Goal: Book appointment/travel/reservation

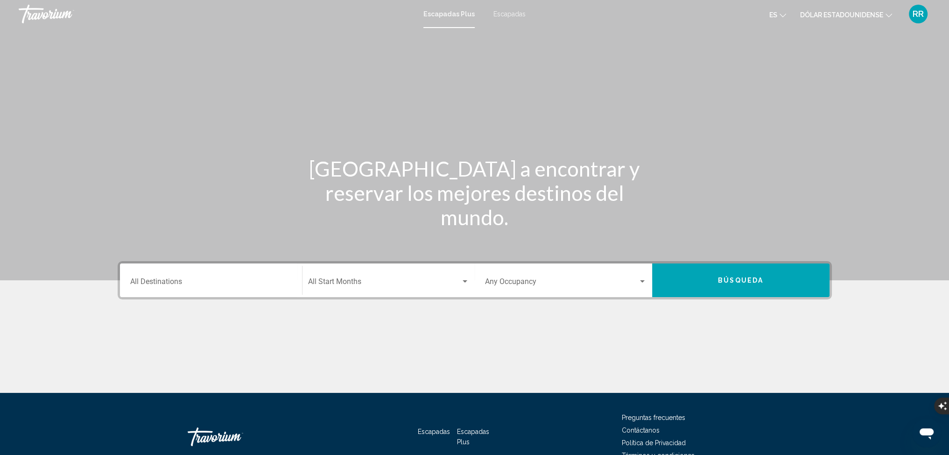
click at [186, 280] on input "Destination All Destinations" at bounding box center [211, 283] width 162 height 8
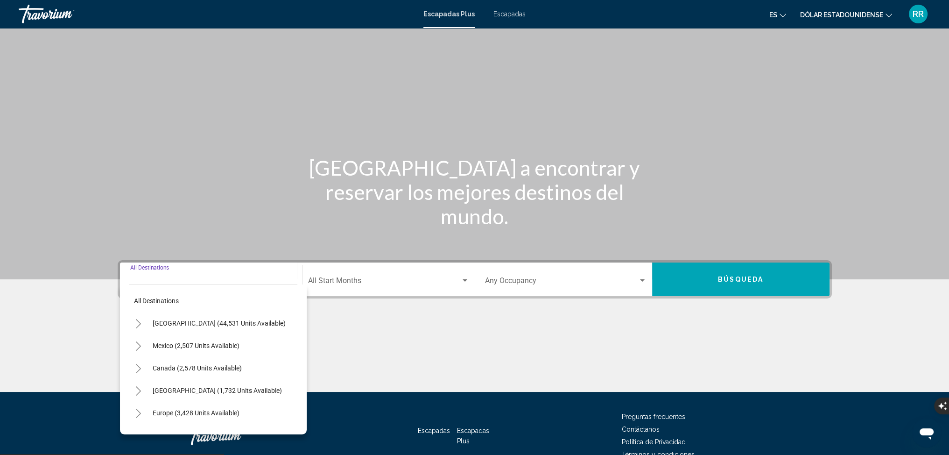
scroll to position [52, 0]
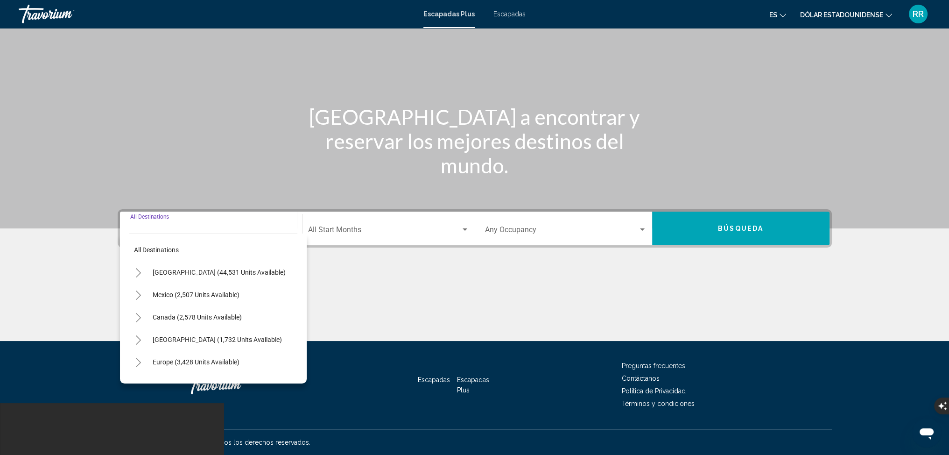
click at [147, 227] on input "Destination All Destinations" at bounding box center [211, 231] width 162 height 8
click at [164, 362] on span "Europe (3,428 units available)" at bounding box center [196, 361] width 87 height 7
type input "**********"
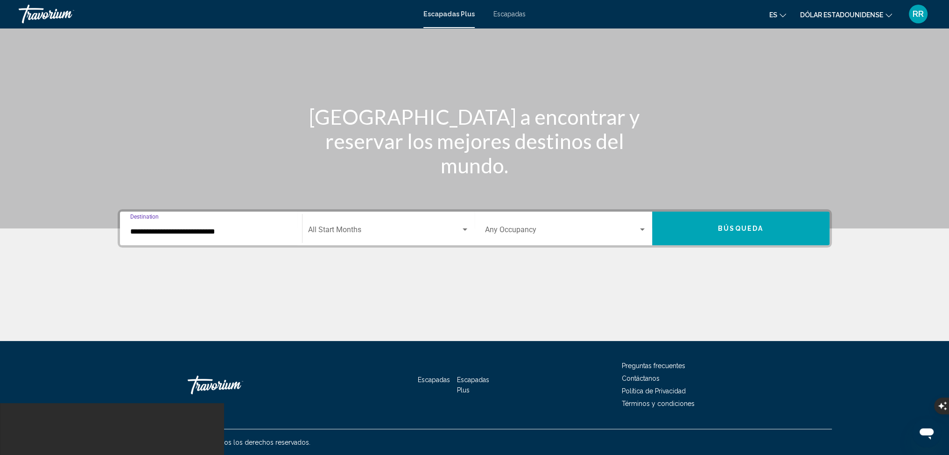
click at [408, 229] on span "Widget de búsqueda" at bounding box center [384, 231] width 153 height 8
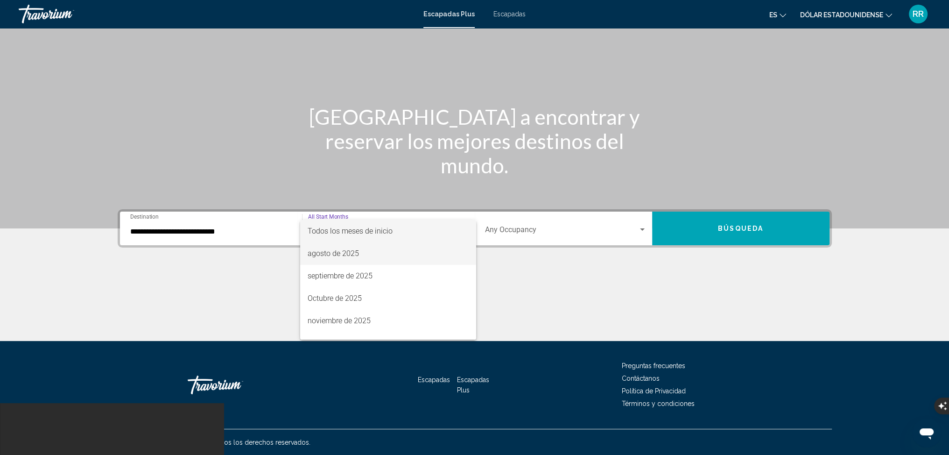
click at [340, 252] on font "agosto de 2025" at bounding box center [333, 253] width 51 height 9
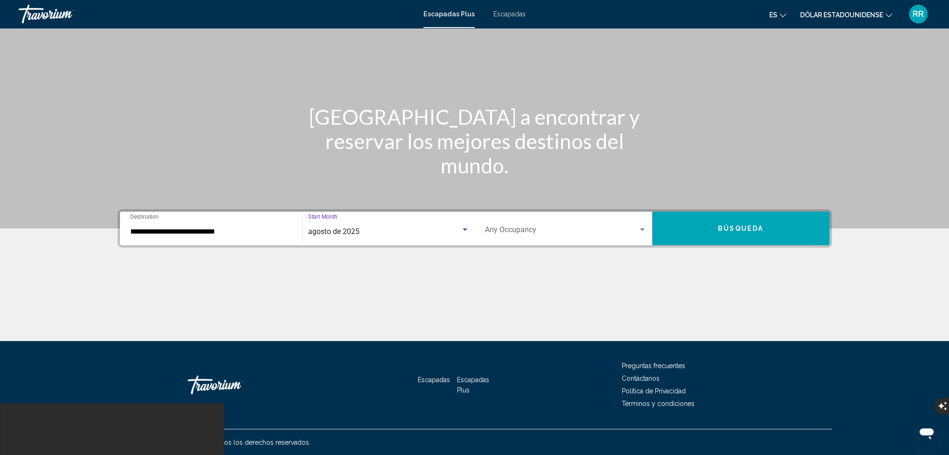
click at [522, 228] on span "Widget de búsqueda" at bounding box center [561, 231] width 153 height 8
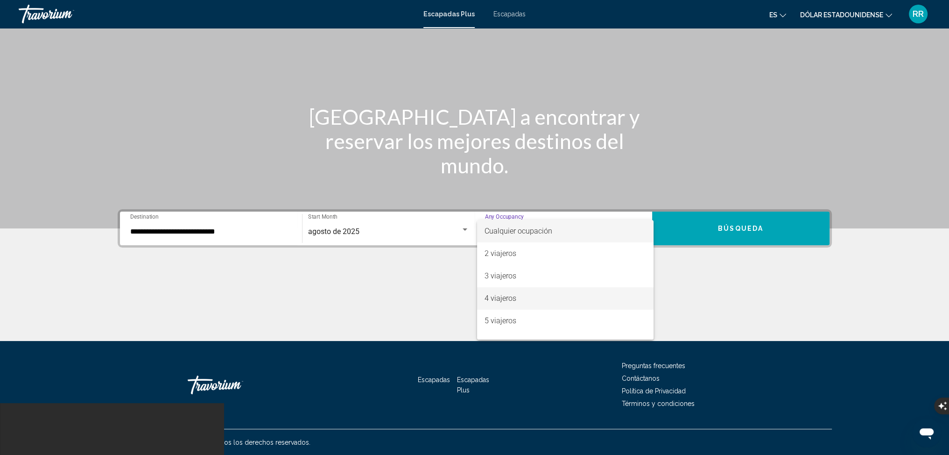
click at [495, 298] on font "4 viajeros" at bounding box center [501, 298] width 32 height 9
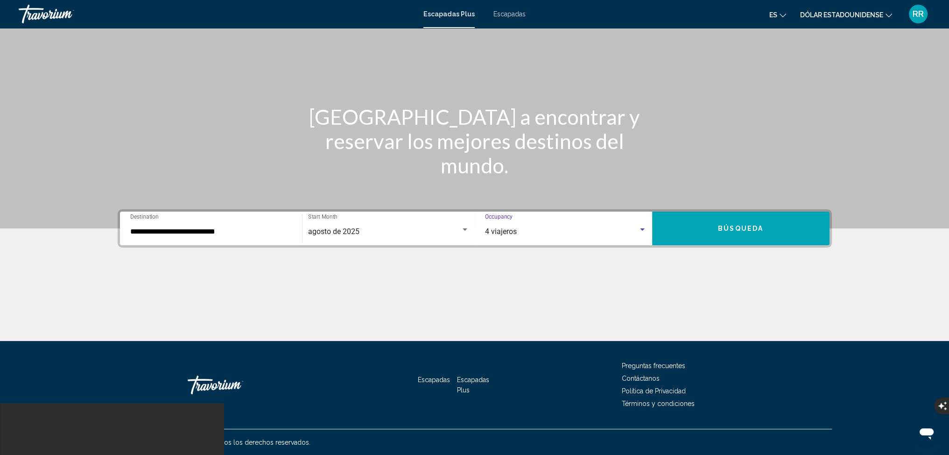
click at [733, 224] on button "Búsqueda" at bounding box center [740, 228] width 177 height 34
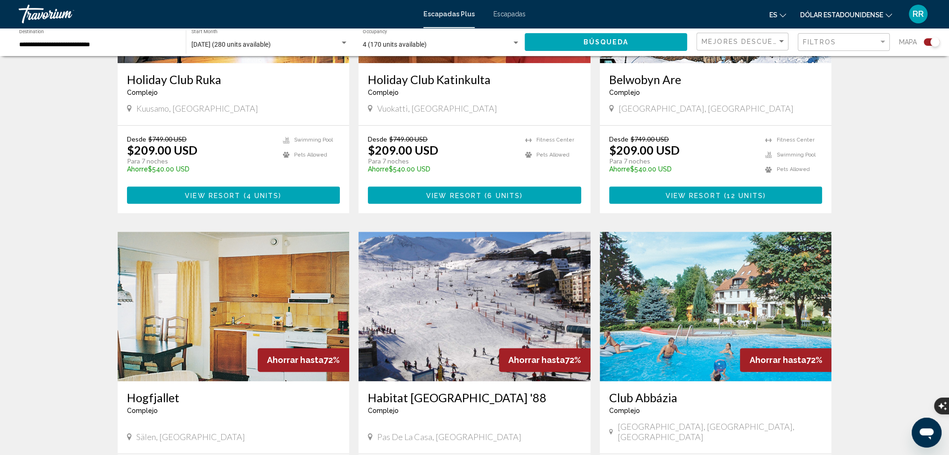
scroll to position [1214, 0]
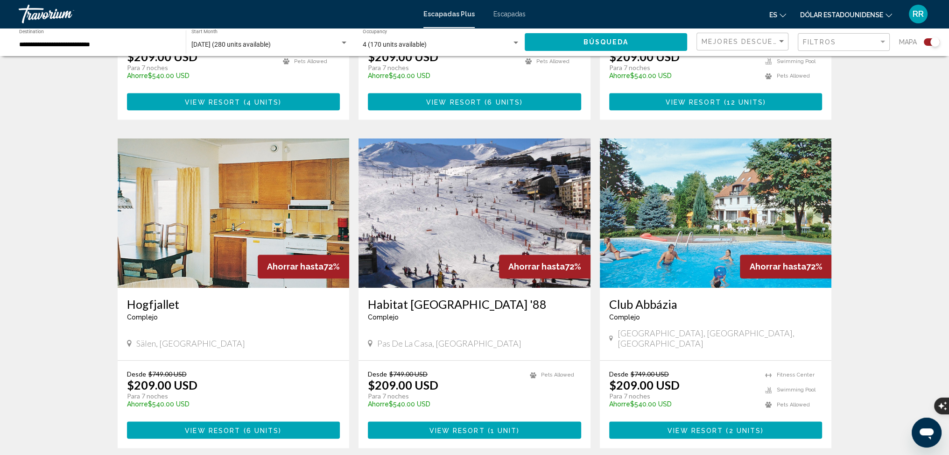
click at [482, 199] on img "Contenido principal" at bounding box center [474, 212] width 232 height 149
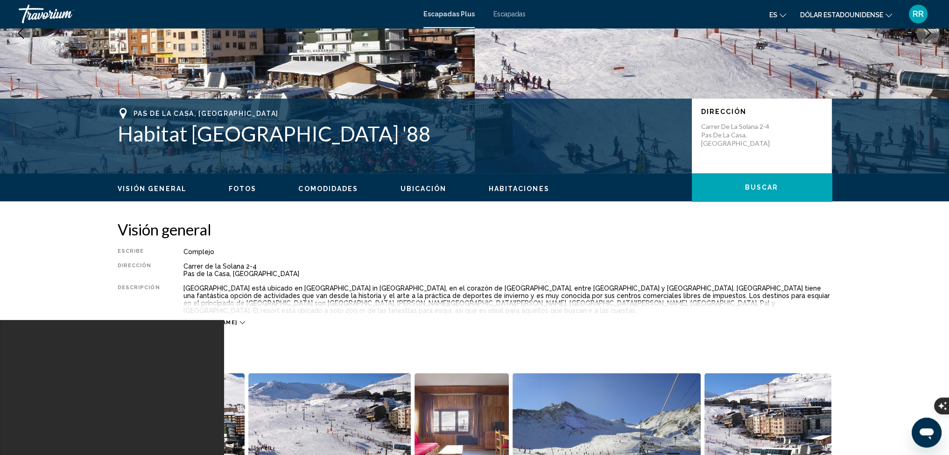
scroll to position [140, 0]
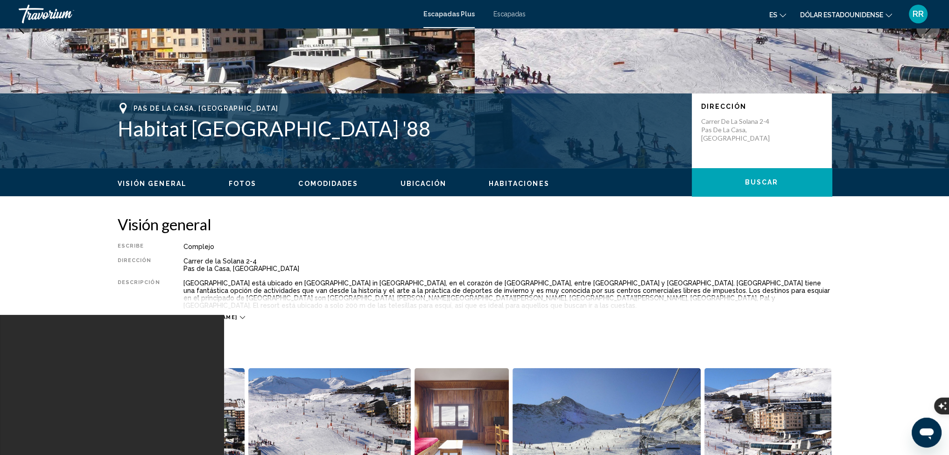
click at [240, 315] on icon "Contenido principal" at bounding box center [242, 317] width 5 height 5
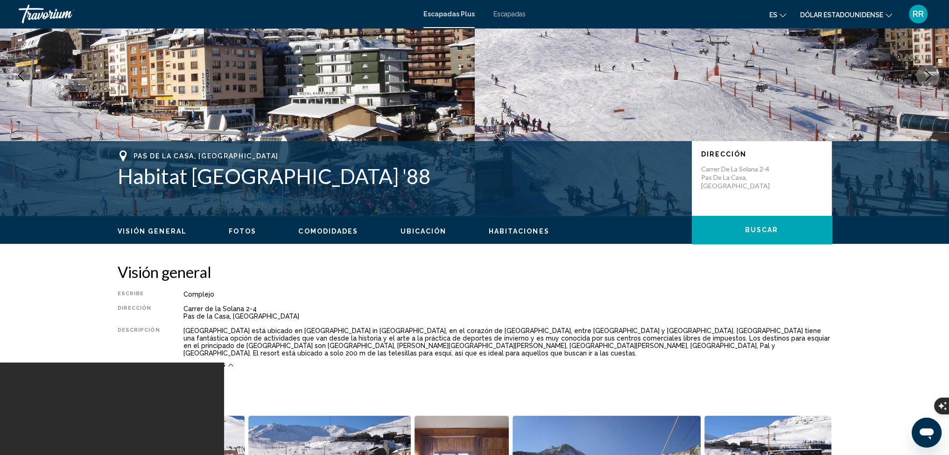
scroll to position [0, 0]
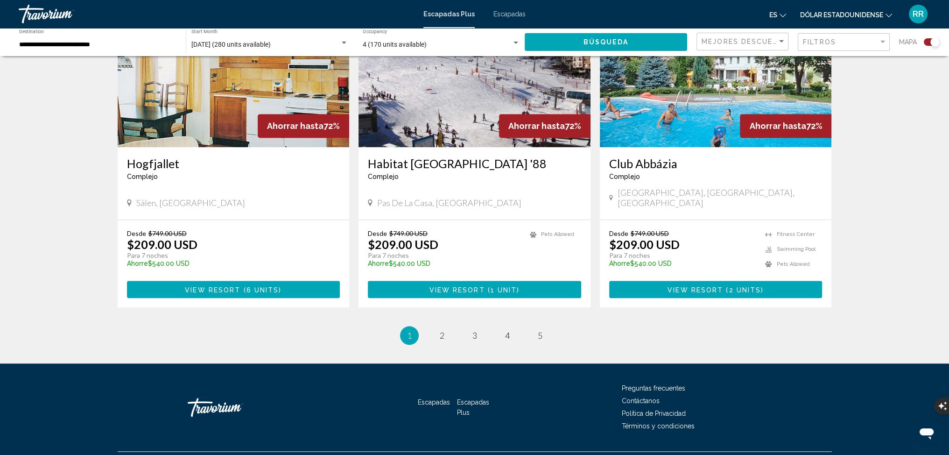
scroll to position [1355, 0]
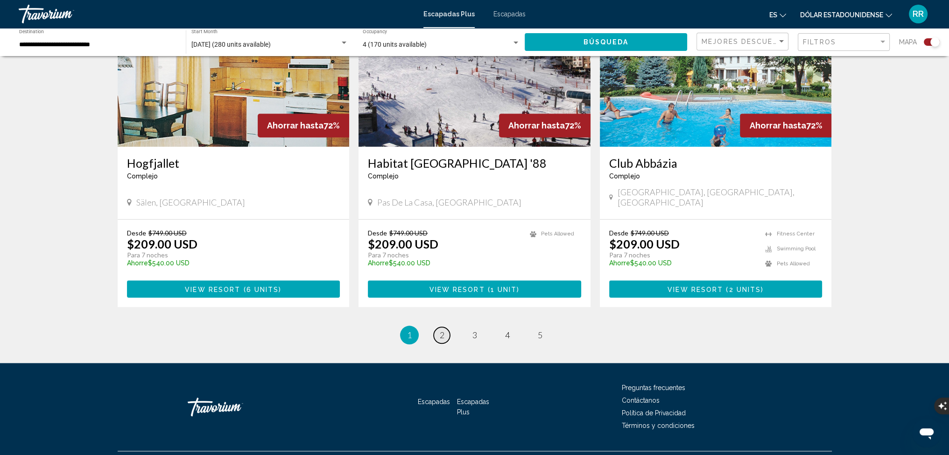
click at [441, 330] on span "2" at bounding box center [442, 335] width 5 height 10
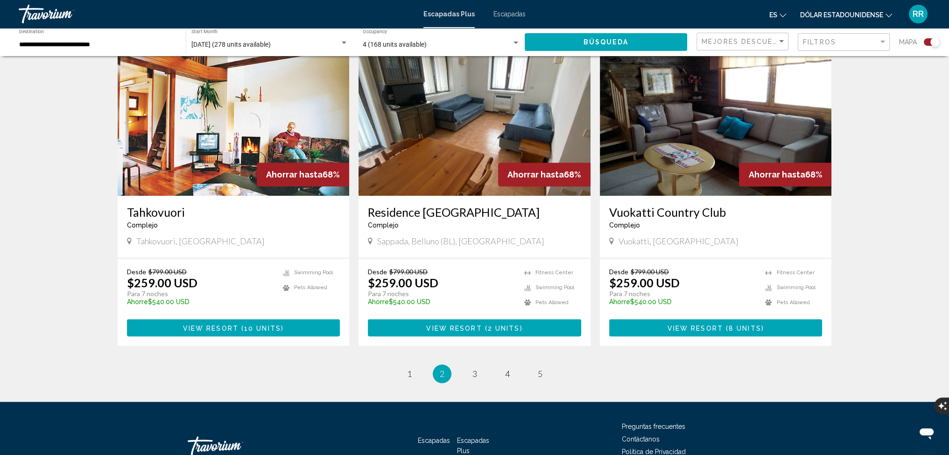
scroll to position [1354, 0]
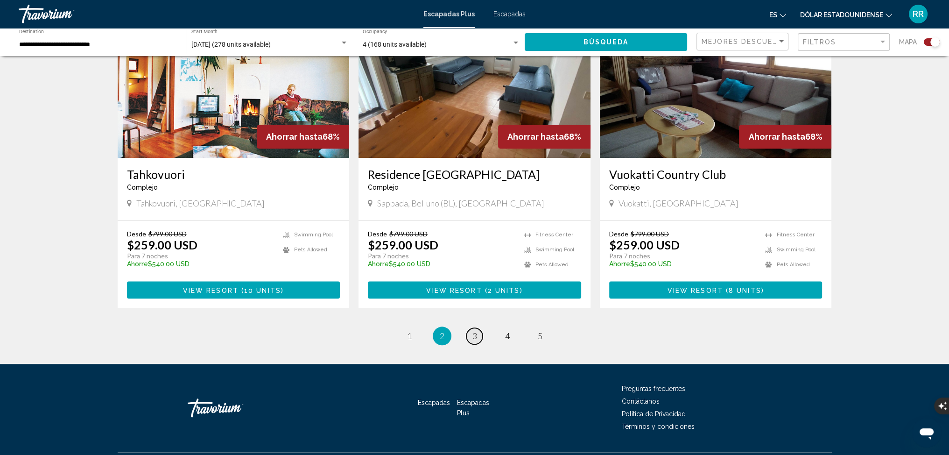
click at [474, 330] on span "3" at bounding box center [474, 335] width 5 height 10
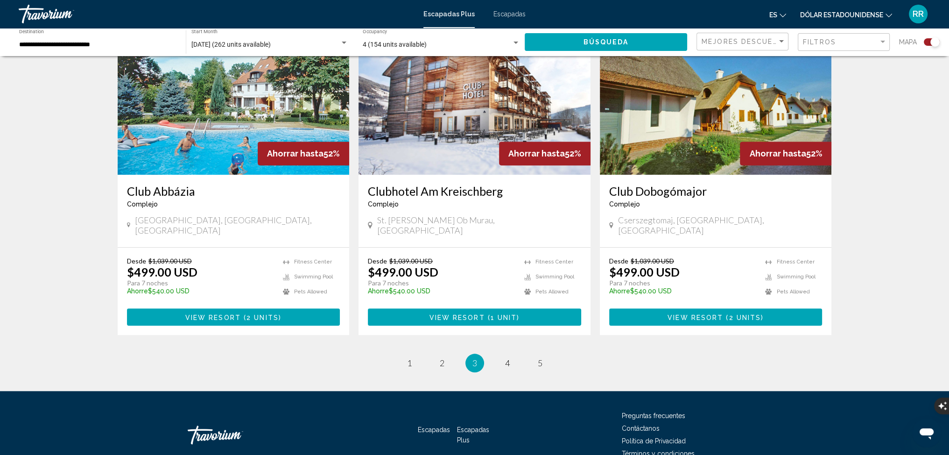
scroll to position [1355, 0]
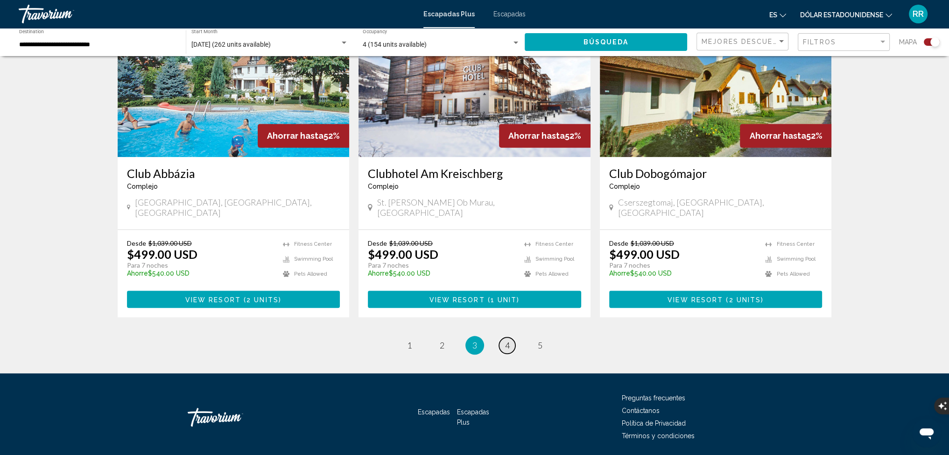
click at [508, 340] on span "4" at bounding box center [507, 345] width 5 height 10
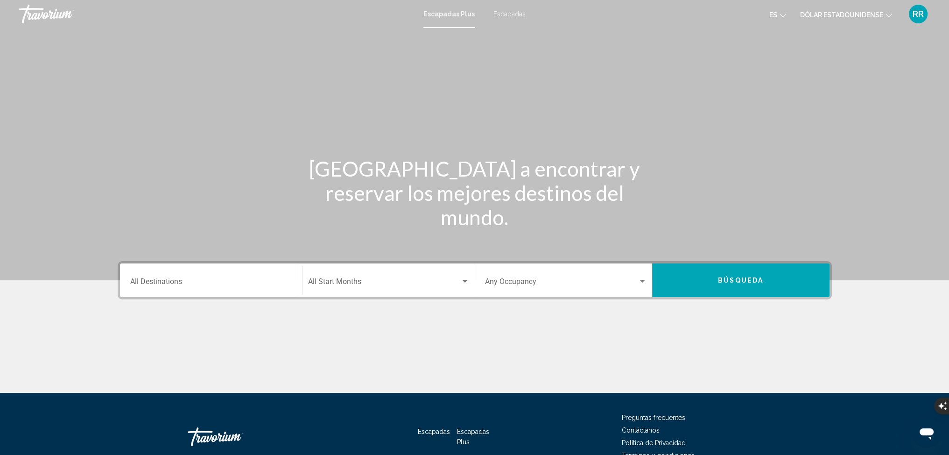
click at [213, 275] on div "Destination All Destinations" at bounding box center [211, 280] width 162 height 29
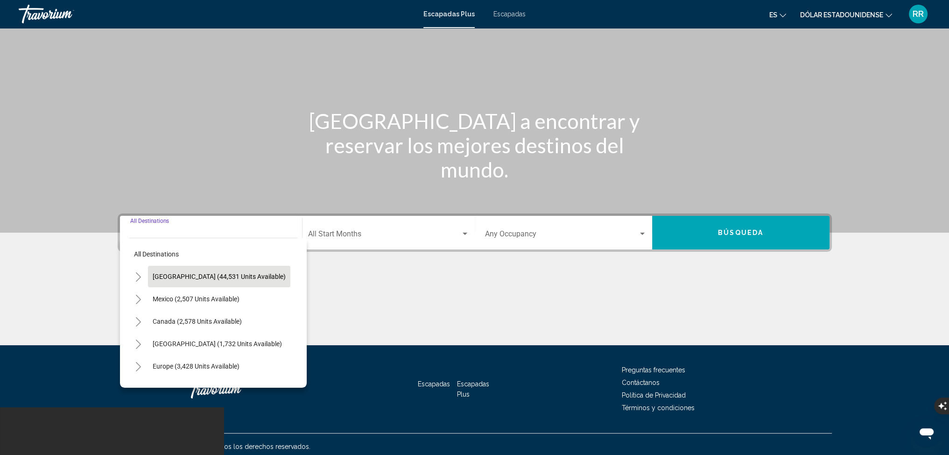
scroll to position [52, 0]
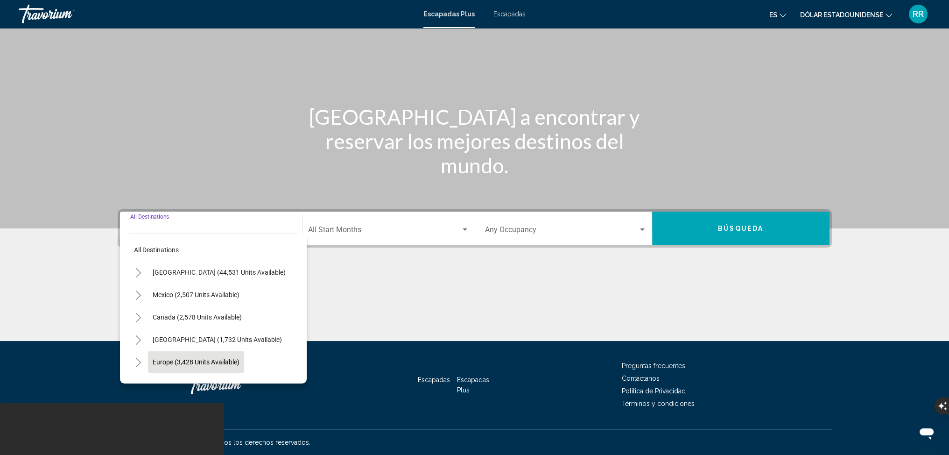
click at [215, 360] on span "Europe (3,428 units available)" at bounding box center [196, 361] width 87 height 7
type input "**********"
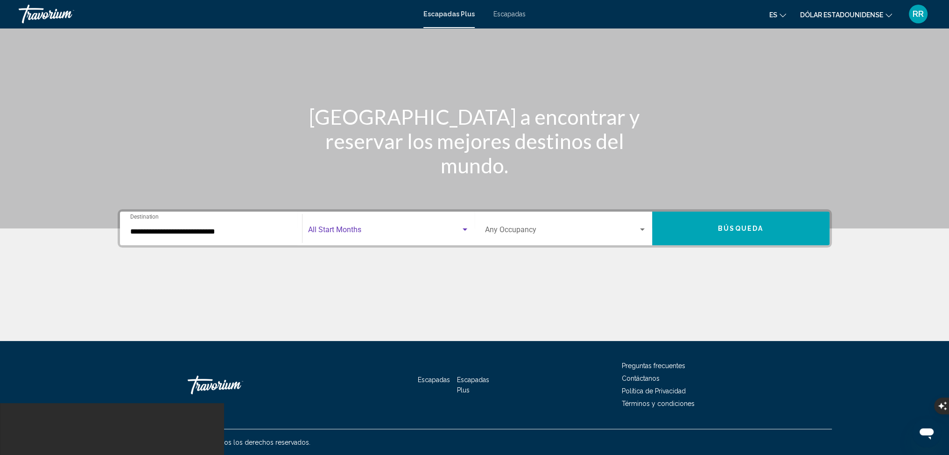
click at [358, 229] on span "Search widget" at bounding box center [384, 231] width 153 height 8
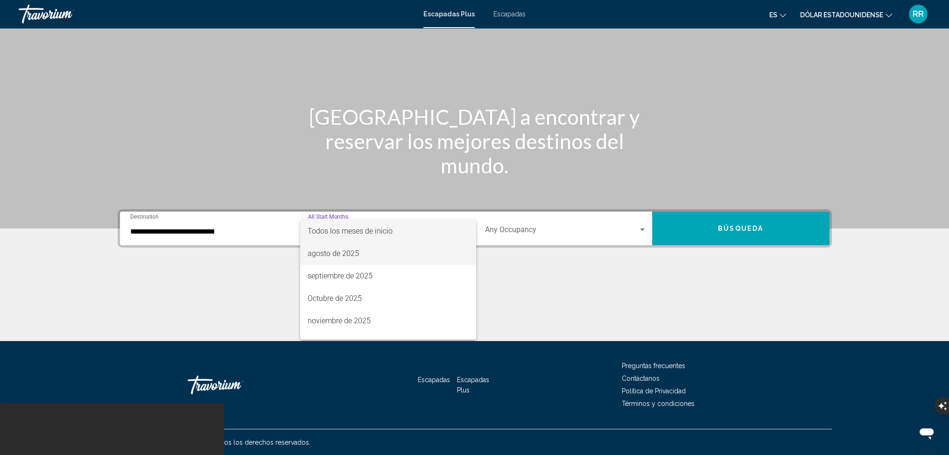
click at [351, 255] on font "agosto de 2025" at bounding box center [333, 253] width 51 height 9
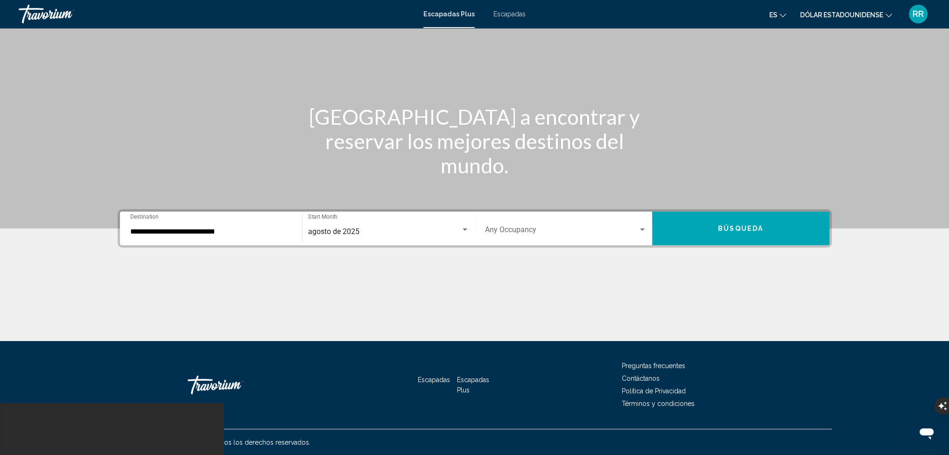
click at [544, 225] on div "Occupancy Any Occupancy" at bounding box center [566, 228] width 162 height 29
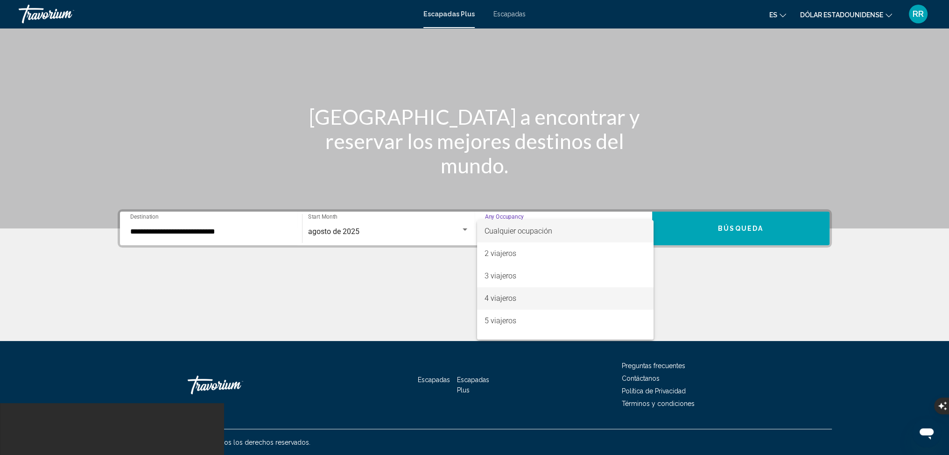
click at [506, 298] on font "4 viajeros" at bounding box center [501, 298] width 32 height 9
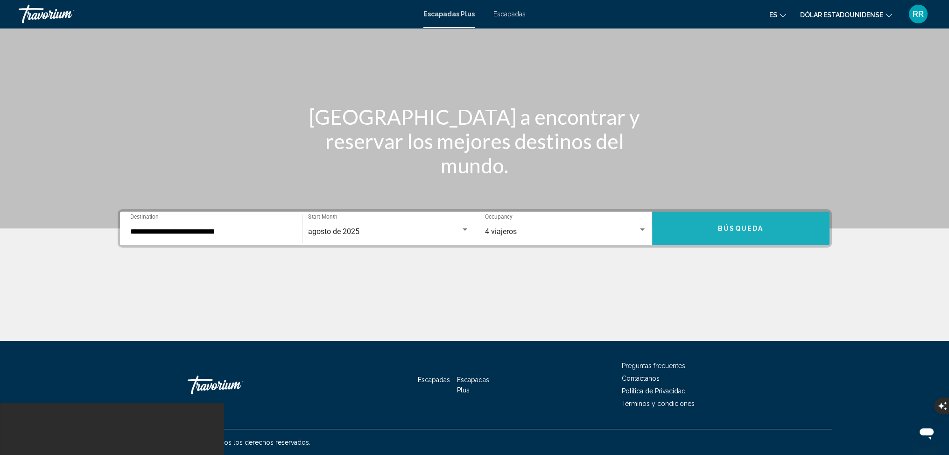
click at [733, 228] on span "Búsqueda" at bounding box center [740, 228] width 45 height 7
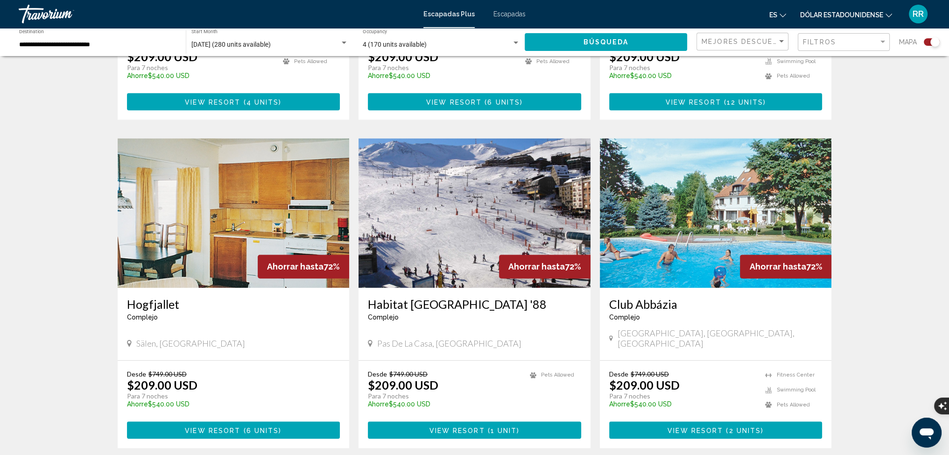
scroll to position [1260, 0]
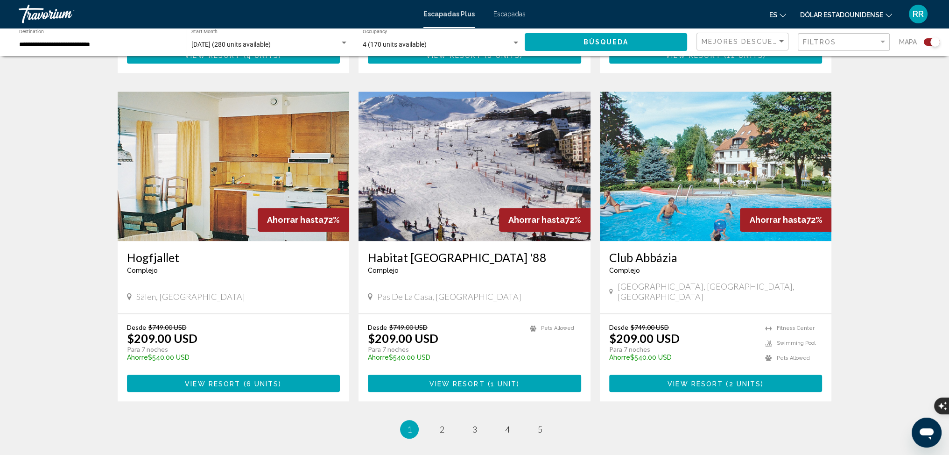
click at [457, 142] on img "Contenido principal" at bounding box center [474, 165] width 232 height 149
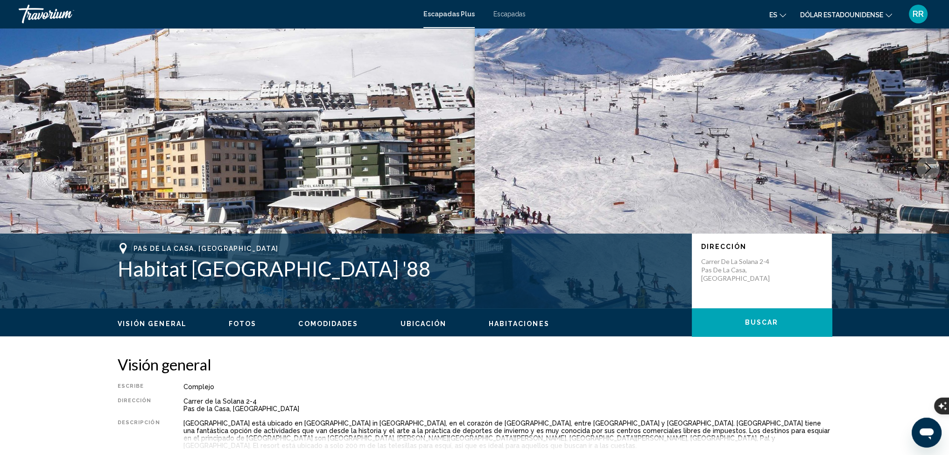
scroll to position [140, 0]
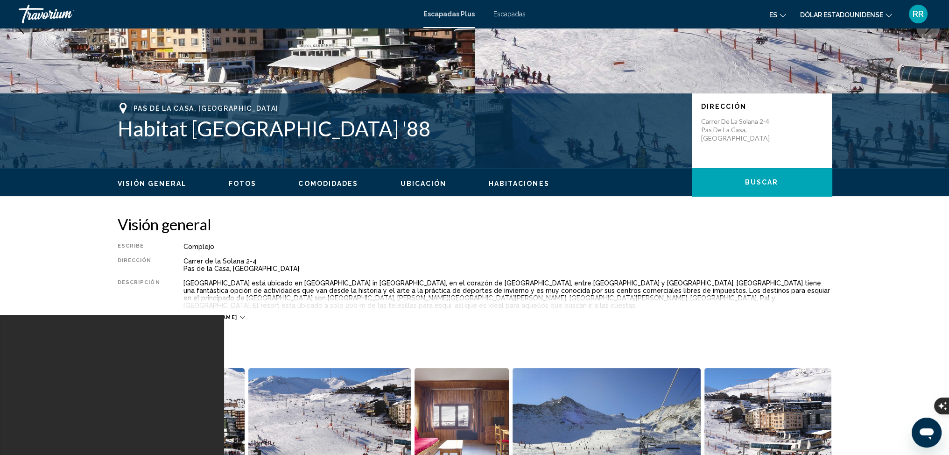
click at [239, 182] on span "Fotos" at bounding box center [243, 183] width 28 height 7
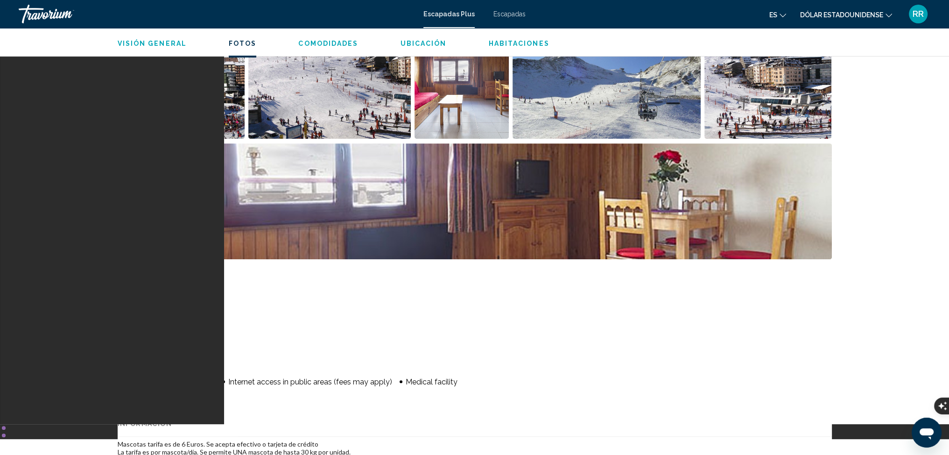
scroll to position [323, 0]
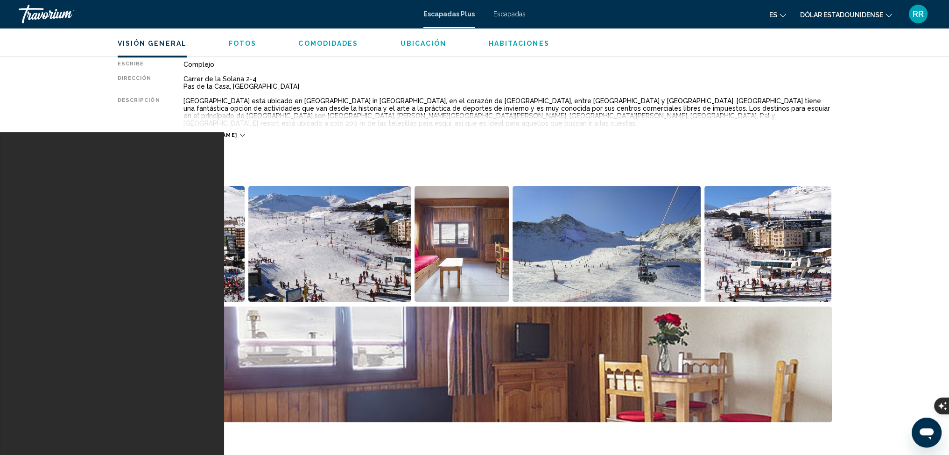
click at [475, 256] on img "Open full-screen image slider" at bounding box center [461, 244] width 95 height 116
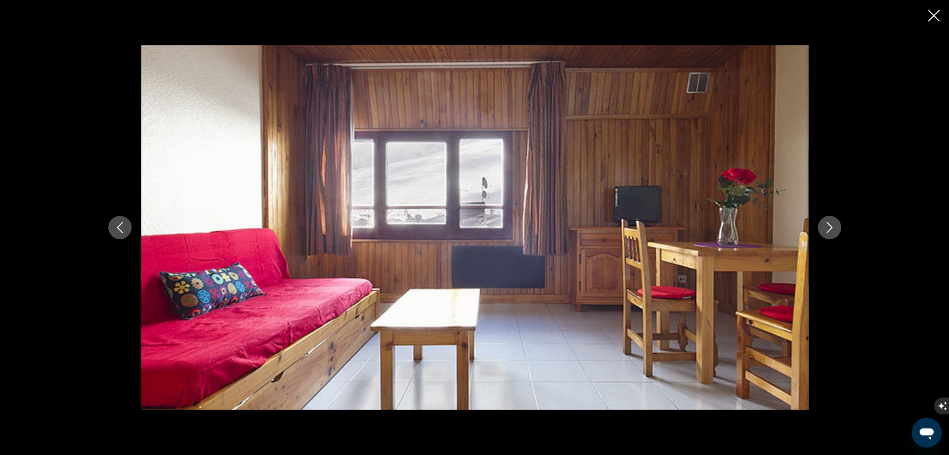
click at [824, 224] on icon "Next image" at bounding box center [829, 227] width 11 height 11
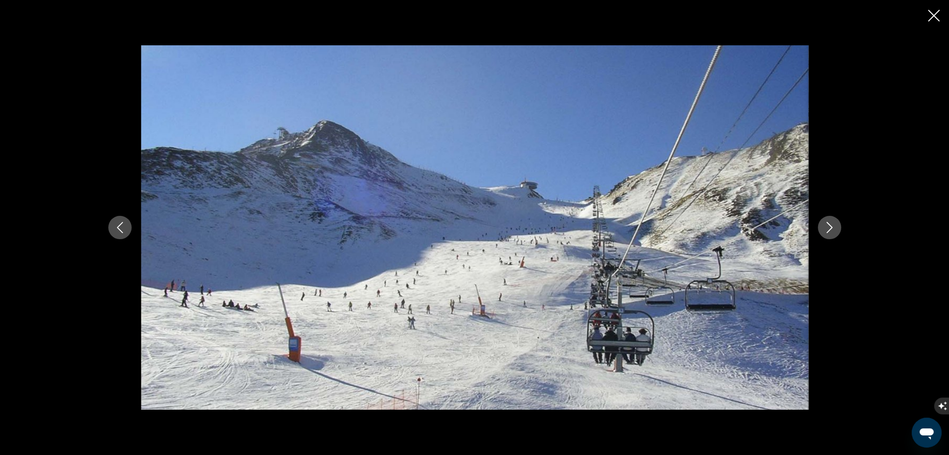
click at [824, 224] on icon "Next image" at bounding box center [829, 227] width 11 height 11
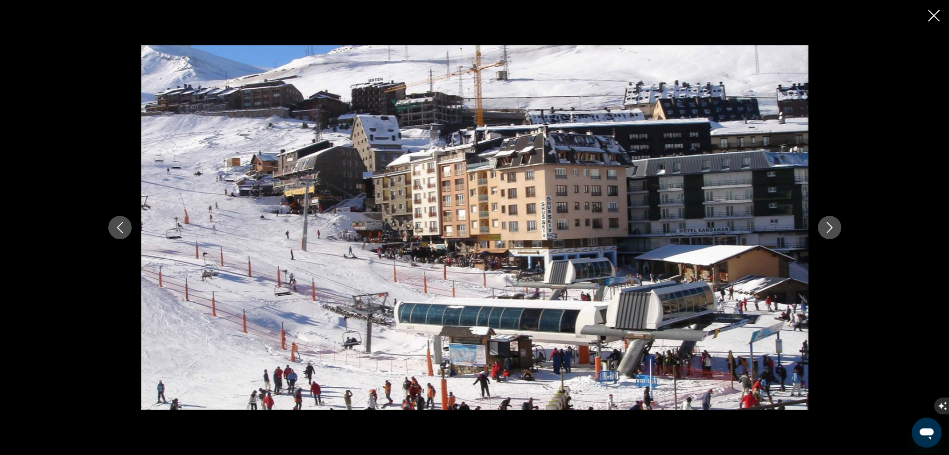
click at [824, 224] on icon "Next image" at bounding box center [829, 227] width 11 height 11
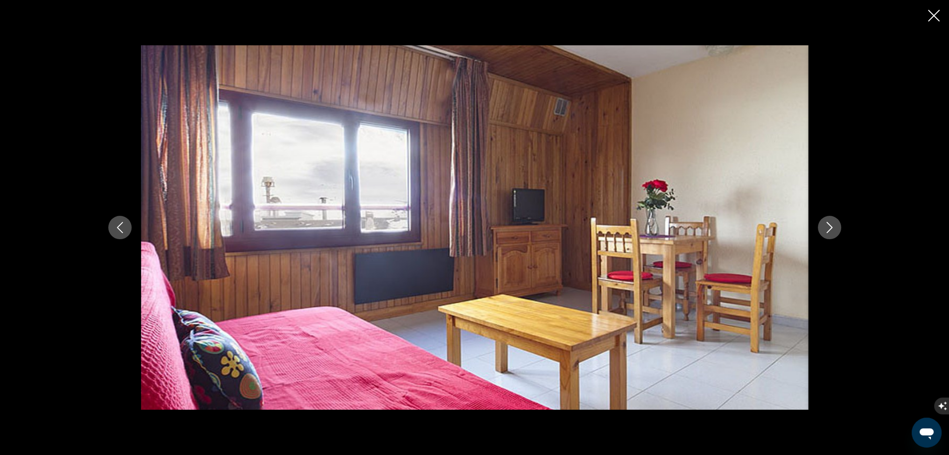
click at [824, 224] on icon "Next image" at bounding box center [829, 227] width 11 height 11
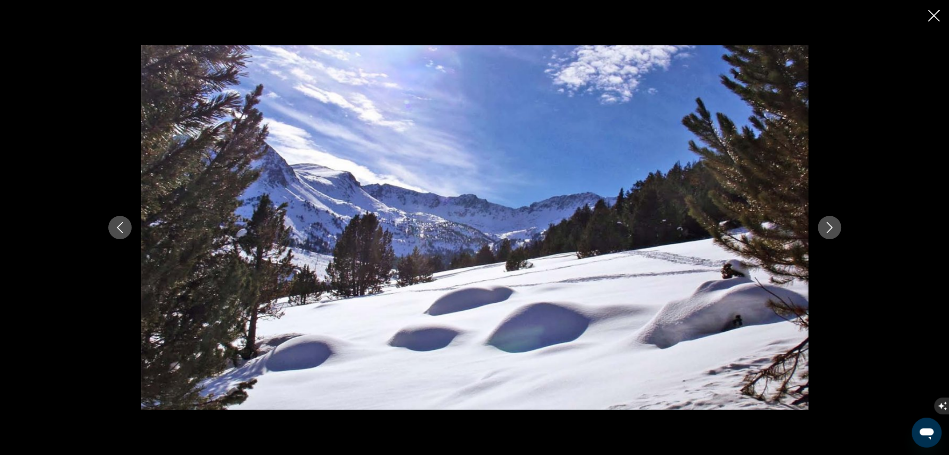
click at [824, 224] on icon "Next image" at bounding box center [829, 227] width 11 height 11
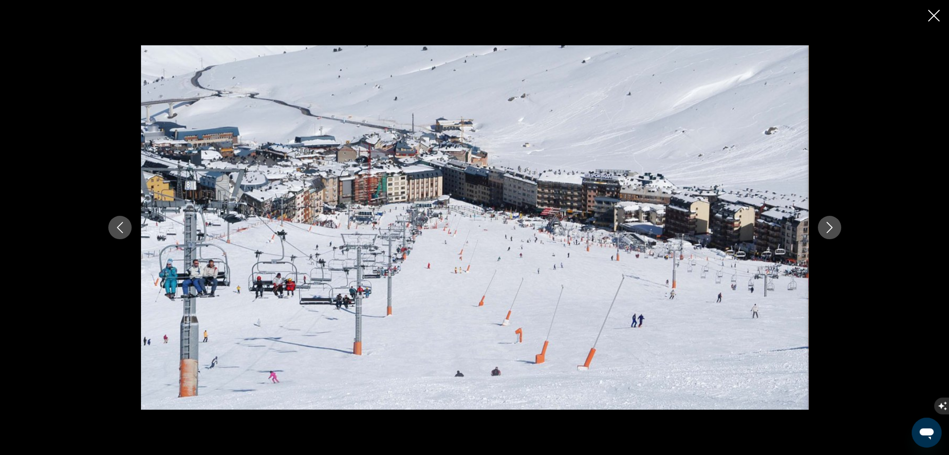
click at [824, 224] on icon "Next image" at bounding box center [829, 227] width 11 height 11
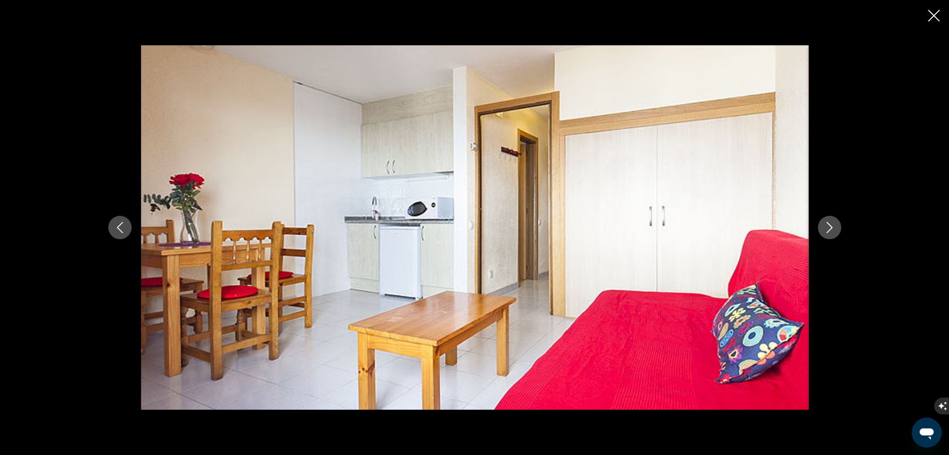
click at [824, 224] on icon "Next image" at bounding box center [829, 227] width 11 height 11
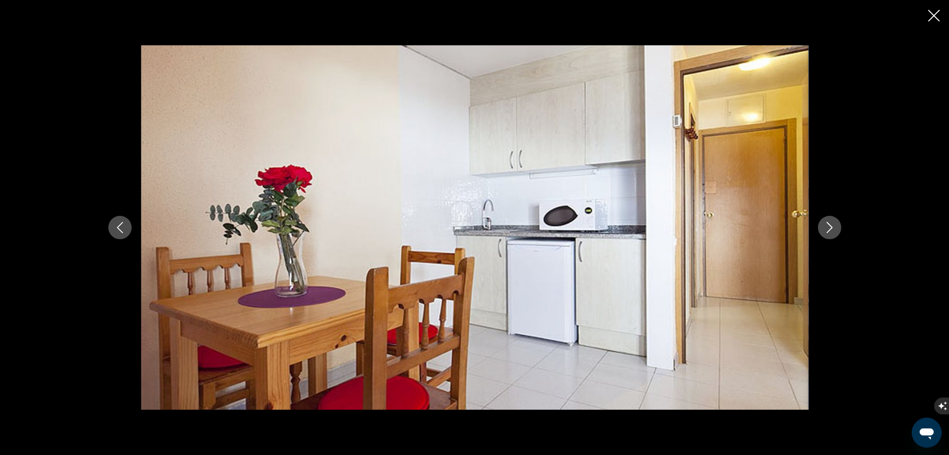
click at [824, 224] on icon "Next image" at bounding box center [829, 227] width 11 height 11
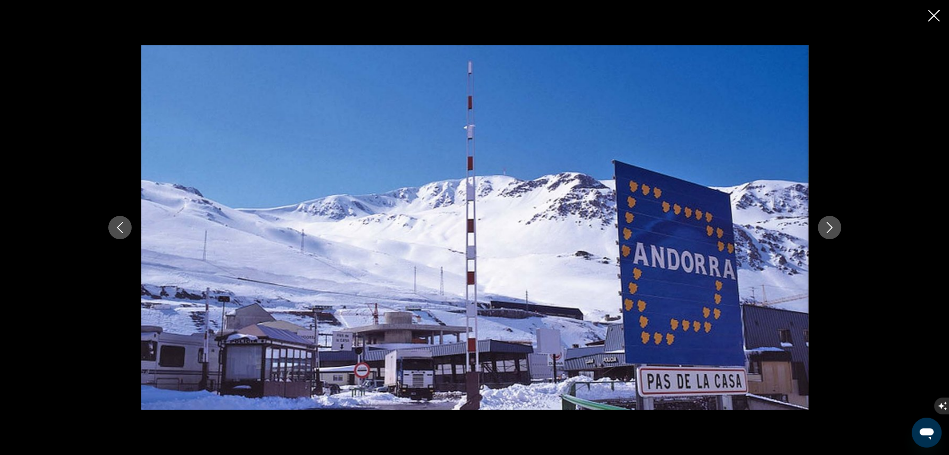
click at [824, 224] on icon "Next image" at bounding box center [829, 227] width 11 height 11
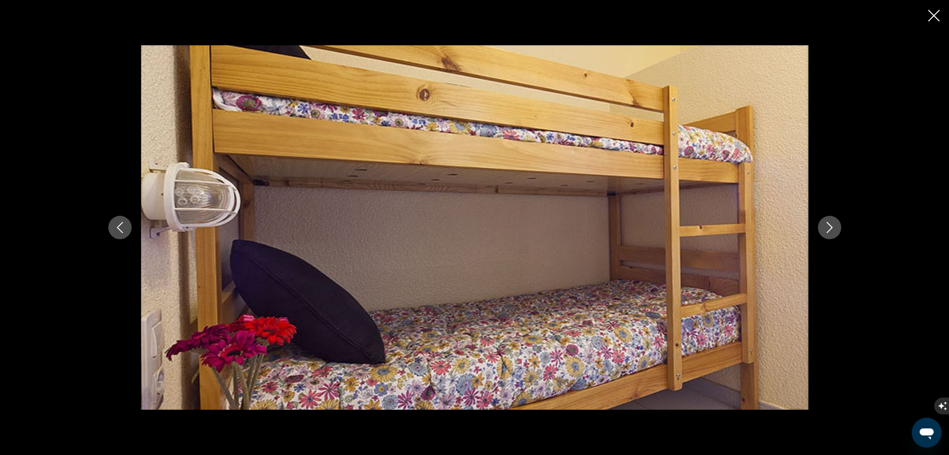
click at [824, 224] on icon "Next image" at bounding box center [829, 227] width 11 height 11
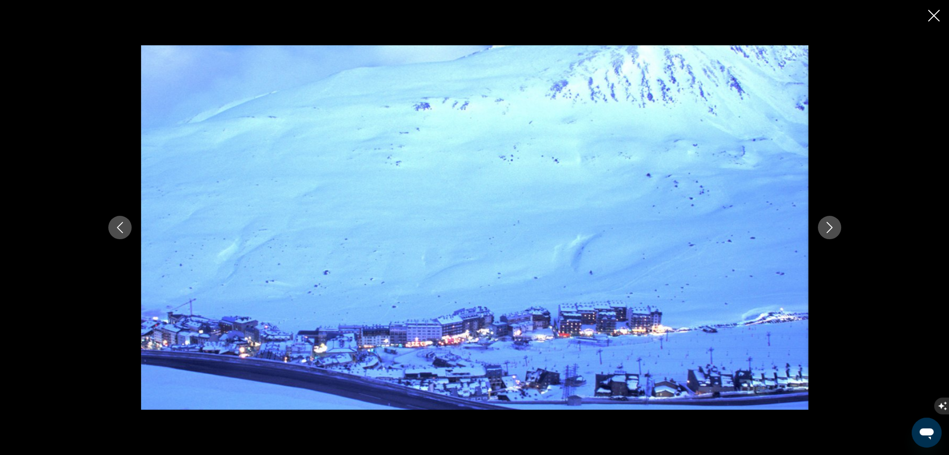
click at [824, 224] on icon "Next image" at bounding box center [829, 227] width 11 height 11
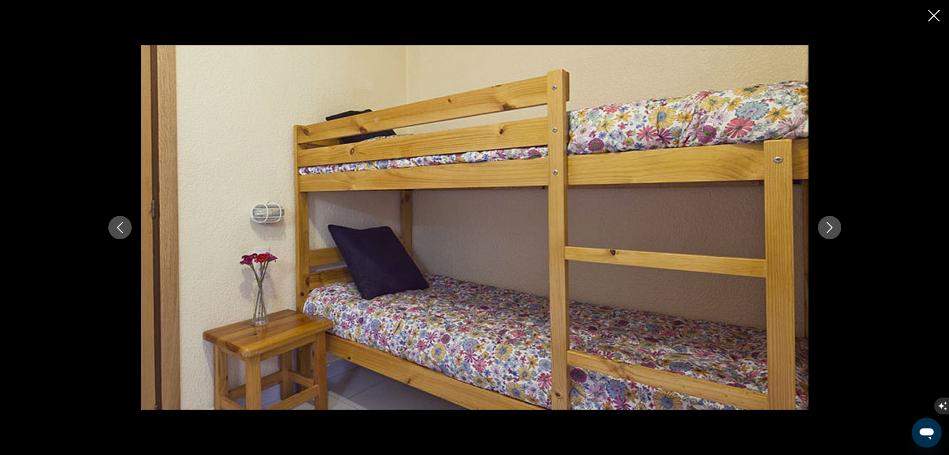
click at [824, 224] on icon "Next image" at bounding box center [829, 227] width 11 height 11
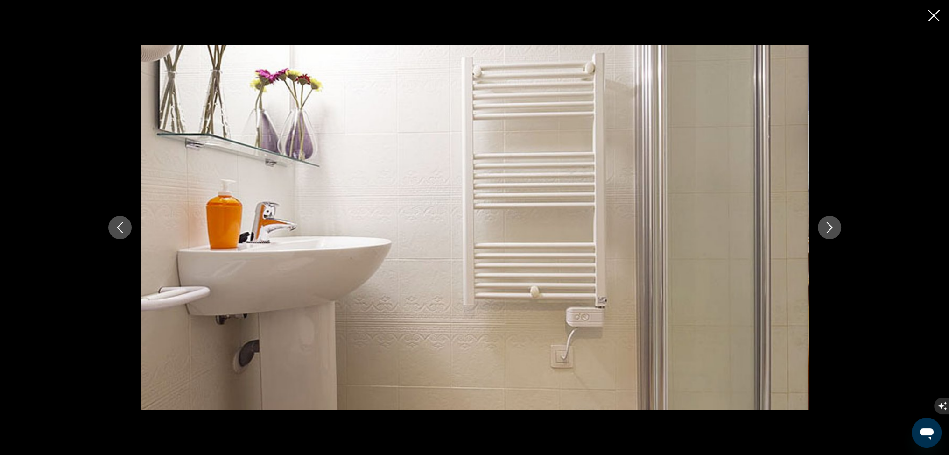
click at [827, 224] on icon "Next image" at bounding box center [829, 227] width 11 height 11
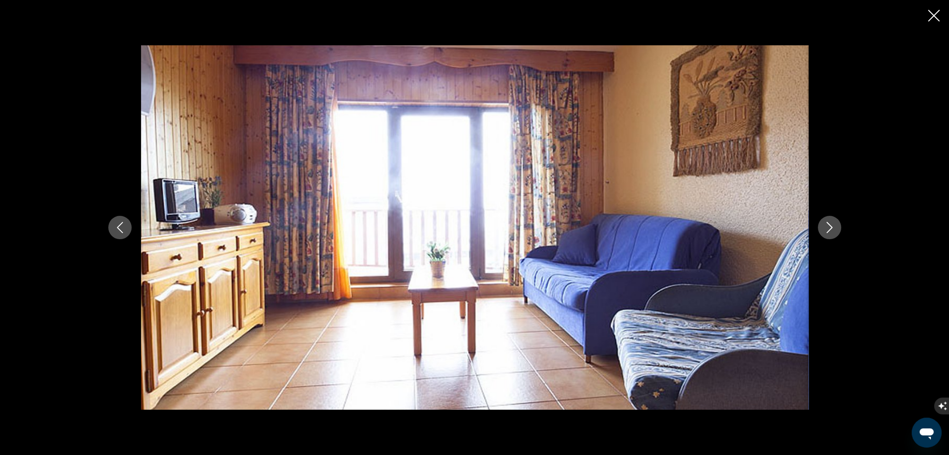
click at [935, 16] on icon "Close slideshow" at bounding box center [934, 16] width 12 height 12
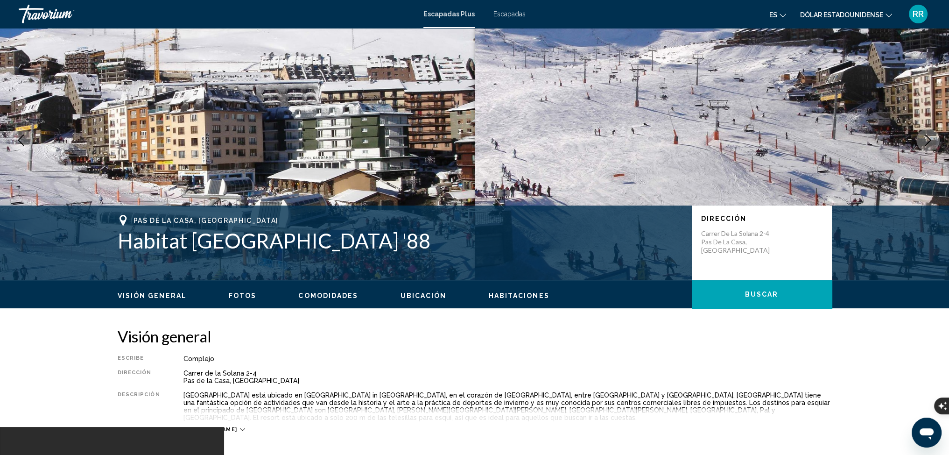
scroll to position [0, 0]
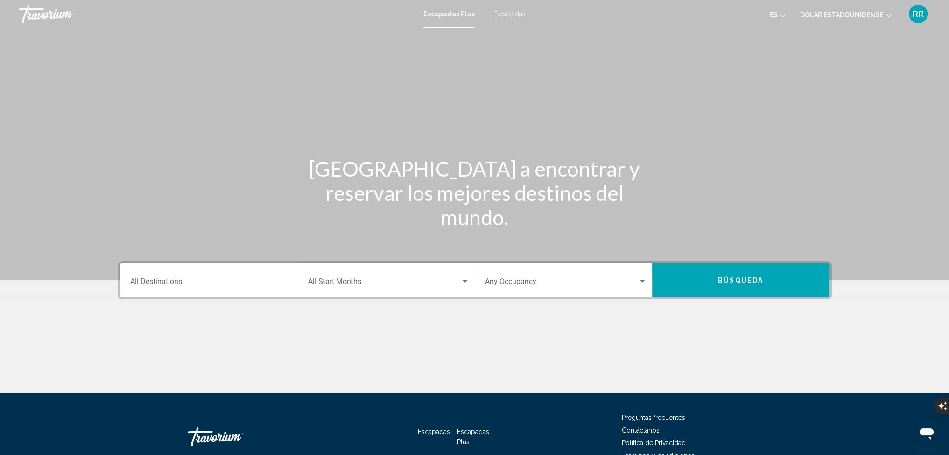
click at [510, 12] on font "Escapadas" at bounding box center [509, 13] width 32 height 7
click at [151, 284] on input "Destination All Destinations" at bounding box center [211, 283] width 162 height 8
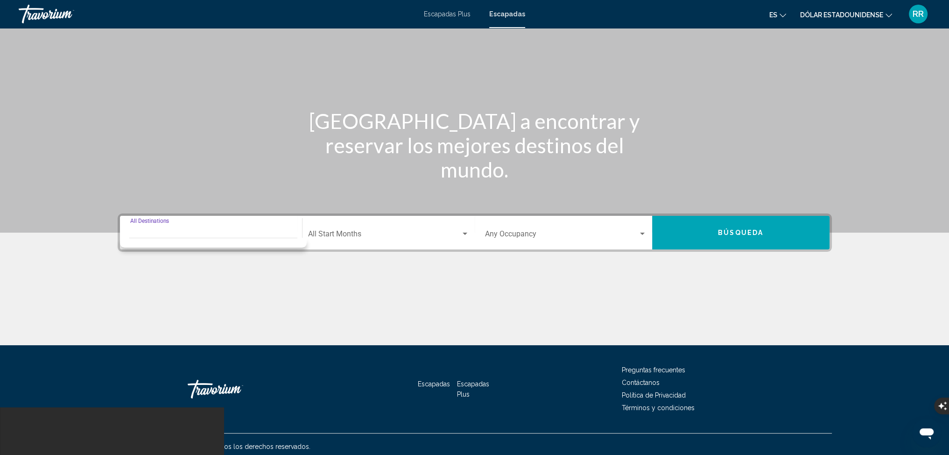
scroll to position [52, 0]
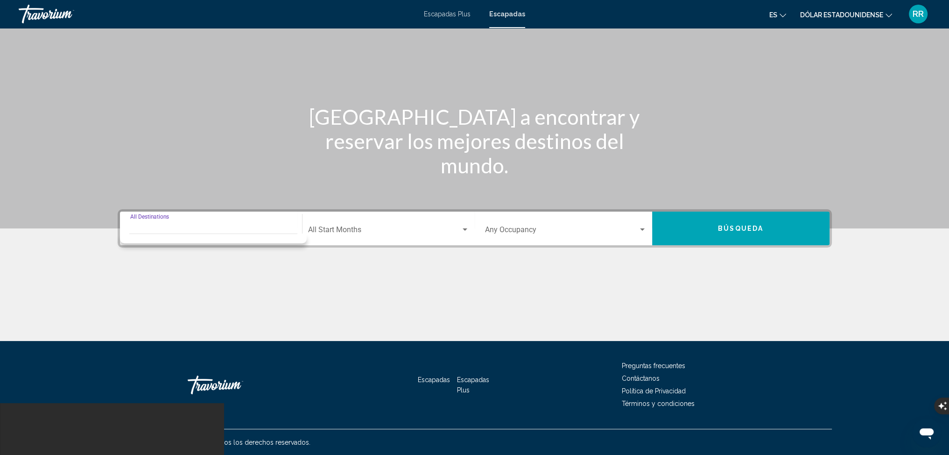
click at [151, 229] on input "Destination All Destinations" at bounding box center [211, 231] width 162 height 8
click at [164, 229] on input "Destination All Destinations" at bounding box center [211, 231] width 162 height 8
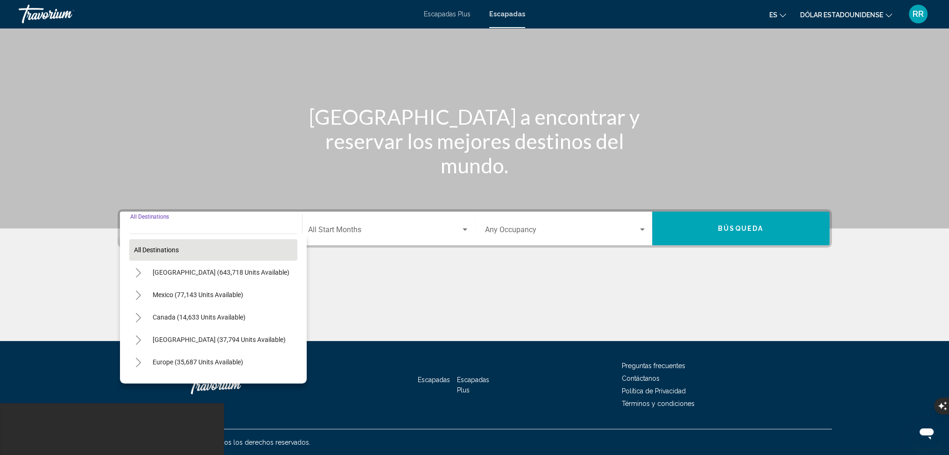
drag, startPoint x: 152, startPoint y: 245, endPoint x: 153, endPoint y: 251, distance: 6.2
click at [152, 245] on div "Destination All Destinations All destinations [GEOGRAPHIC_DATA] (643,718 units …" at bounding box center [211, 228] width 173 height 34
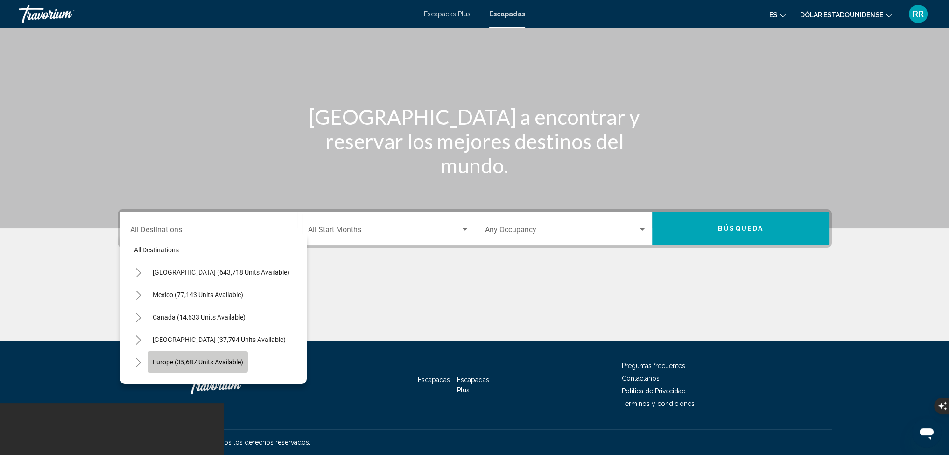
click at [170, 358] on span "Europe (35,687 units available)" at bounding box center [198, 361] width 91 height 7
type input "**********"
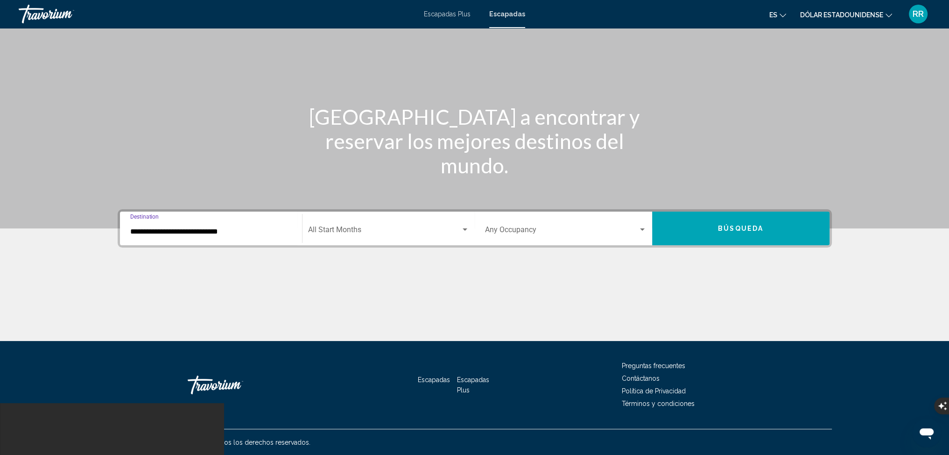
click at [351, 229] on span "Search widget" at bounding box center [384, 231] width 153 height 8
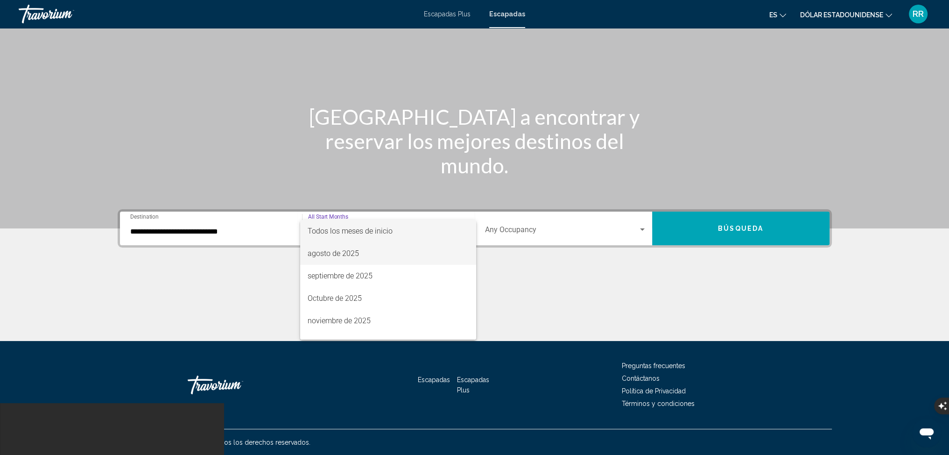
click at [349, 253] on font "agosto de 2025" at bounding box center [333, 253] width 51 height 9
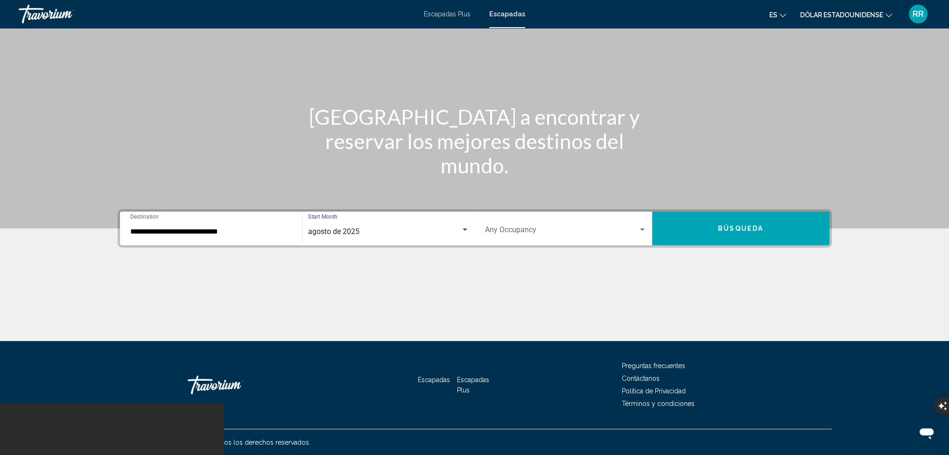
click at [513, 227] on span "Search widget" at bounding box center [561, 231] width 153 height 8
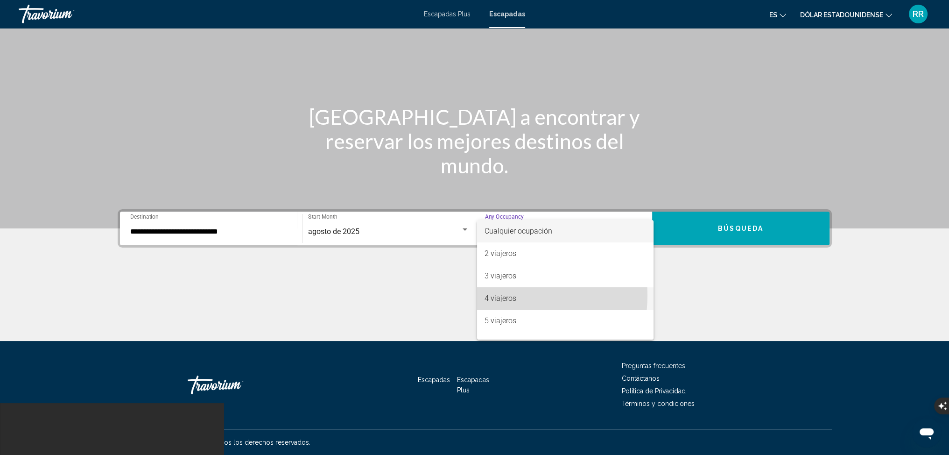
click at [497, 294] on font "4 viajeros" at bounding box center [501, 298] width 32 height 9
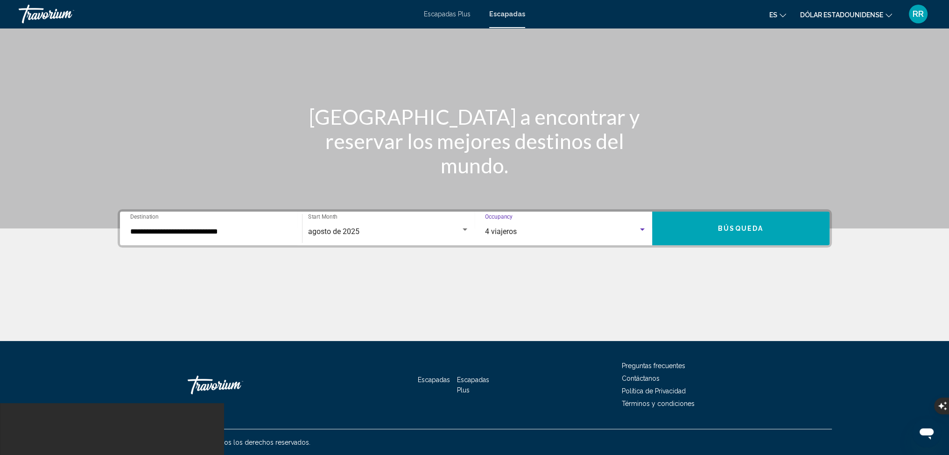
click at [743, 227] on span "Búsqueda" at bounding box center [740, 228] width 45 height 7
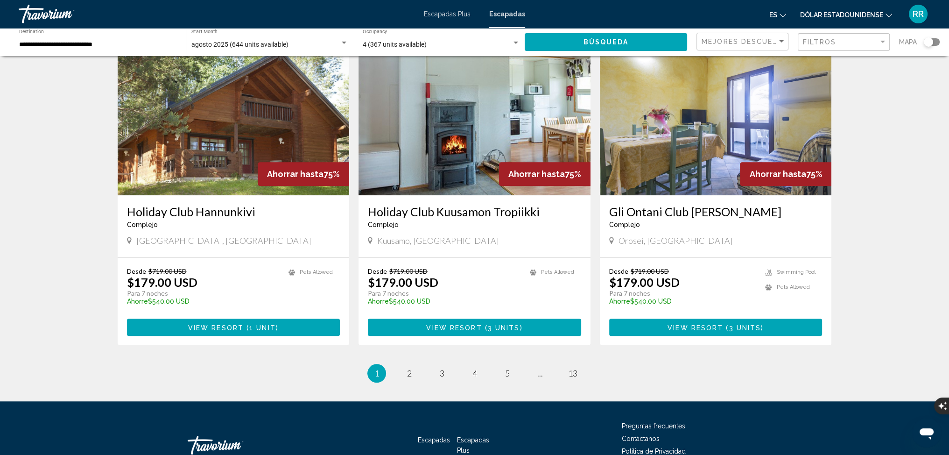
scroll to position [1065, 0]
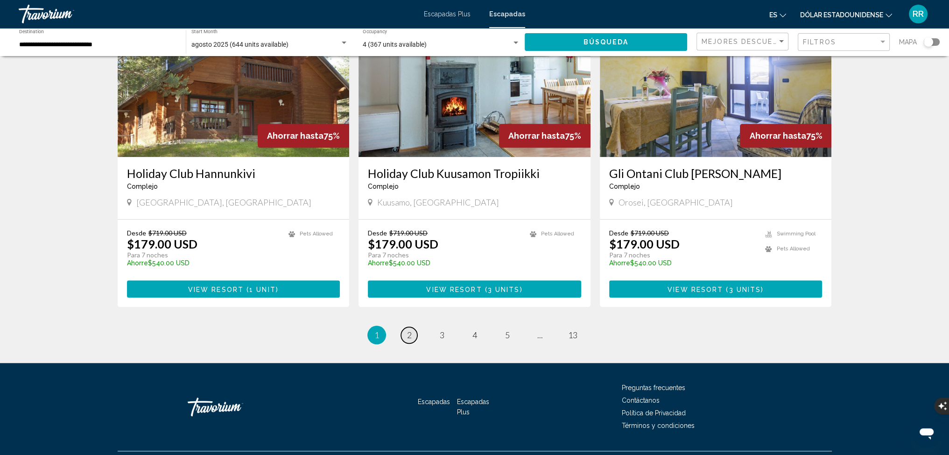
click at [407, 330] on span "2" at bounding box center [409, 335] width 5 height 10
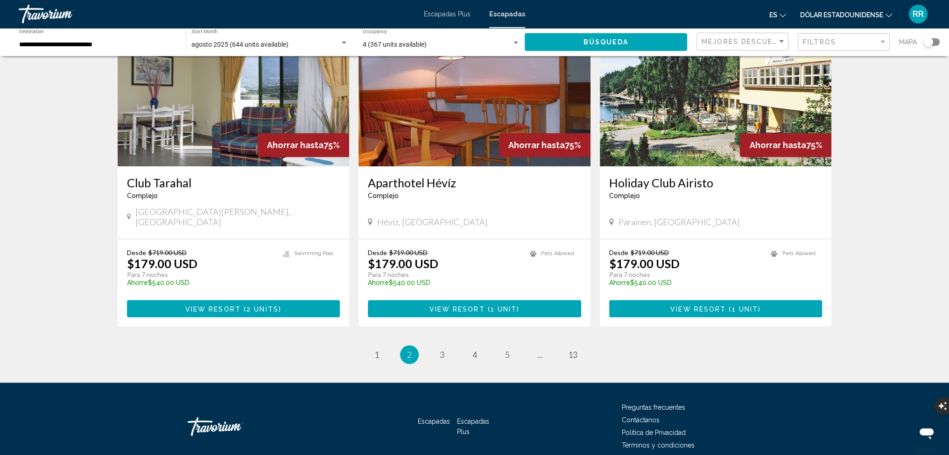
scroll to position [1065, 0]
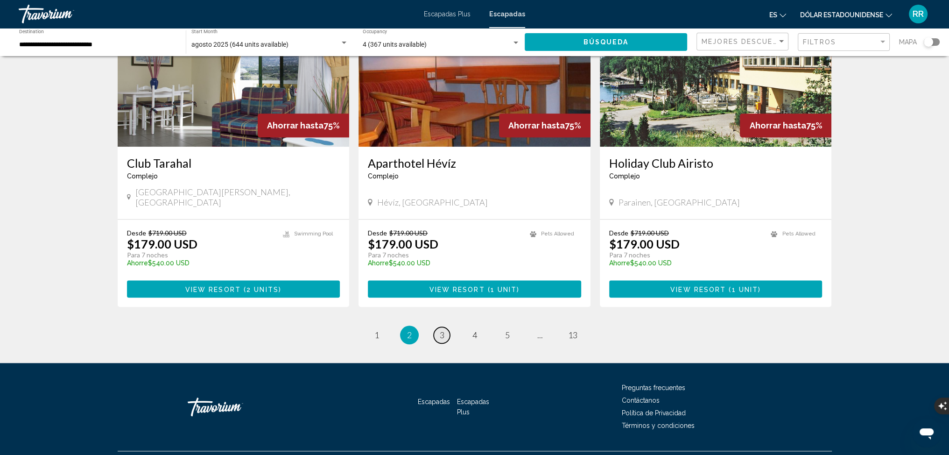
click at [444, 327] on link "page 3" at bounding box center [442, 335] width 16 height 16
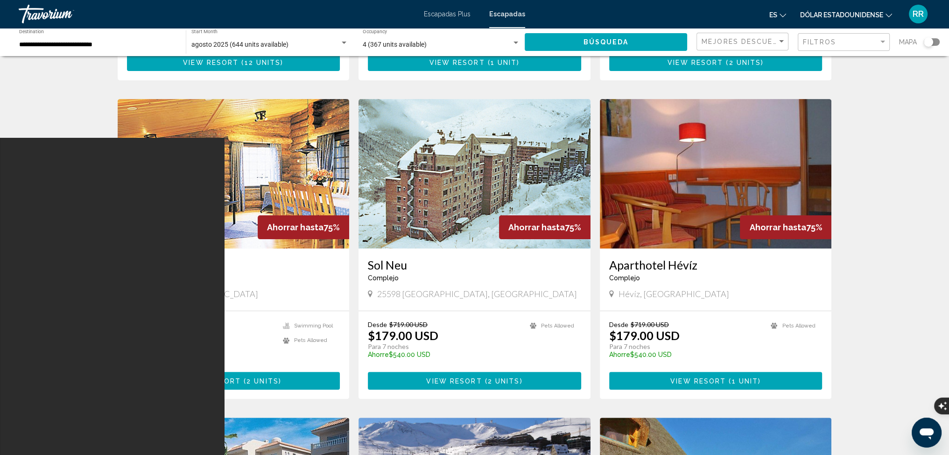
scroll to position [327, 0]
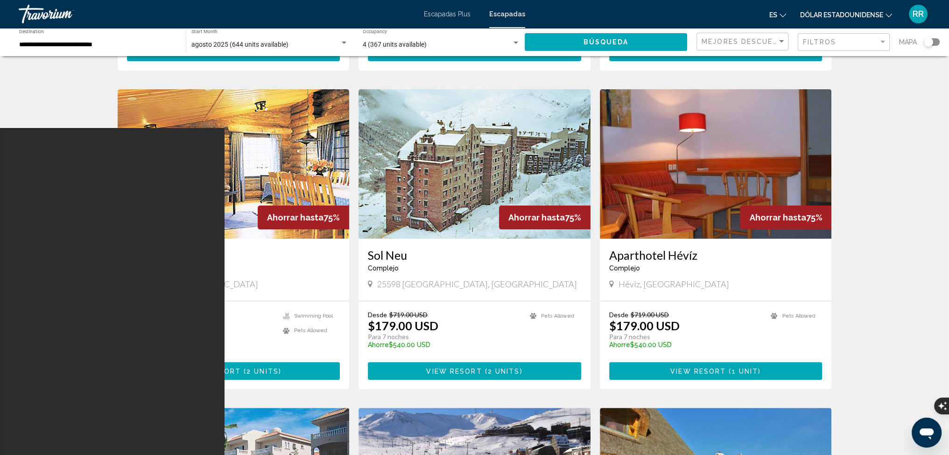
click at [488, 179] on img "Contenido principal" at bounding box center [474, 163] width 232 height 149
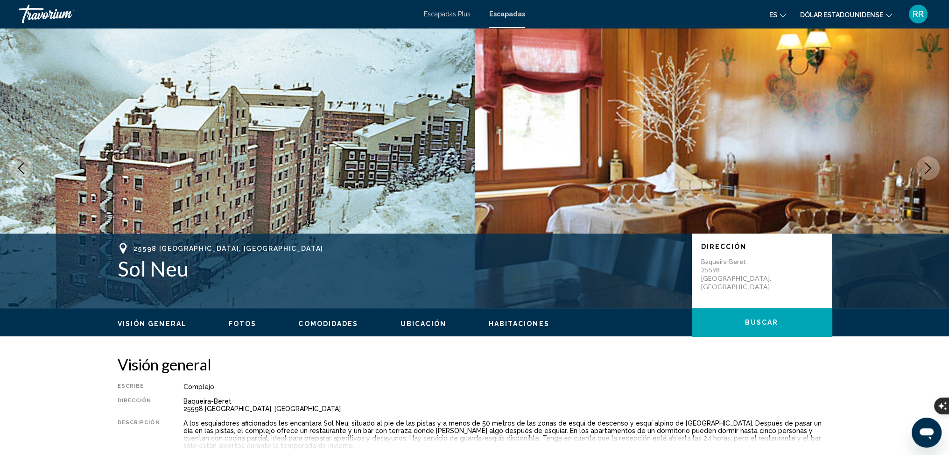
click at [233, 319] on ul "Visión general Fotos Comodidades Ubicación Habitaciones Buscar" at bounding box center [475, 322] width 714 height 10
click at [243, 323] on span "Fotos" at bounding box center [243, 323] width 28 height 7
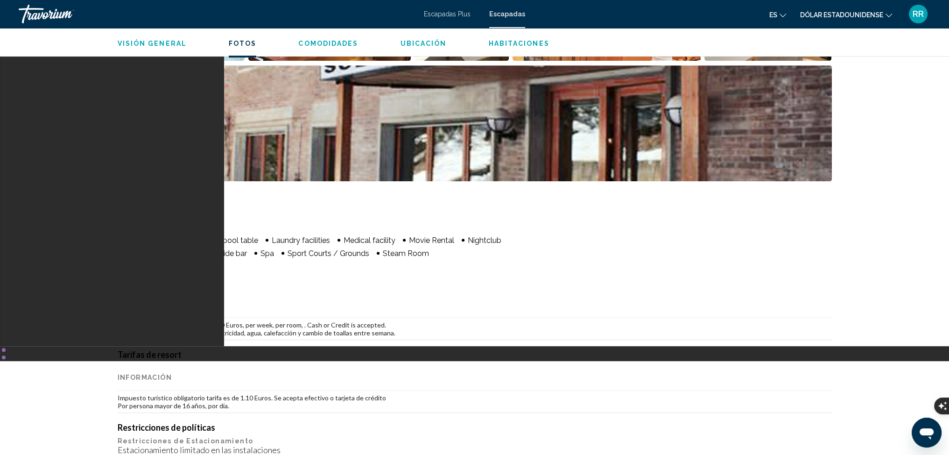
scroll to position [377, 0]
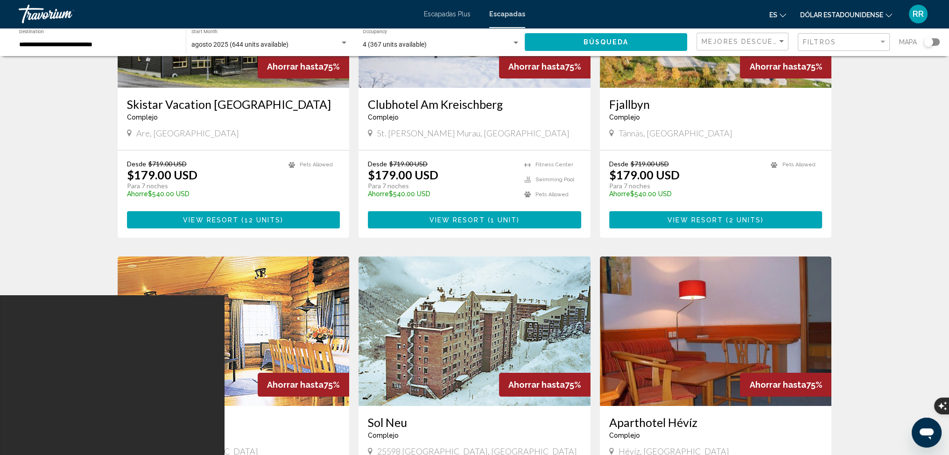
scroll to position [187, 0]
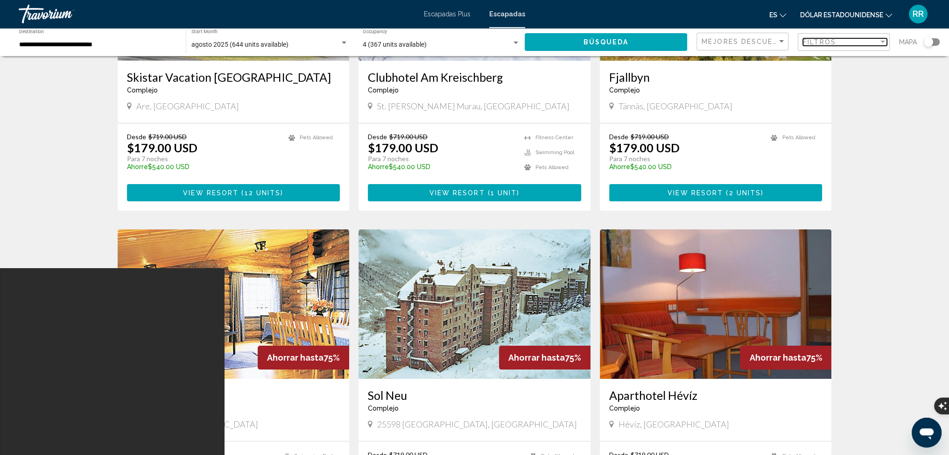
click at [822, 38] on span "Filtros" at bounding box center [819, 41] width 33 height 7
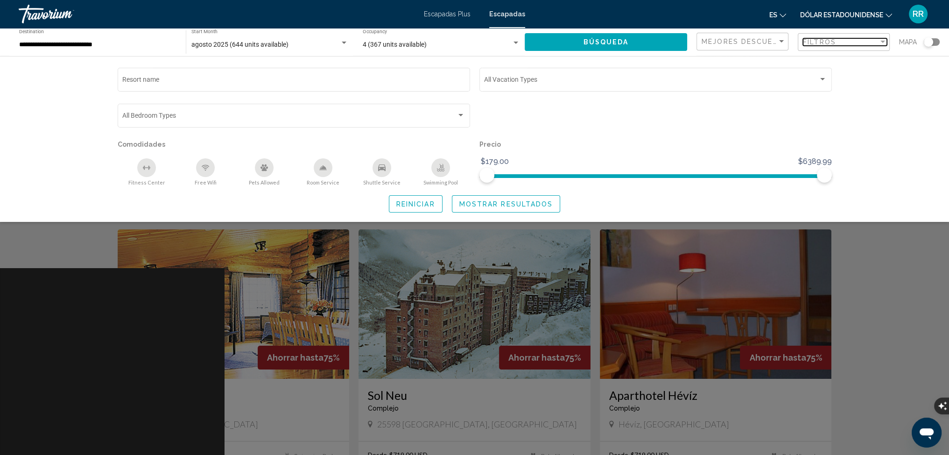
click at [860, 42] on div "Filtros" at bounding box center [841, 41] width 76 height 7
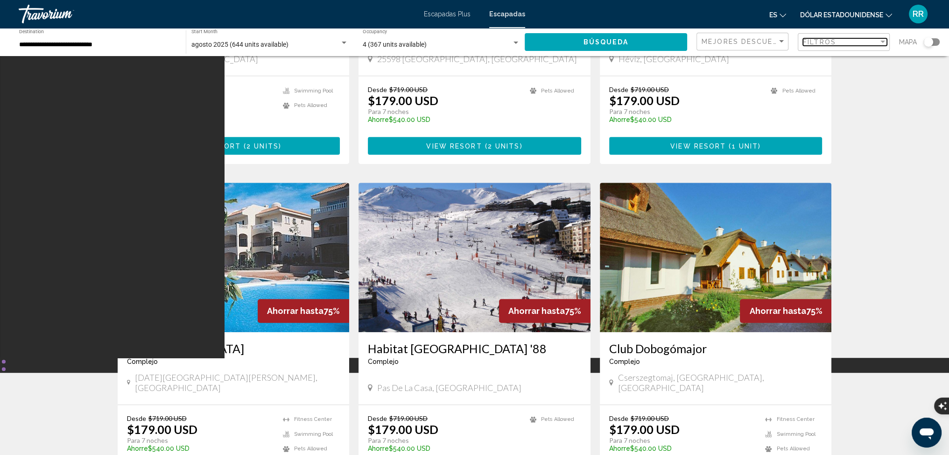
scroll to position [272, 0]
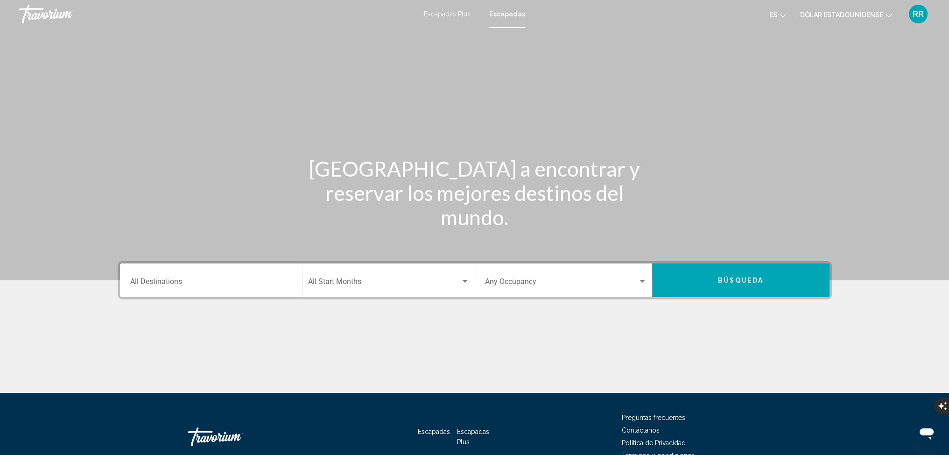
click at [782, 16] on icon "Cambiar idioma" at bounding box center [783, 15] width 7 height 7
click at [762, 44] on button "Español" at bounding box center [757, 49] width 43 height 12
click at [883, 14] on button "Dólar estadounidense USD ($) MXN (Mex$) CAD (Can$) GBP (£) EUR (€) AUD (A$) NZD…" at bounding box center [846, 15] width 92 height 14
click at [860, 84] on button "EUR (€)" at bounding box center [861, 86] width 47 height 12
click at [885, 12] on icon "Cambiar moneda" at bounding box center [888, 15] width 7 height 7
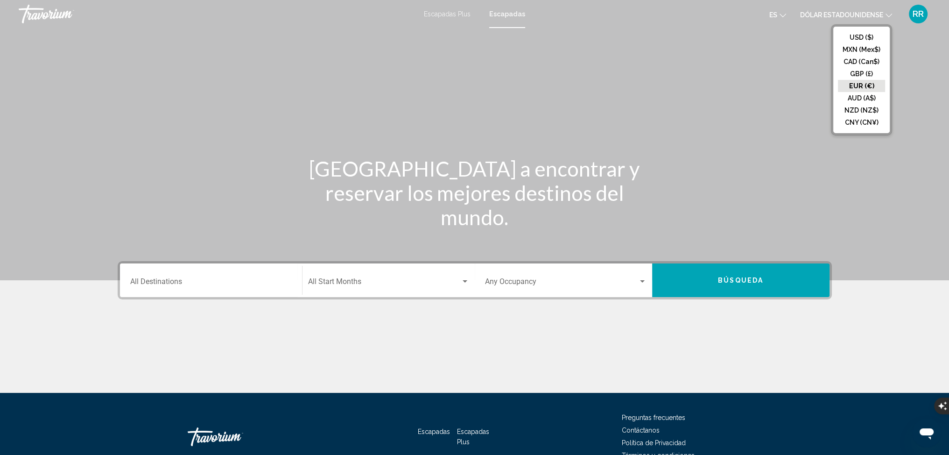
click at [856, 85] on button "EUR (€)" at bounding box center [861, 86] width 47 height 12
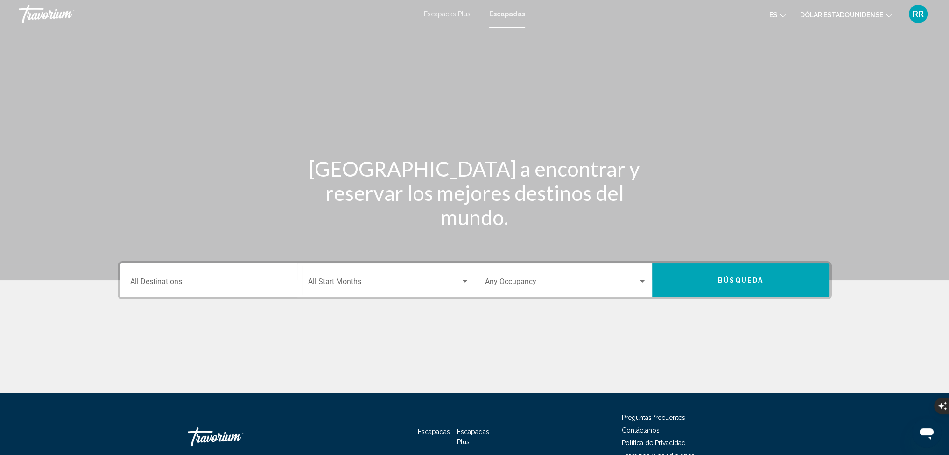
click at [467, 20] on div "Escapadas Plus Escapadas es English Español Français Italiano Português русский…" at bounding box center [474, 14] width 949 height 20
click at [464, 9] on div "Escapadas Plus Escapadas es English Español Français Italiano Português русский…" at bounding box center [474, 14] width 949 height 20
click at [446, 13] on font "Escapadas Plus" at bounding box center [447, 13] width 47 height 7
click at [200, 281] on input "Destination All Destinations" at bounding box center [211, 283] width 162 height 8
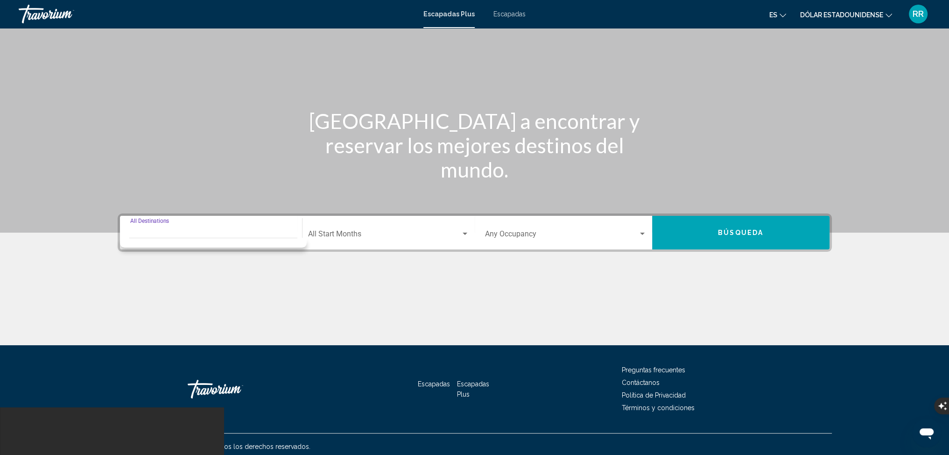
scroll to position [52, 0]
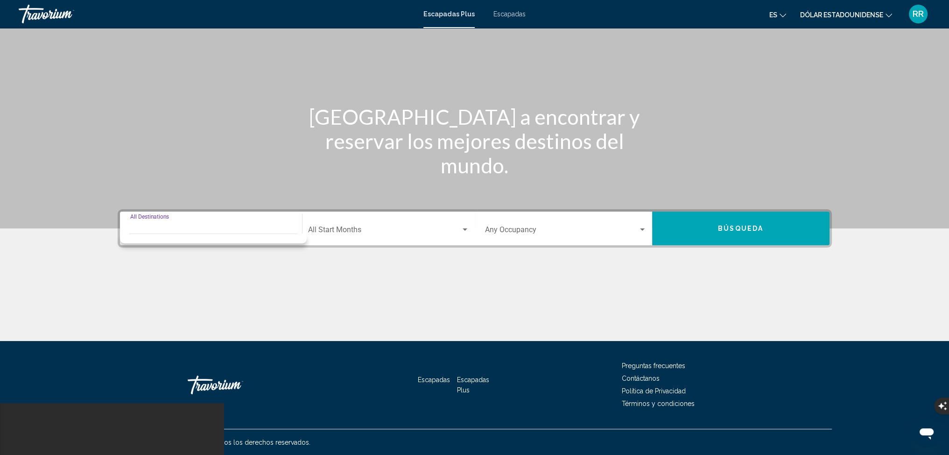
click at [160, 227] on input "Destination All Destinations" at bounding box center [211, 231] width 162 height 8
click at [215, 216] on div "Destination All Destinations" at bounding box center [211, 228] width 162 height 29
click at [237, 232] on input "Destination All Destinations" at bounding box center [211, 231] width 162 height 8
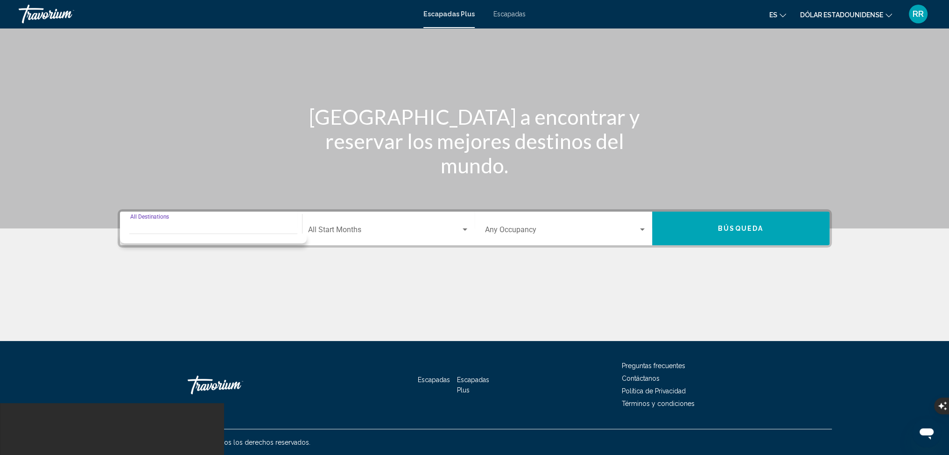
click at [274, 304] on div "Contenido principal" at bounding box center [475, 306] width 714 height 70
click at [268, 227] on input "Destination All Destinations" at bounding box center [211, 231] width 162 height 8
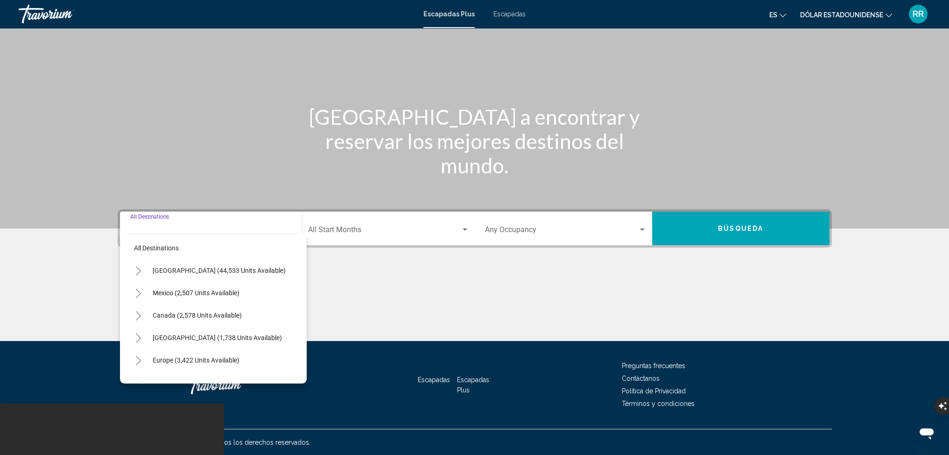
scroll to position [0, 0]
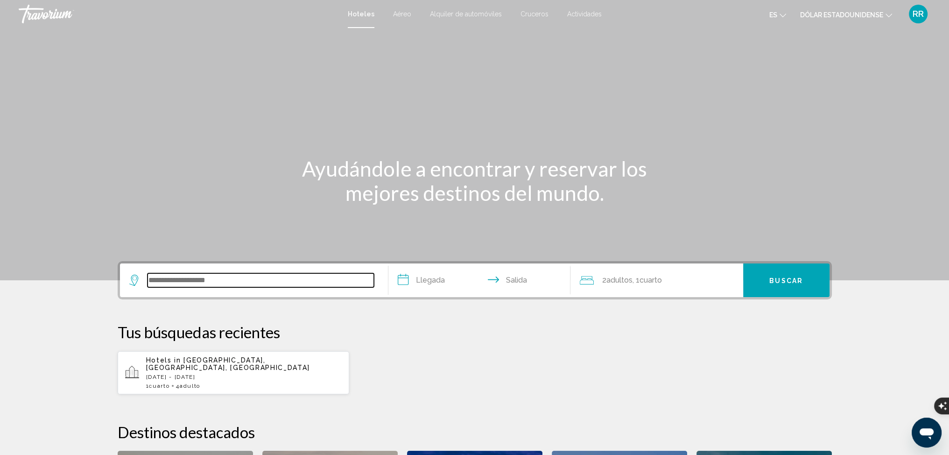
click at [205, 279] on input "Widget de búsqueda" at bounding box center [260, 280] width 226 height 14
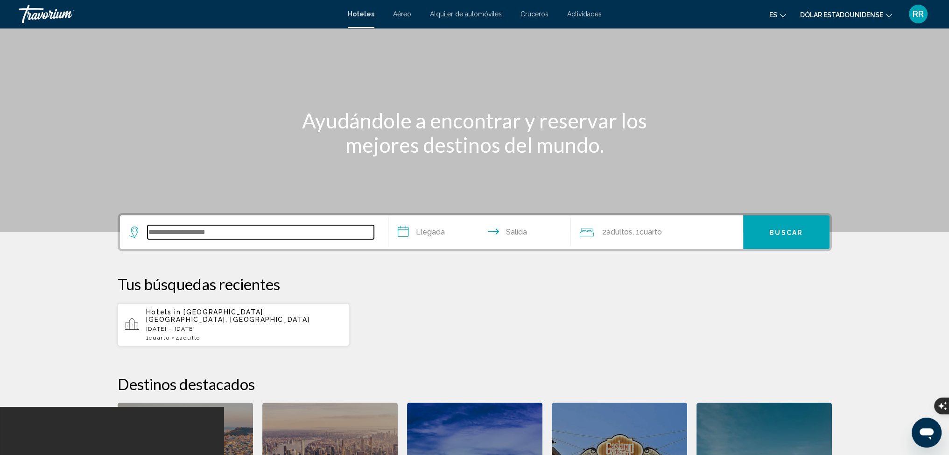
scroll to position [230, 0]
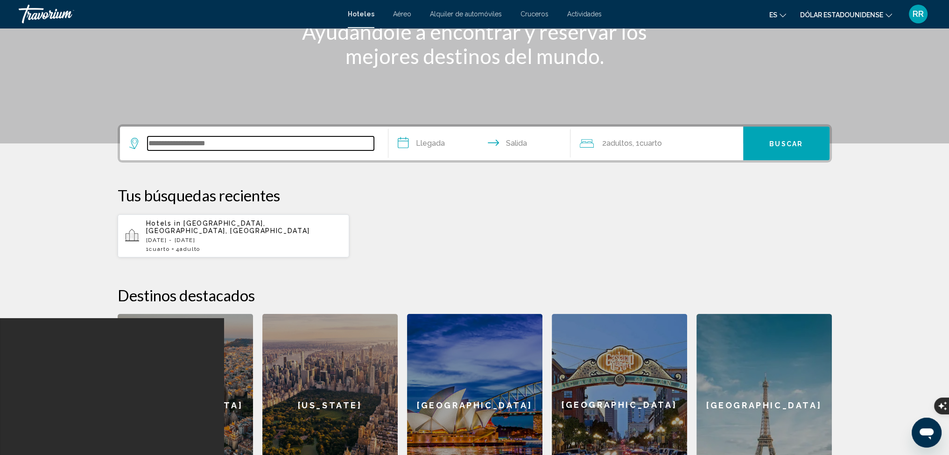
click at [174, 145] on input "Widget de búsqueda" at bounding box center [260, 143] width 226 height 14
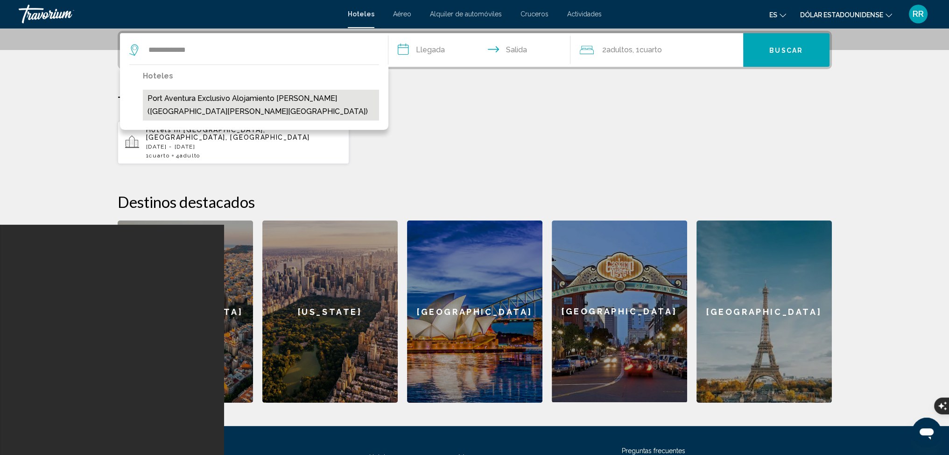
click at [209, 98] on button "Port Aventura Exclusivo Alojamiento La Pineda (La Pineda, ES)" at bounding box center [261, 105] width 236 height 31
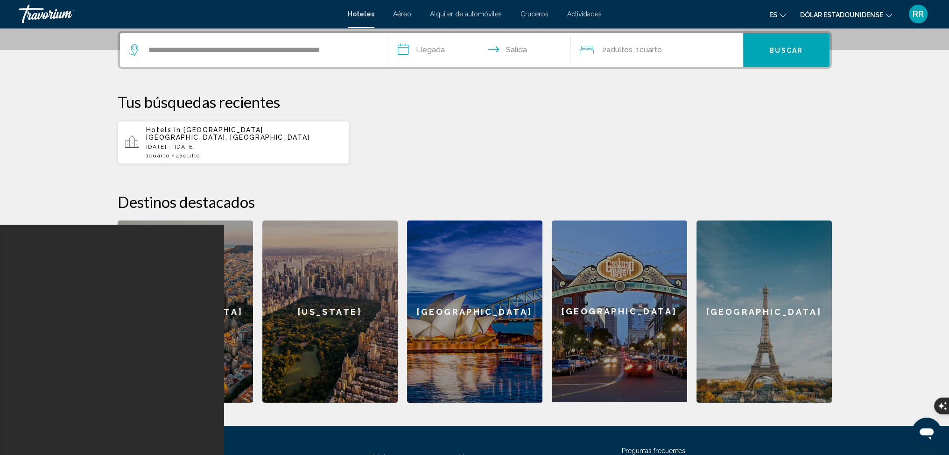
click at [431, 51] on input "**********" at bounding box center [481, 51] width 186 height 36
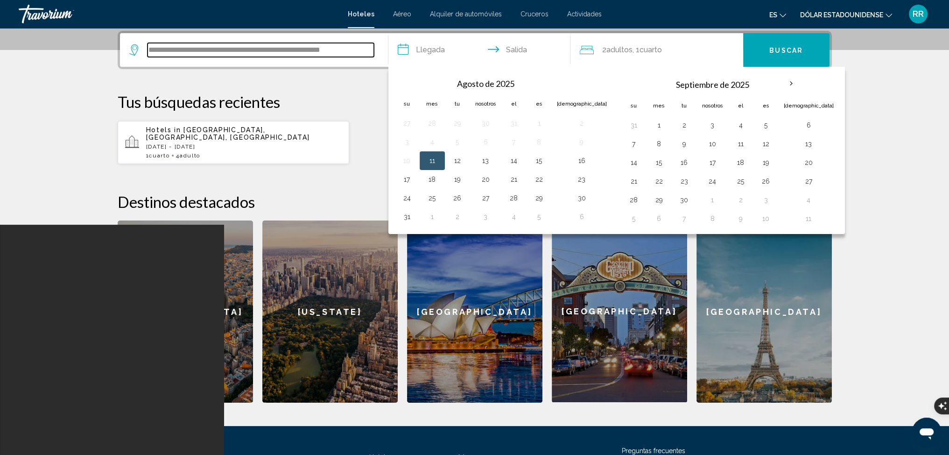
click at [346, 49] on input "**********" at bounding box center [260, 50] width 226 height 14
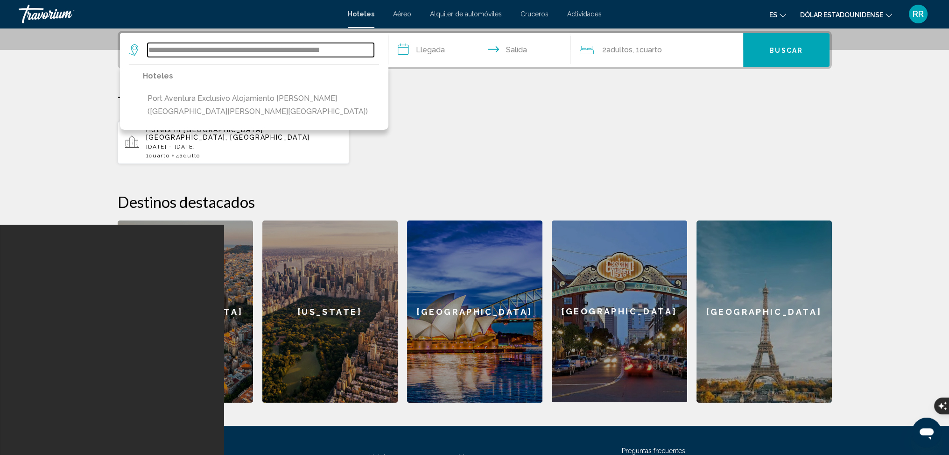
drag, startPoint x: 361, startPoint y: 46, endPoint x: 139, endPoint y: 28, distance: 222.9
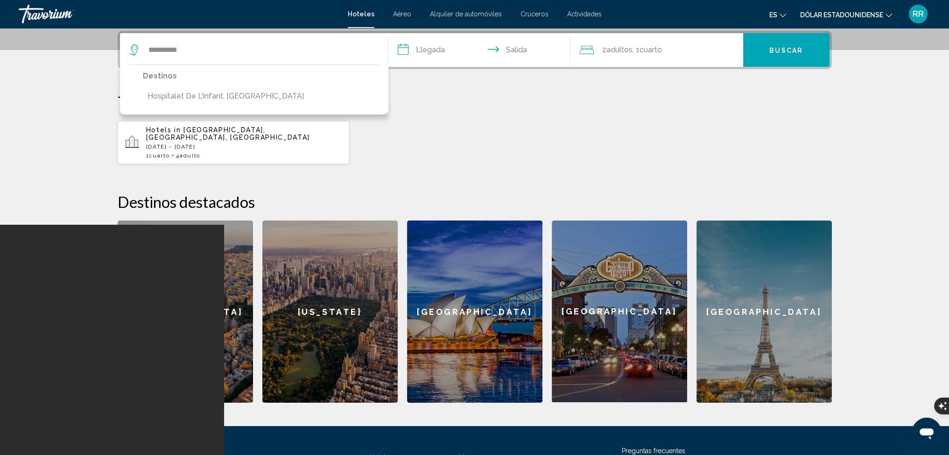
click at [209, 99] on button "Hospitalet De L'infant, Spain" at bounding box center [226, 96] width 166 height 18
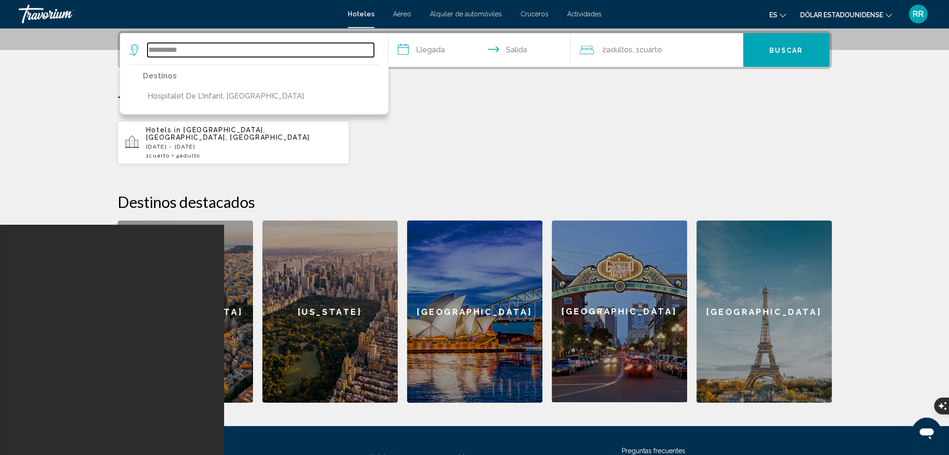
type input "**********"
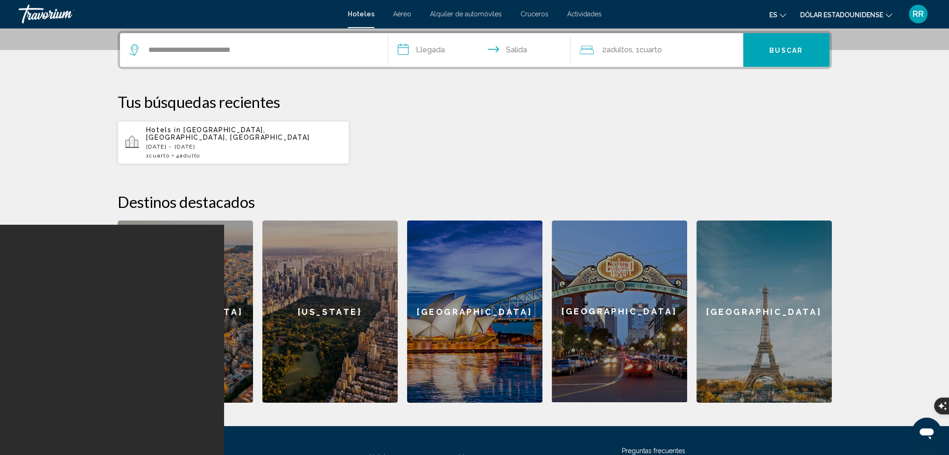
click at [435, 46] on input "**********" at bounding box center [481, 51] width 186 height 36
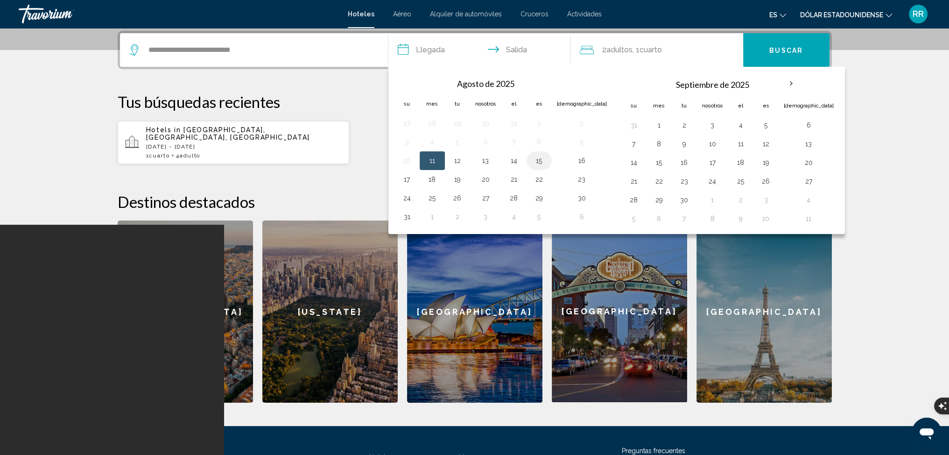
click at [538, 160] on button "15" at bounding box center [539, 160] width 15 height 13
click at [405, 179] on button "17" at bounding box center [407, 179] width 15 height 13
type input "**********"
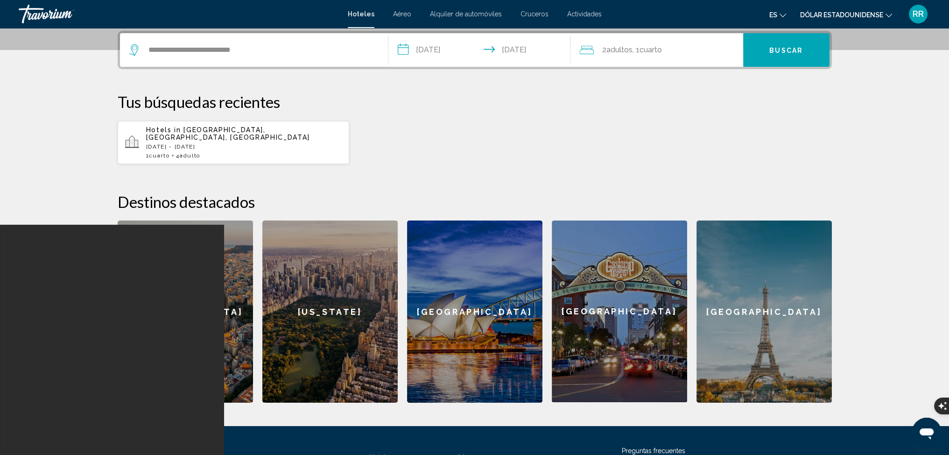
click at [627, 46] on font "adultos" at bounding box center [619, 49] width 26 height 9
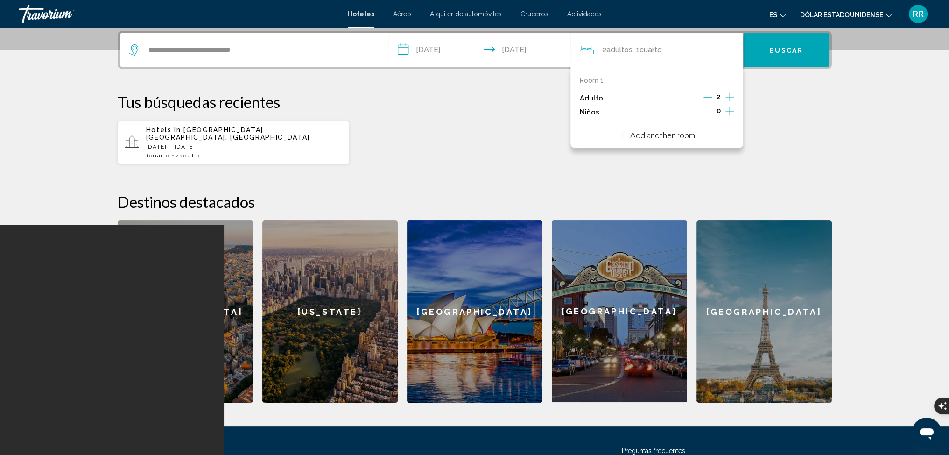
click at [731, 98] on icon "Increment adults" at bounding box center [729, 96] width 8 height 11
click at [728, 94] on icon "Increment adults" at bounding box center [729, 96] width 8 height 11
click at [728, 111] on icon "Increment children" at bounding box center [729, 111] width 8 height 8
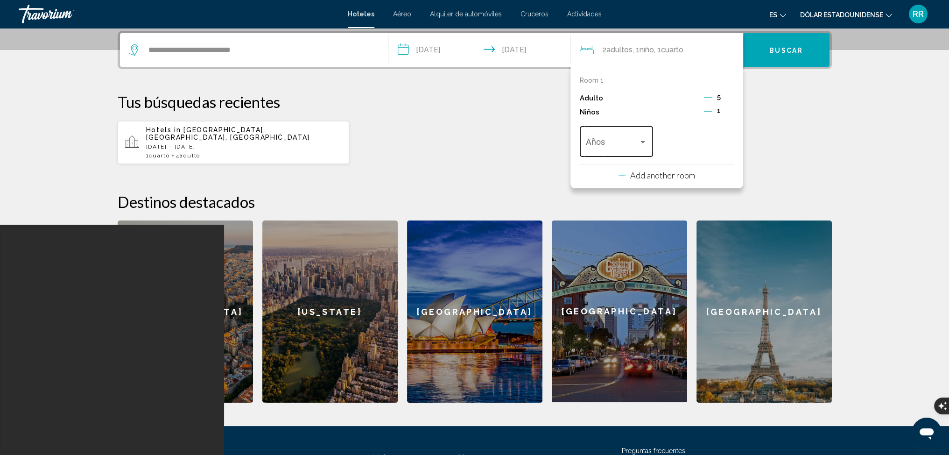
click at [644, 140] on div "Travelers: 5 adults, 1 child" at bounding box center [643, 141] width 8 height 7
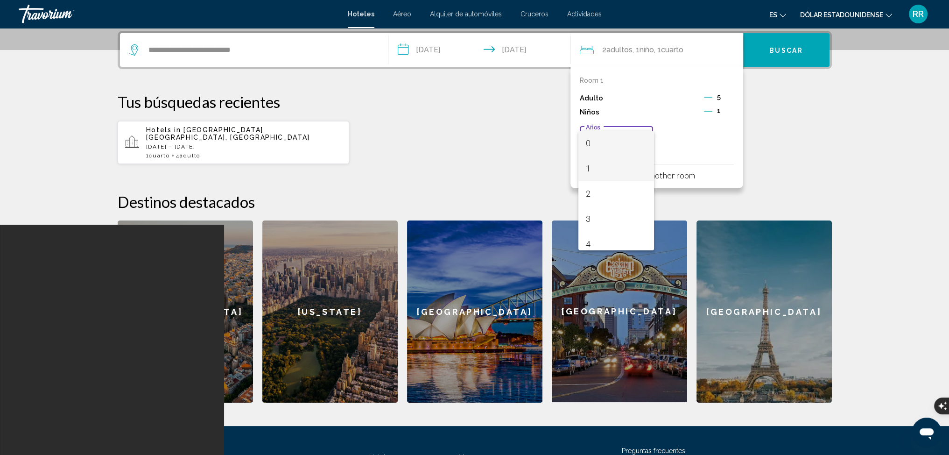
click at [596, 162] on span "1" at bounding box center [616, 168] width 61 height 25
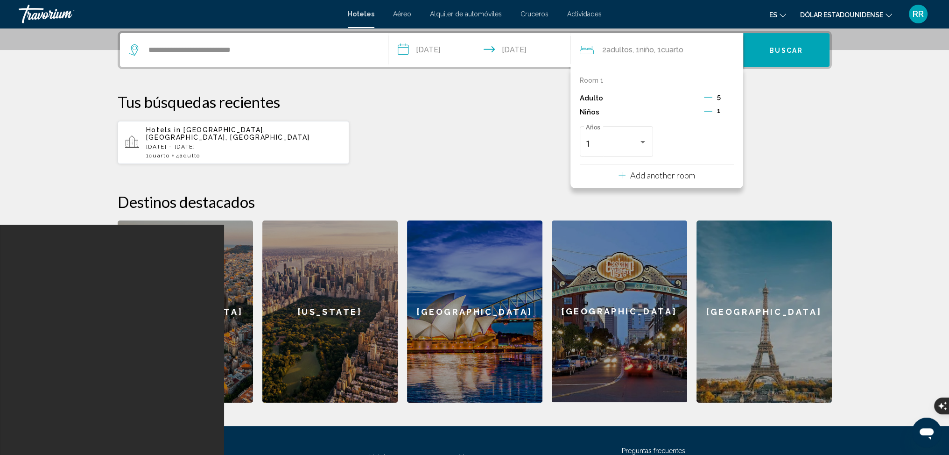
click at [782, 139] on div "Hotels in Mallorca Island, Balearic Islands, Spain Sun, 17 Aug - Thu, 21 Aug 1 …" at bounding box center [475, 142] width 714 height 44
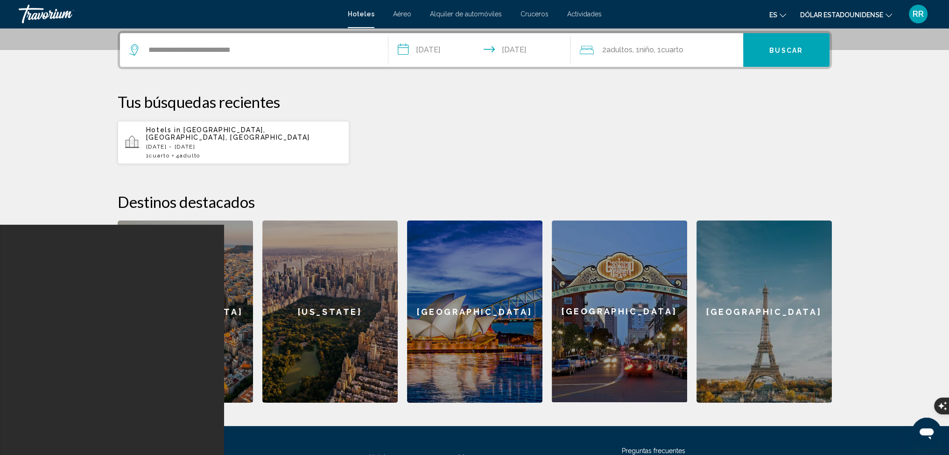
click at [620, 44] on span "2 adultos Adulto" at bounding box center [617, 49] width 30 height 13
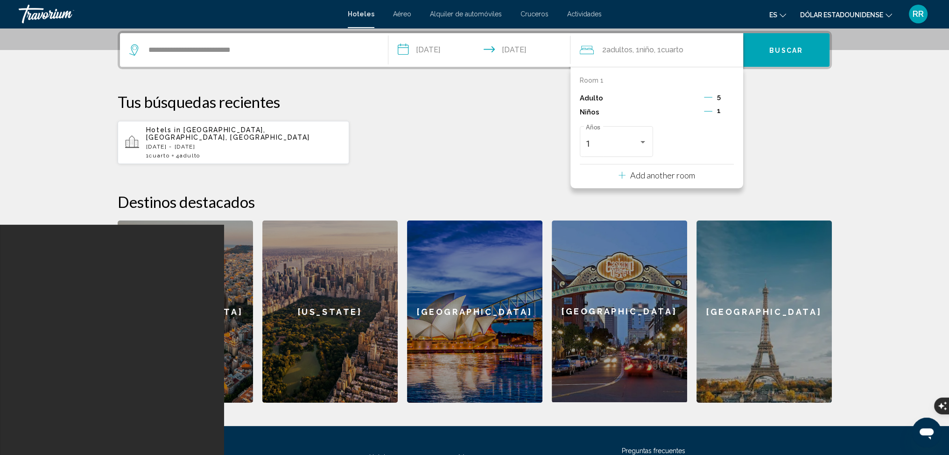
click at [671, 174] on p "Add another room" at bounding box center [662, 175] width 65 height 10
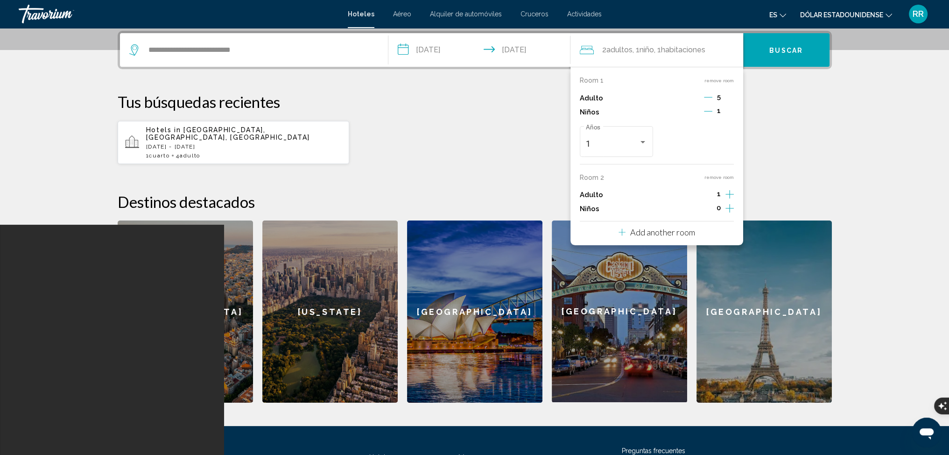
click at [730, 103] on icon "Increment adults" at bounding box center [729, 96] width 8 height 11
click at [706, 95] on icon "Decrement adults" at bounding box center [708, 97] width 8 height 8
click at [706, 95] on icon "Decrement adults" at bounding box center [707, 97] width 8 height 8
click at [706, 95] on icon "Decrement adults" at bounding box center [708, 97] width 8 height 8
click at [727, 97] on icon "Increment adults" at bounding box center [729, 96] width 8 height 11
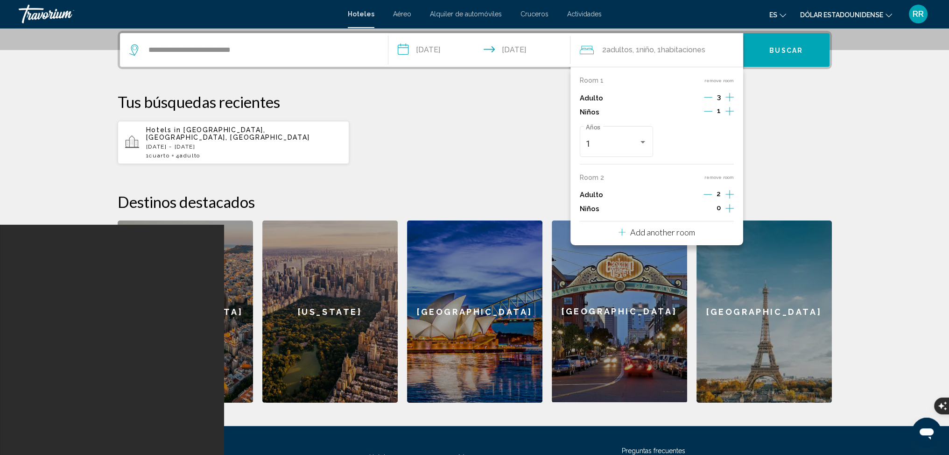
click at [812, 167] on div "**********" at bounding box center [474, 217] width 751 height 372
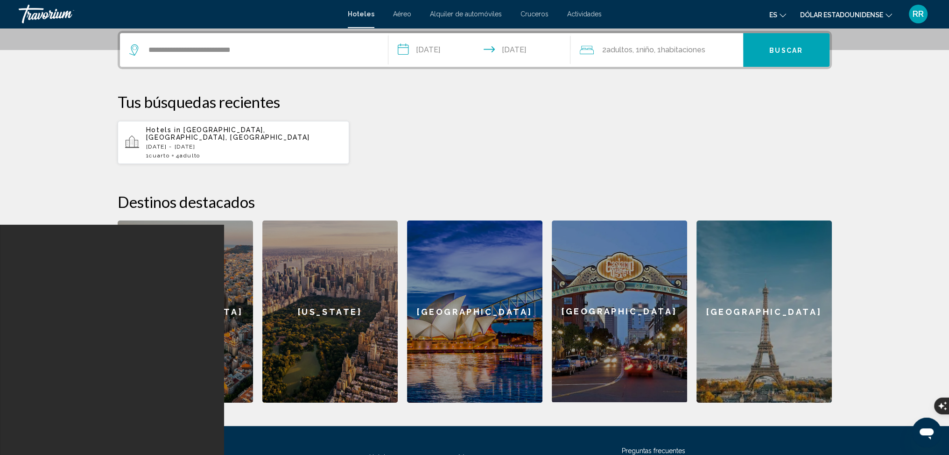
click at [680, 48] on font "habitaciones" at bounding box center [683, 49] width 44 height 9
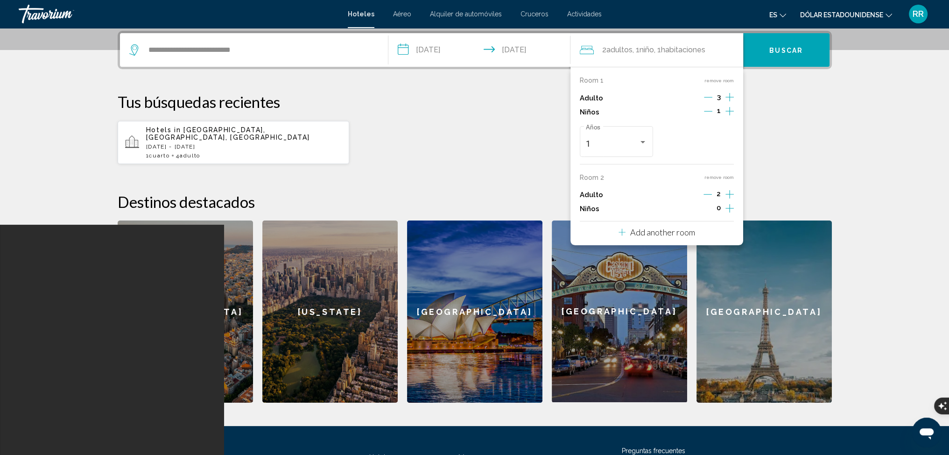
click at [674, 227] on p "Add another room" at bounding box center [662, 232] width 65 height 10
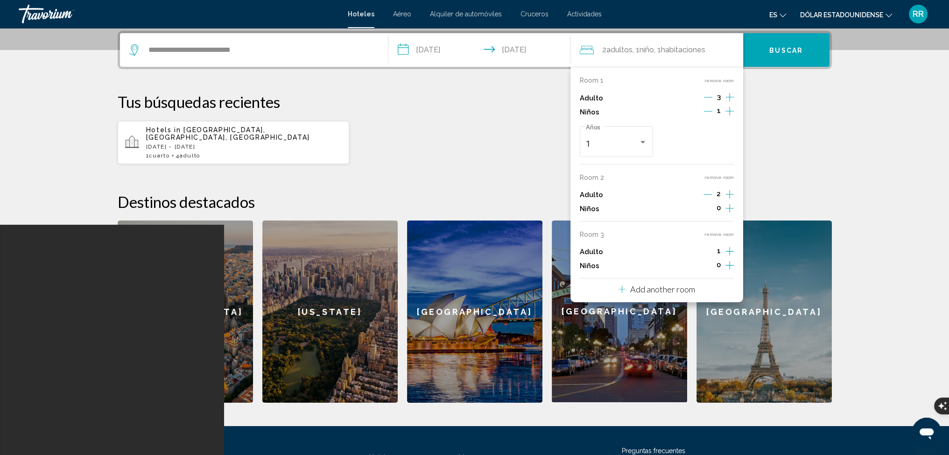
click at [692, 251] on div "Adulto 1" at bounding box center [657, 252] width 154 height 14
click at [801, 169] on div "**********" at bounding box center [474, 217] width 751 height 372
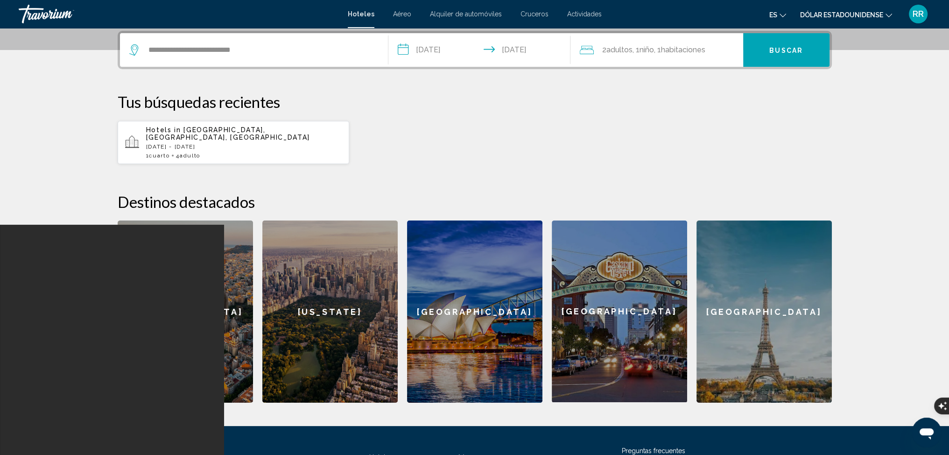
click at [687, 48] on font "habitaciones" at bounding box center [683, 49] width 44 height 9
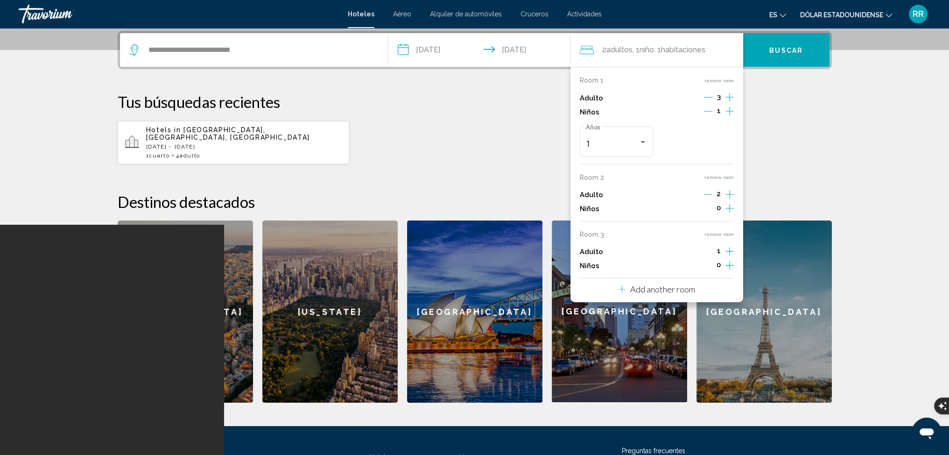
click at [714, 174] on button "remove room" at bounding box center [718, 177] width 29 height 6
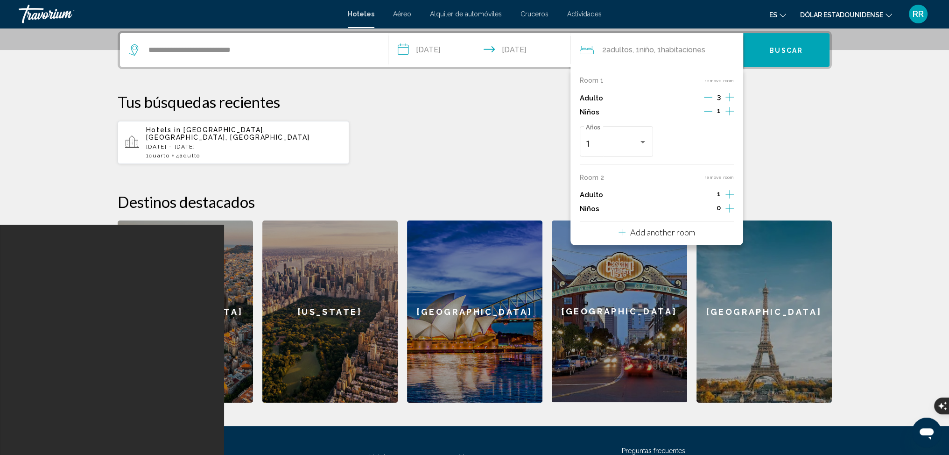
click at [732, 103] on icon "Increment adults" at bounding box center [729, 96] width 8 height 11
click at [782, 52] on font "Buscar" at bounding box center [786, 50] width 34 height 7
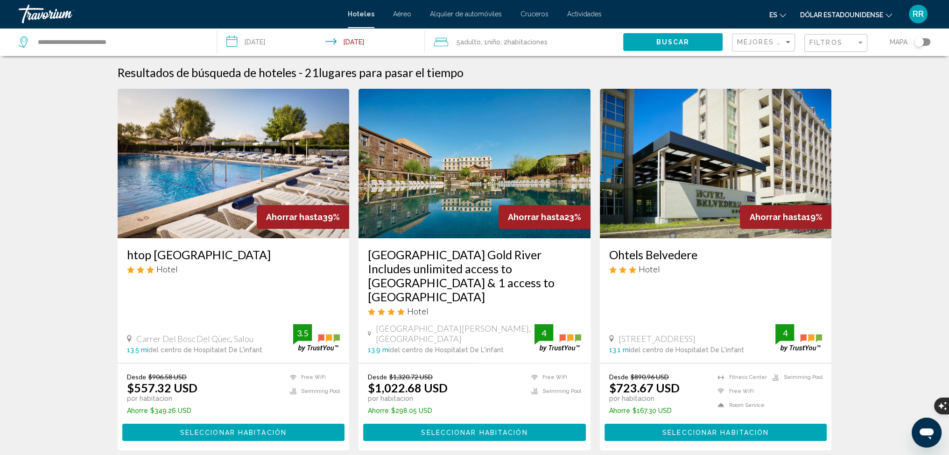
click at [891, 13] on icon "Cambiar moneda" at bounding box center [888, 15] width 7 height 7
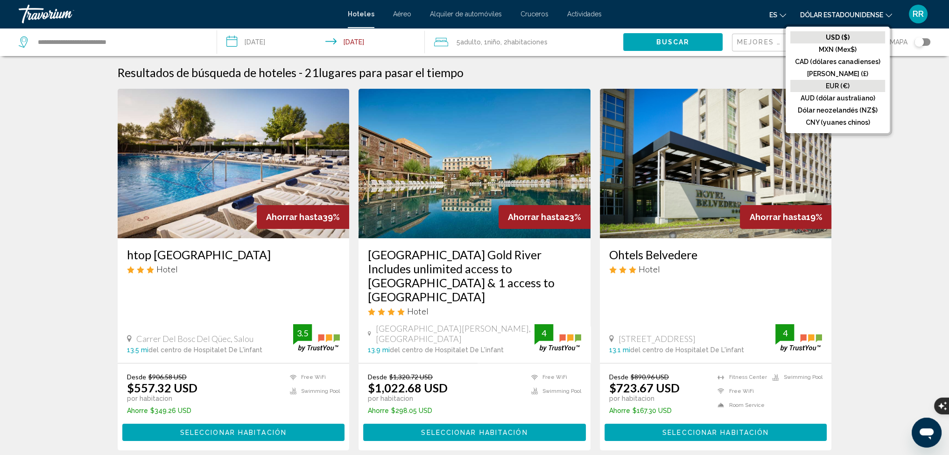
click at [837, 84] on font "EUR (€)" at bounding box center [838, 85] width 24 height 7
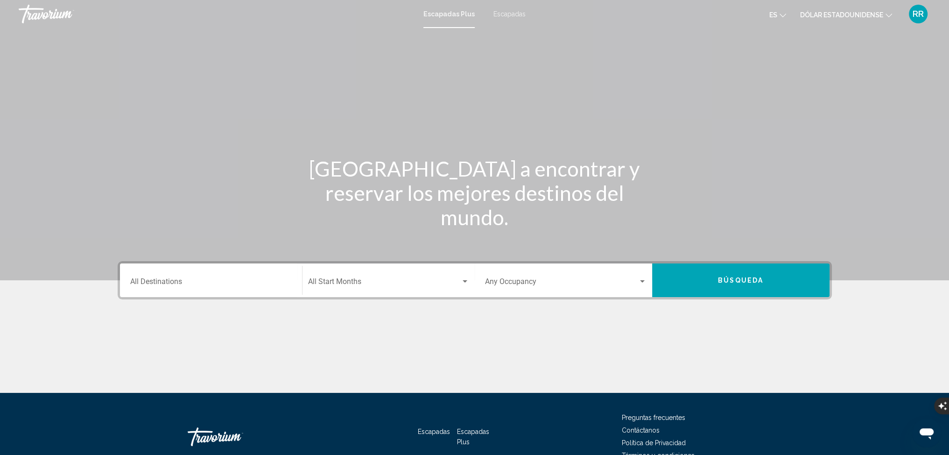
drag, startPoint x: 510, startPoint y: 13, endPoint x: 148, endPoint y: 355, distance: 497.6
click at [510, 13] on font "Escapadas" at bounding box center [509, 13] width 32 height 7
click at [199, 280] on input "Destination All Destinations" at bounding box center [211, 283] width 162 height 8
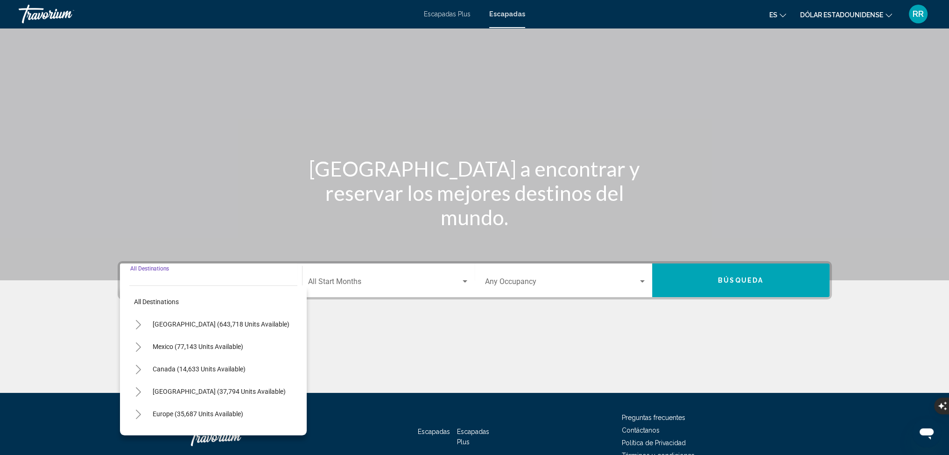
scroll to position [52, 0]
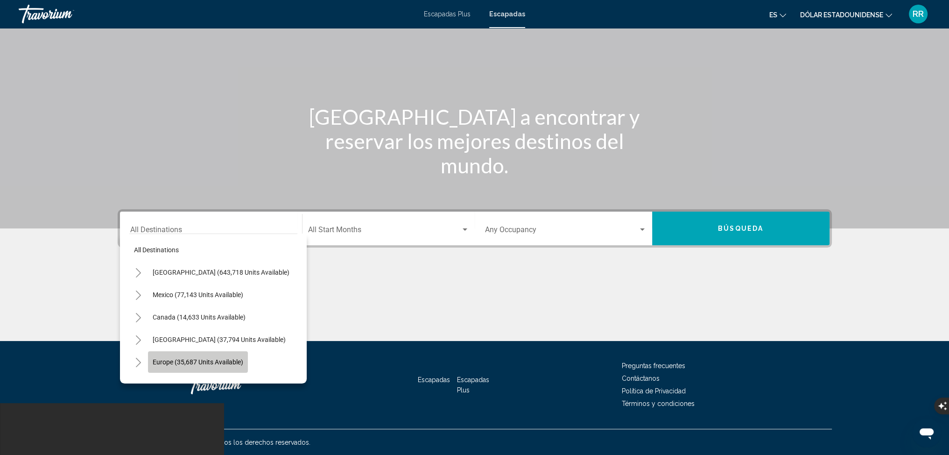
click at [166, 358] on span "Europe (35,687 units available)" at bounding box center [198, 361] width 91 height 7
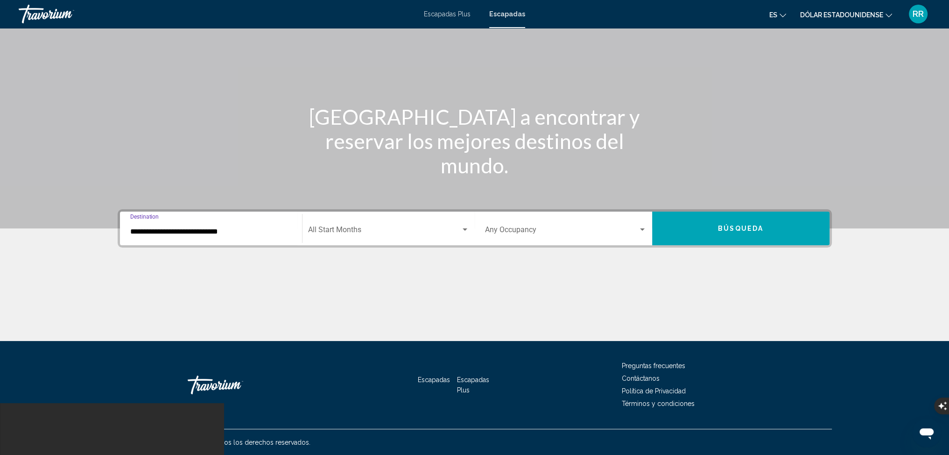
click at [269, 231] on input "**********" at bounding box center [211, 231] width 162 height 8
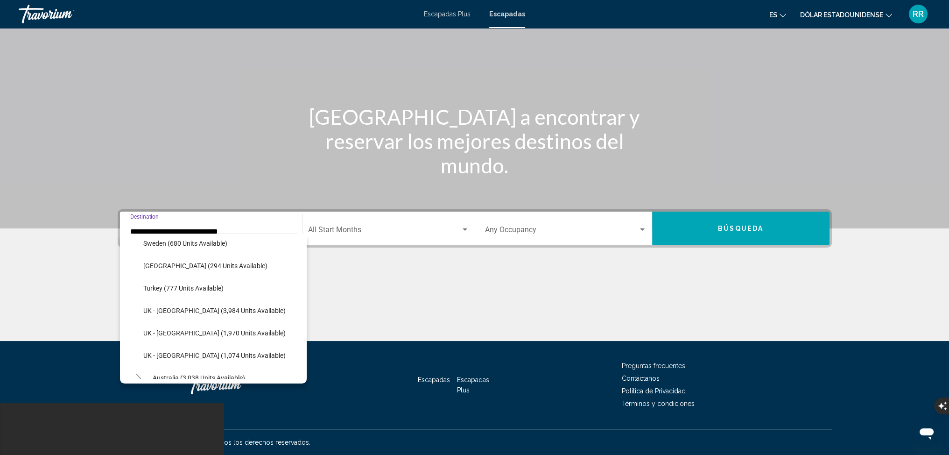
scroll to position [509, 0]
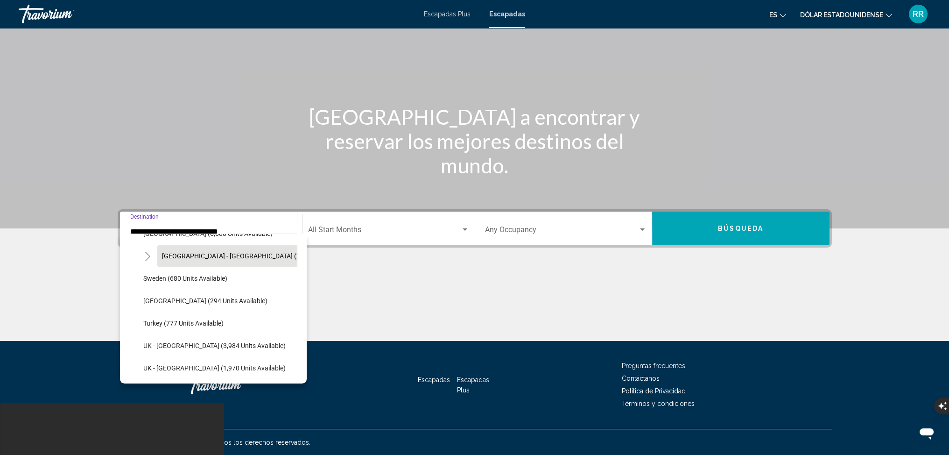
click at [222, 253] on span "Spain - Canary Islands (2,555 units available)" at bounding box center [260, 255] width 197 height 7
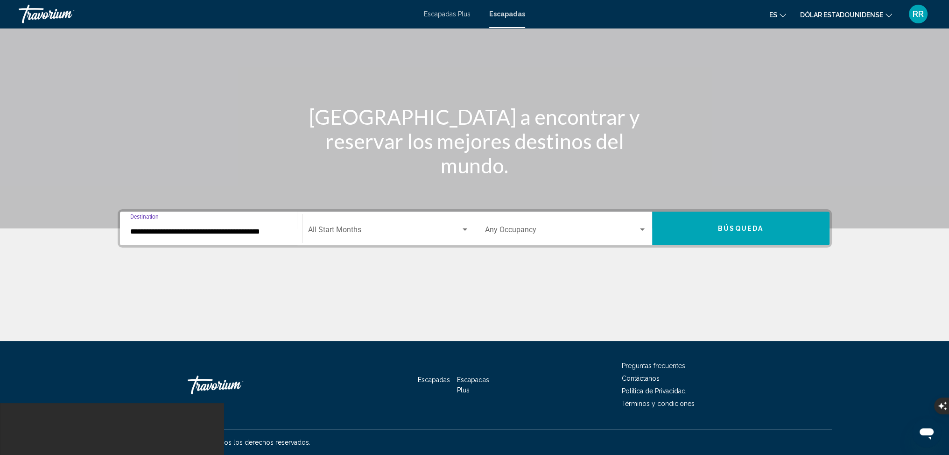
click at [131, 230] on input "**********" at bounding box center [211, 231] width 162 height 8
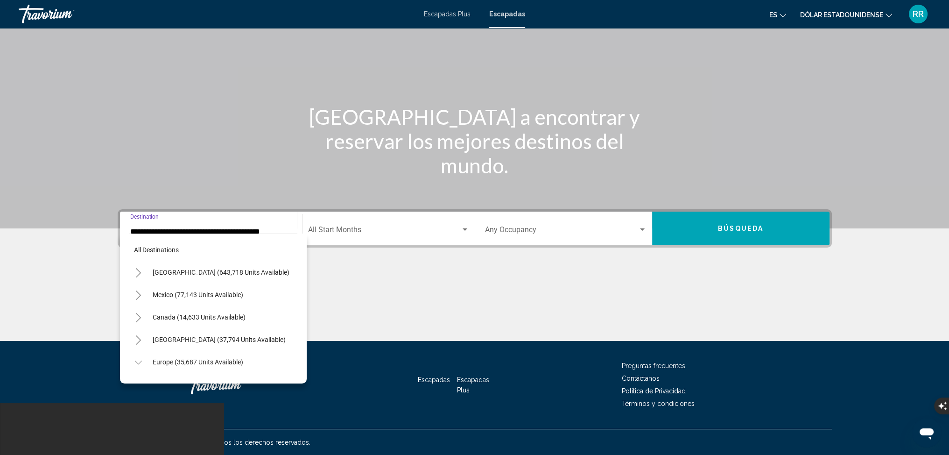
scroll to position [462, 7]
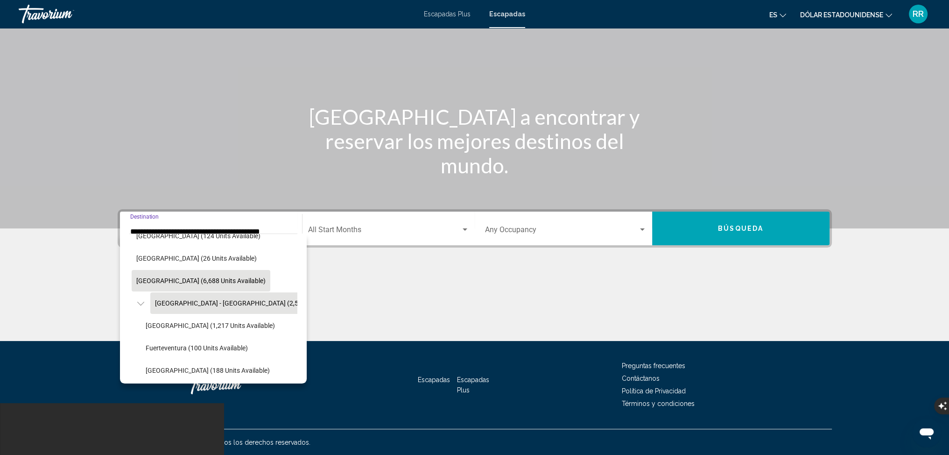
click at [132, 279] on button "Spain (6,688 units available)" at bounding box center [201, 280] width 139 height 21
type input "**********"
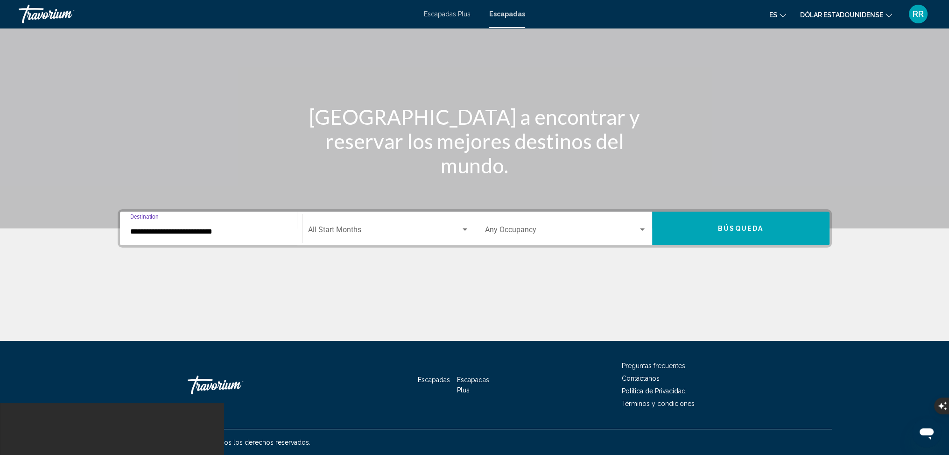
click at [348, 230] on span "Search widget" at bounding box center [384, 231] width 153 height 8
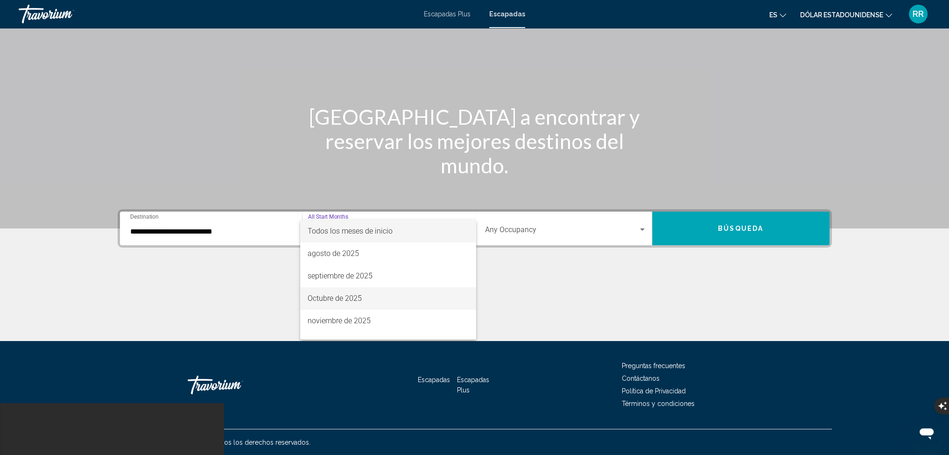
click at [344, 298] on font "Octubre de 2025" at bounding box center [335, 298] width 54 height 9
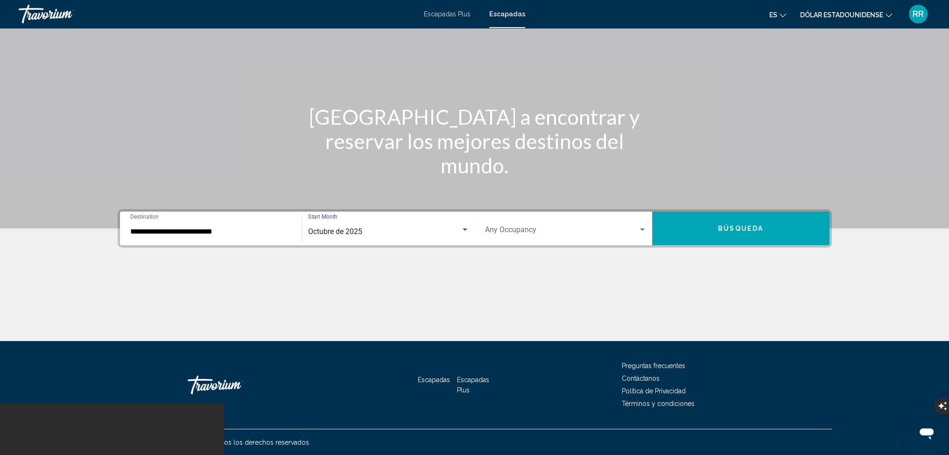
click at [642, 229] on div "Search widget" at bounding box center [642, 229] width 5 height 2
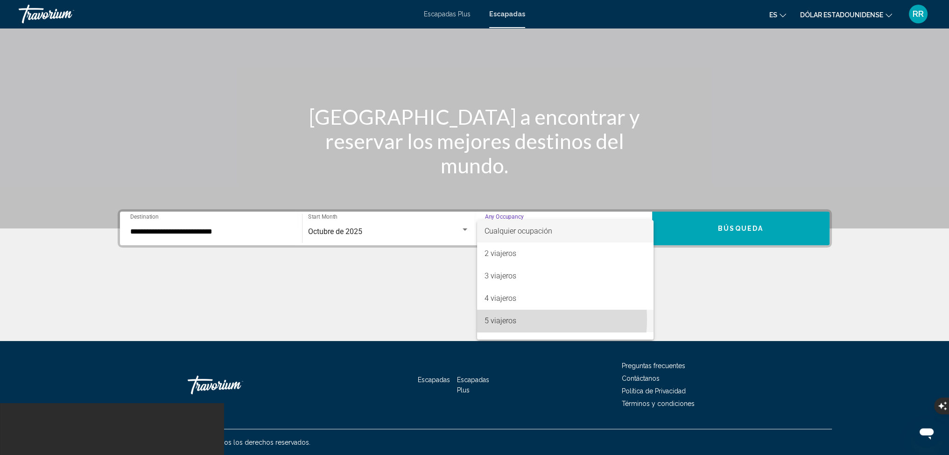
click at [499, 319] on font "5 viajeros" at bounding box center [501, 320] width 32 height 9
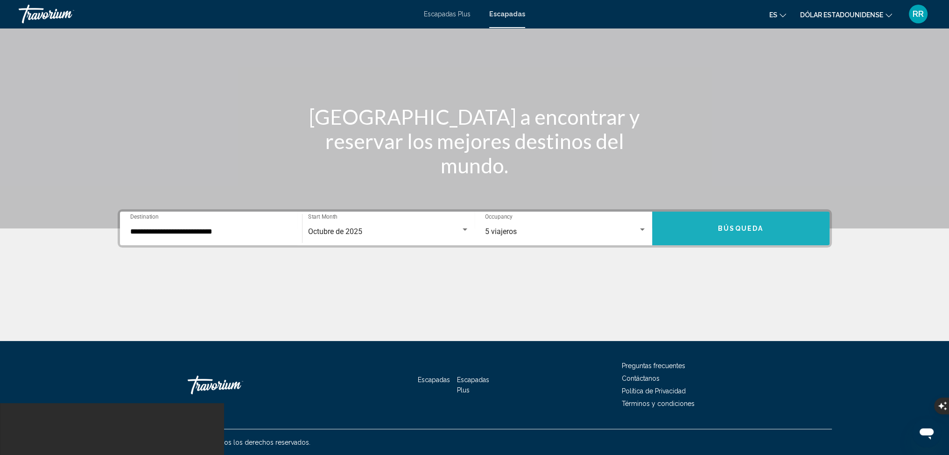
click at [745, 230] on span "Búsqueda" at bounding box center [740, 228] width 45 height 7
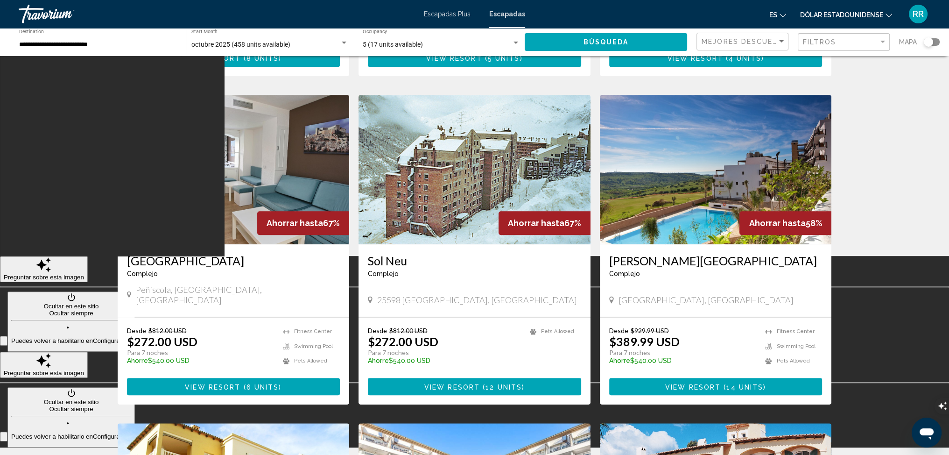
scroll to position [700, 0]
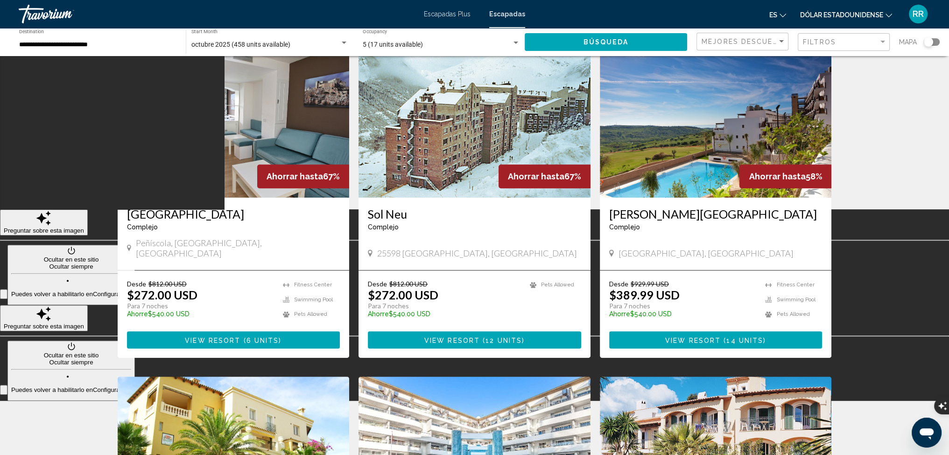
click at [702, 143] on img "Contenido principal" at bounding box center [716, 122] width 232 height 149
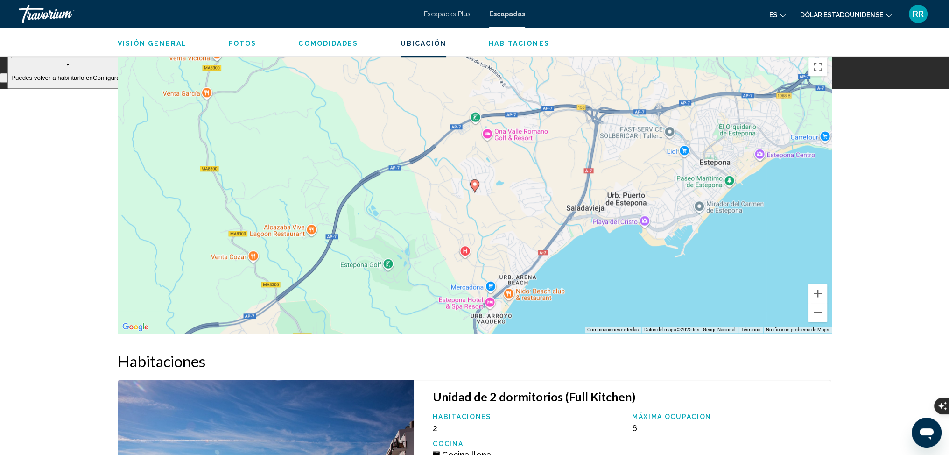
scroll to position [779, 0]
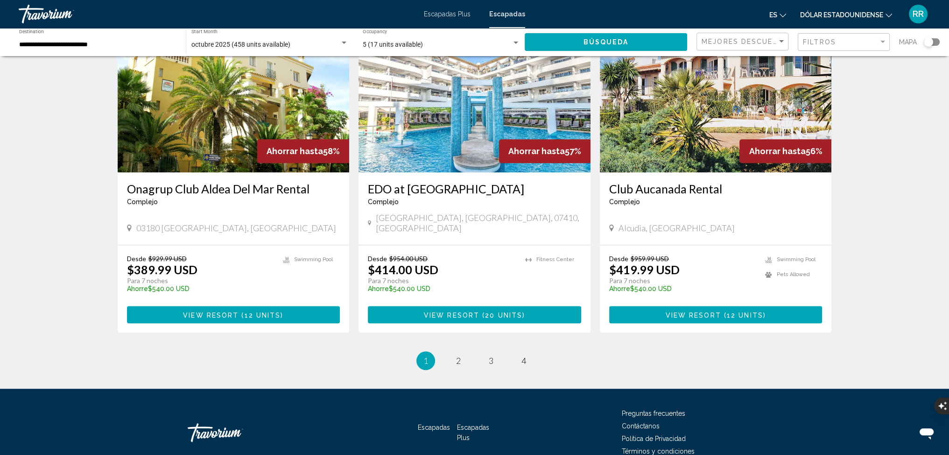
scroll to position [1065, 0]
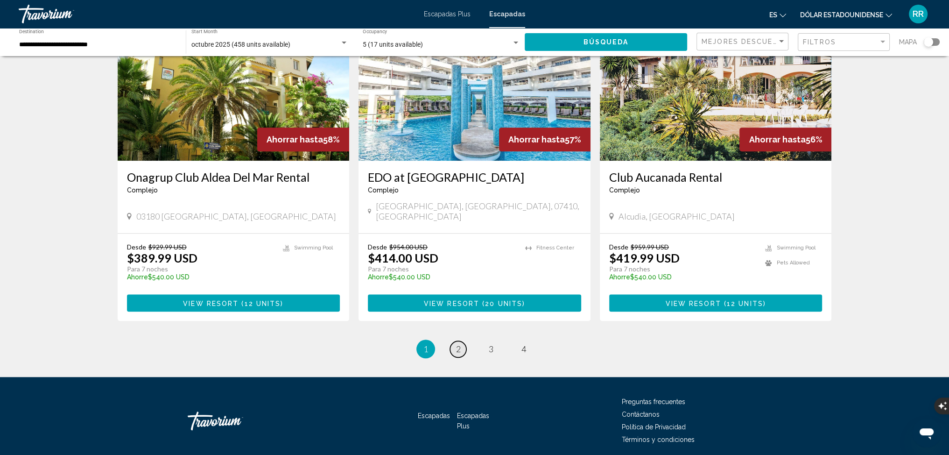
click at [461, 341] on link "page 2" at bounding box center [458, 349] width 16 height 16
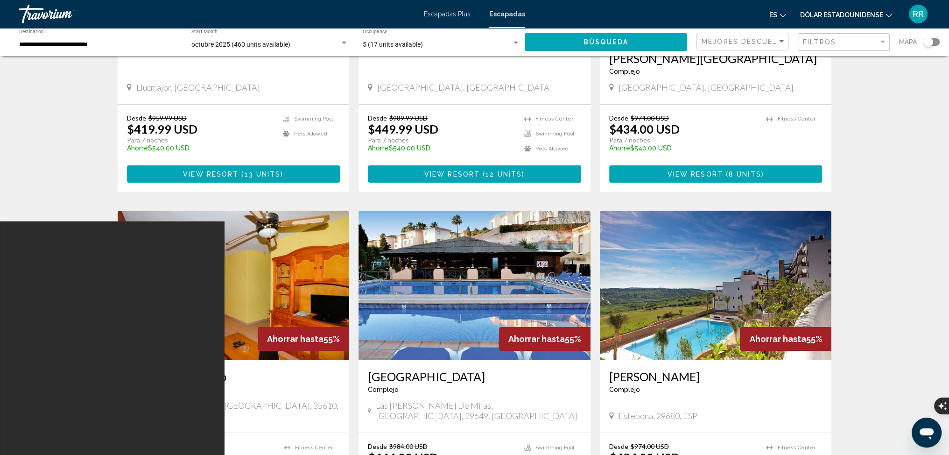
scroll to position [327, 0]
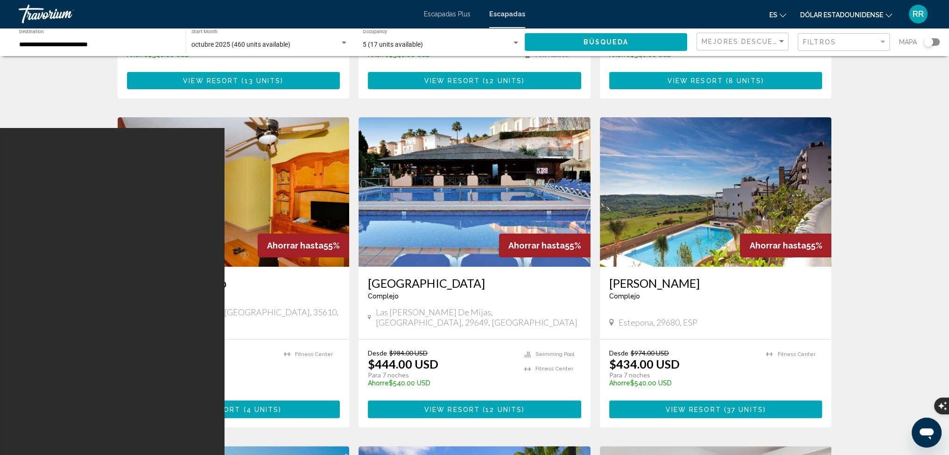
click at [463, 203] on img "Contenido principal" at bounding box center [474, 191] width 232 height 149
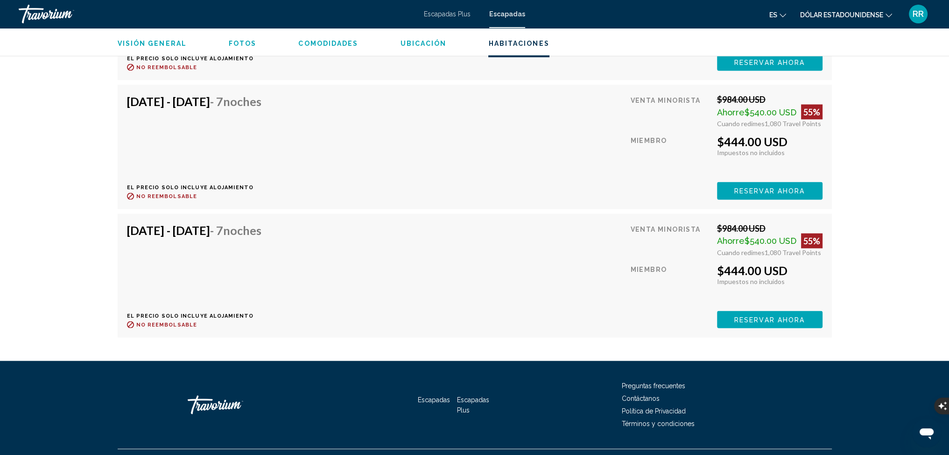
scroll to position [2287, 0]
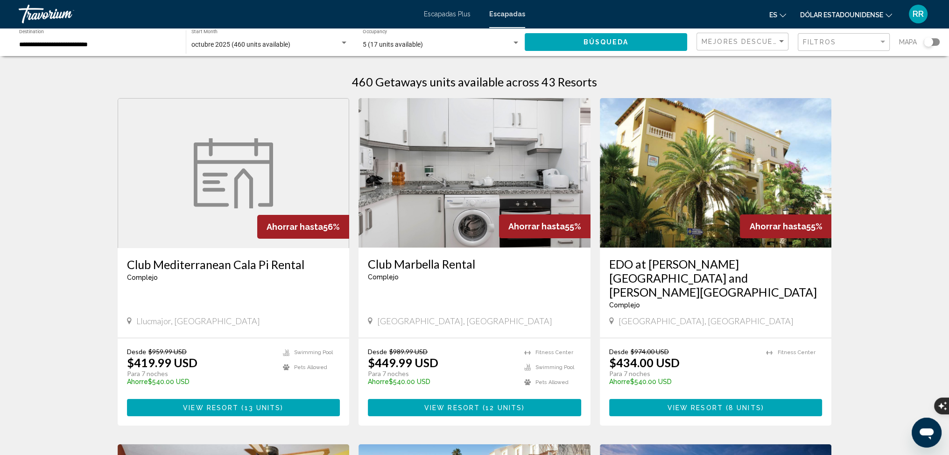
click at [494, 178] on img "Contenido principal" at bounding box center [474, 172] width 232 height 149
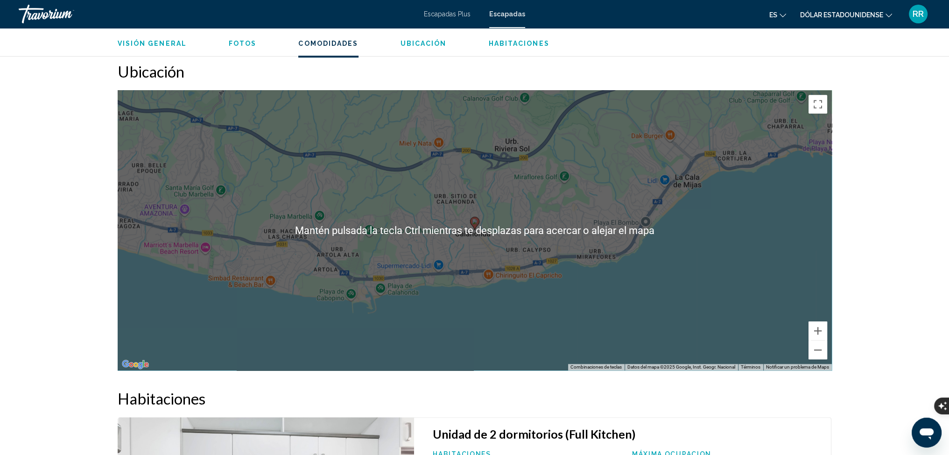
scroll to position [956, 0]
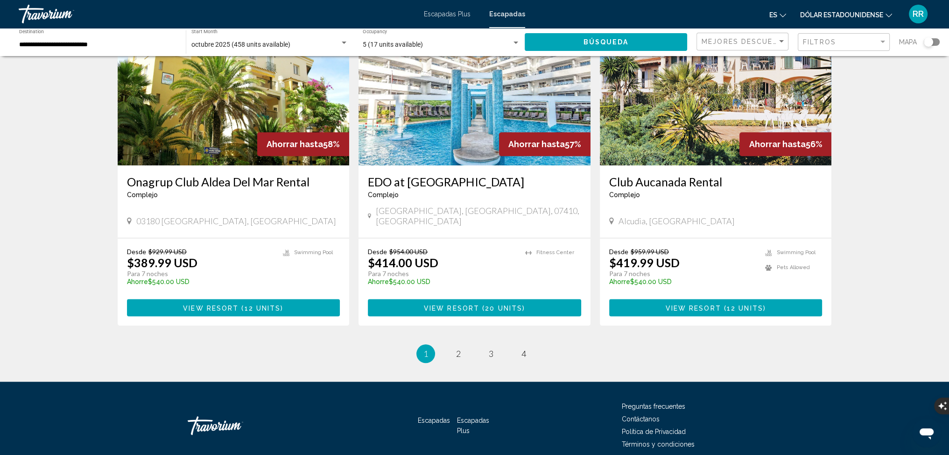
scroll to position [1065, 0]
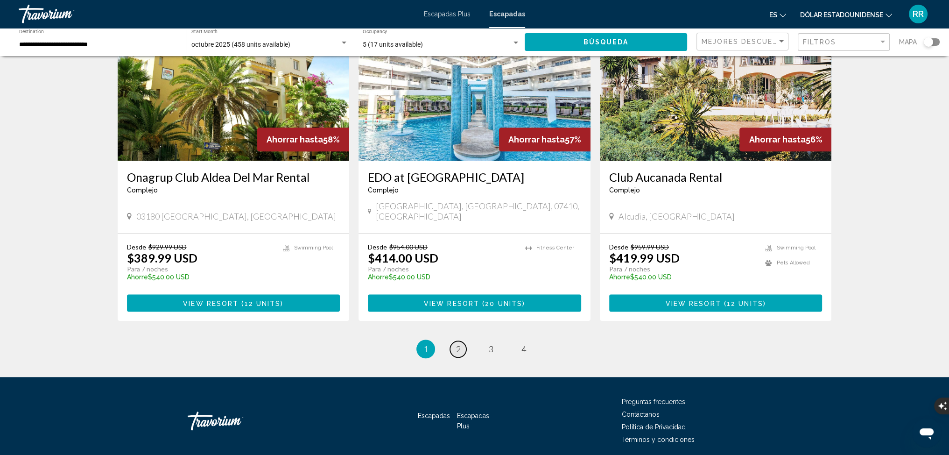
click at [453, 341] on link "page 2" at bounding box center [458, 349] width 16 height 16
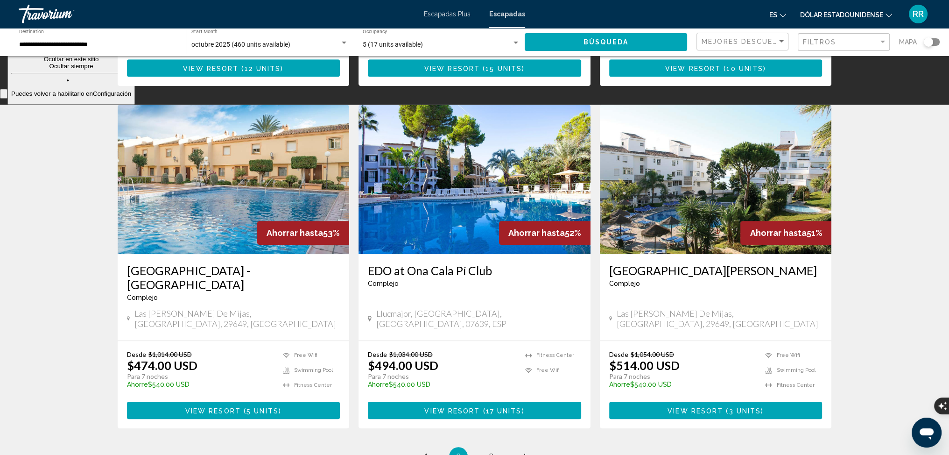
scroll to position [980, 0]
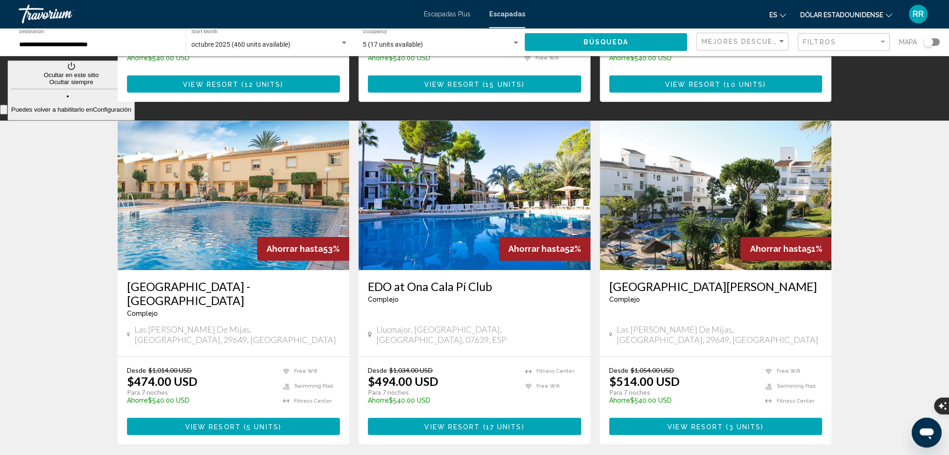
click at [244, 183] on img "Contenido principal" at bounding box center [234, 194] width 232 height 149
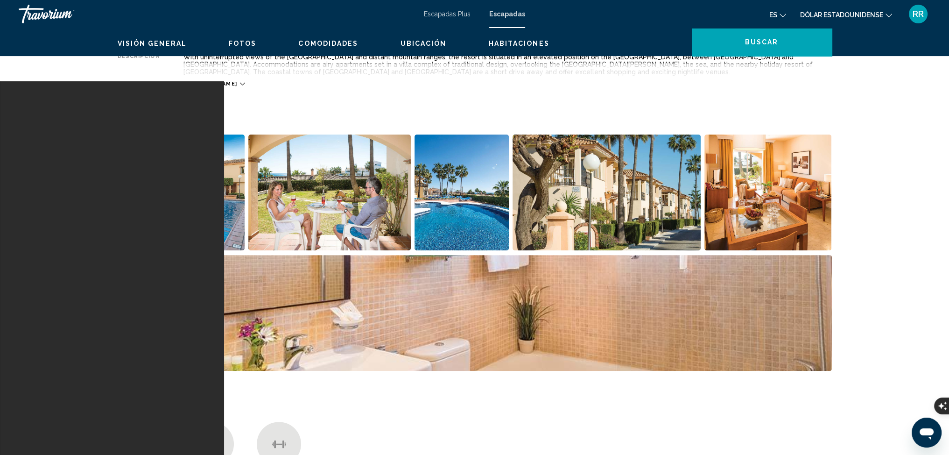
scroll to position [233, 0]
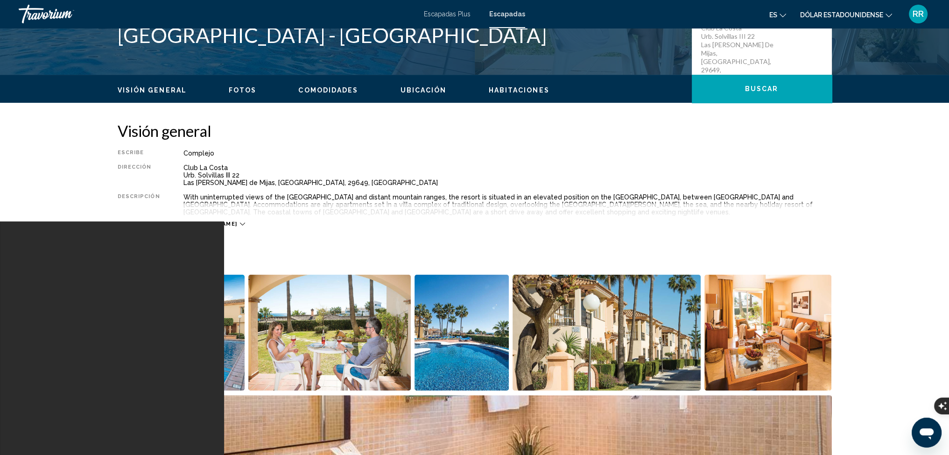
click at [423, 87] on span "Ubicación" at bounding box center [423, 89] width 46 height 7
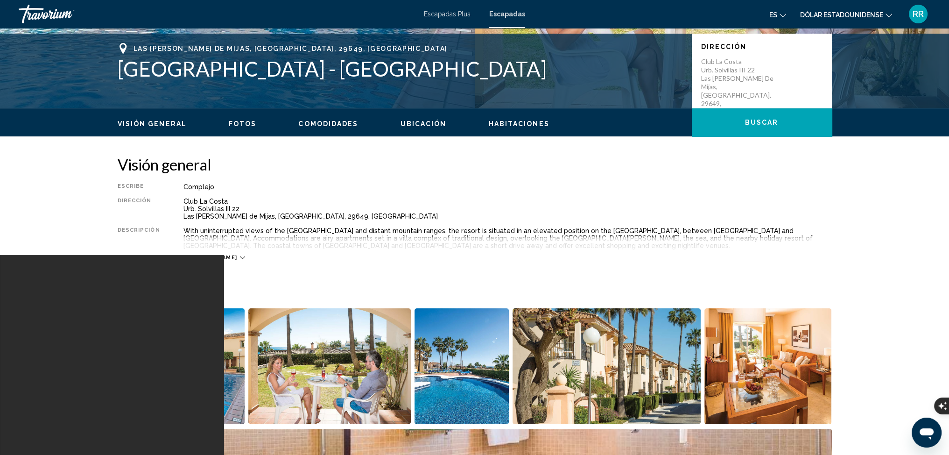
scroll to position [205, 0]
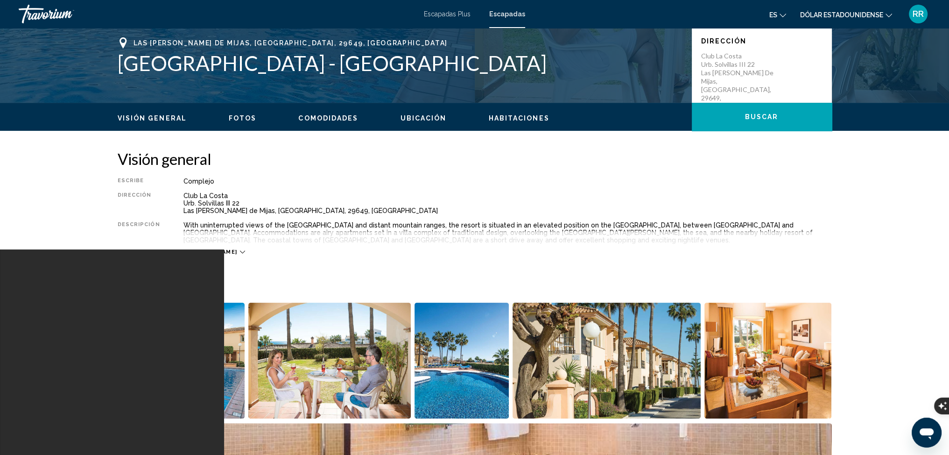
click at [209, 299] on div "Fotos" at bounding box center [475, 408] width 714 height 269
click at [240, 253] on icon "Contenido principal" at bounding box center [242, 251] width 5 height 5
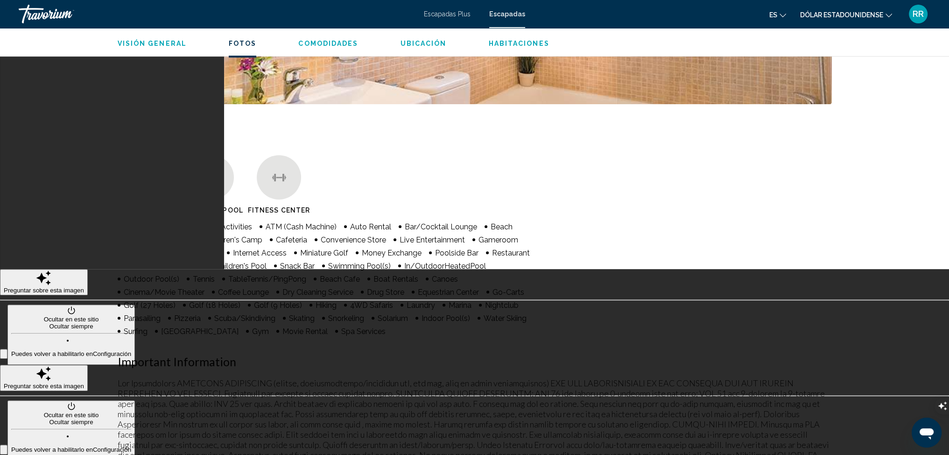
scroll to position [455, 0]
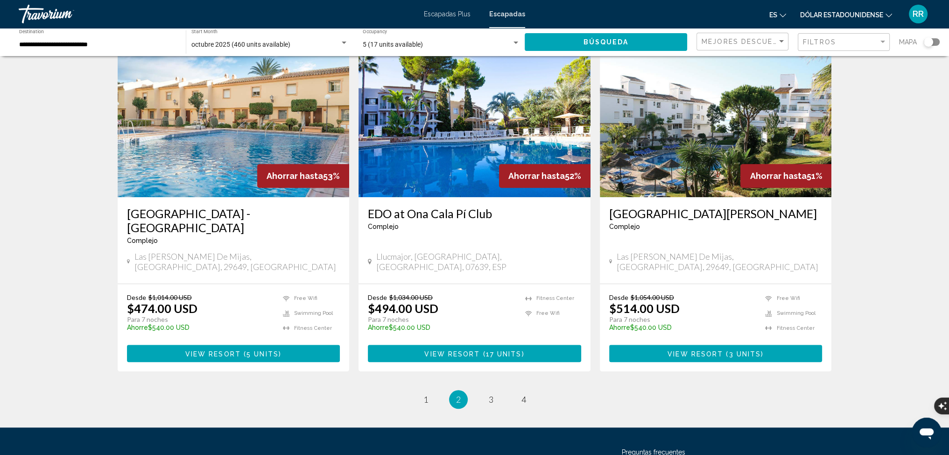
scroll to position [1032, 0]
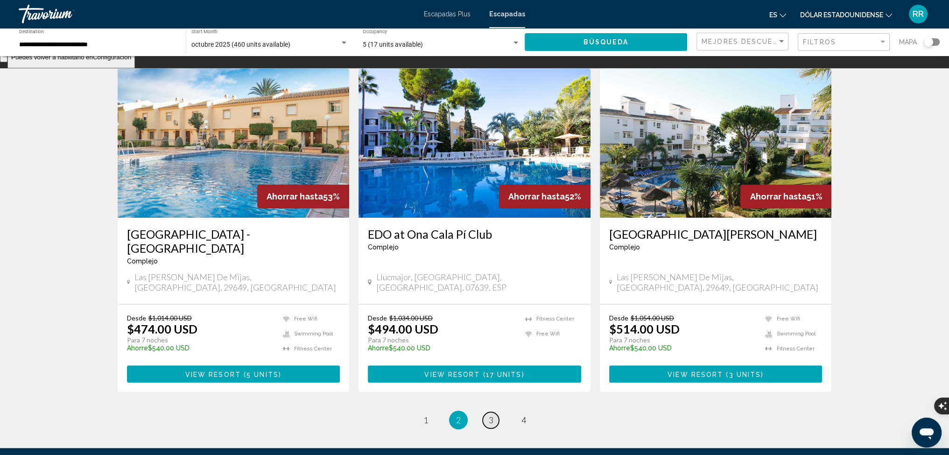
click at [489, 414] on span "3" at bounding box center [491, 419] width 5 height 10
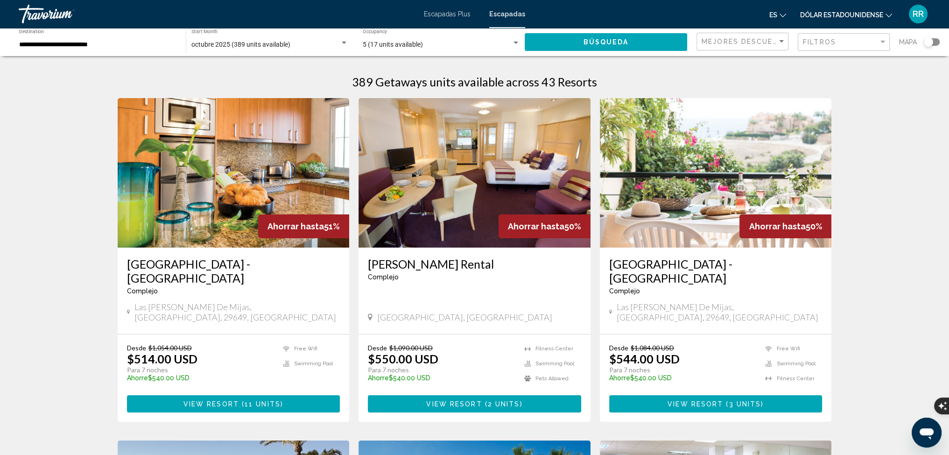
click at [235, 157] on img "Contenido principal" at bounding box center [234, 172] width 232 height 149
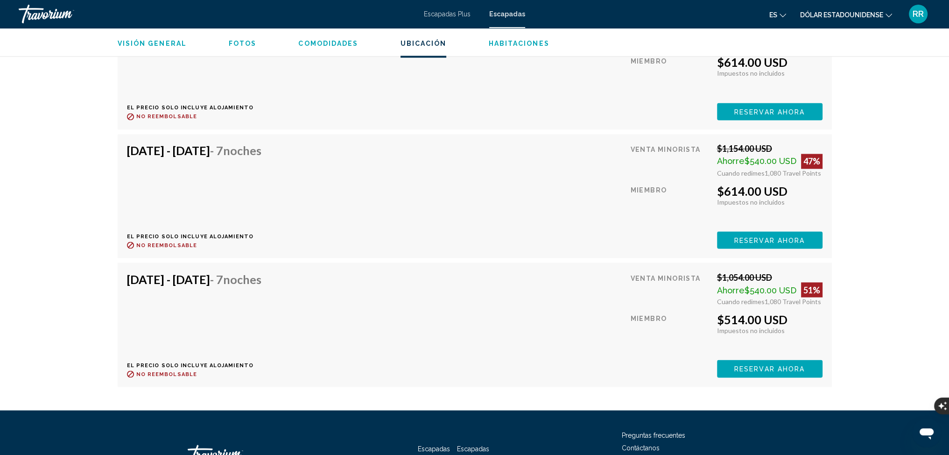
scroll to position [2240, 0]
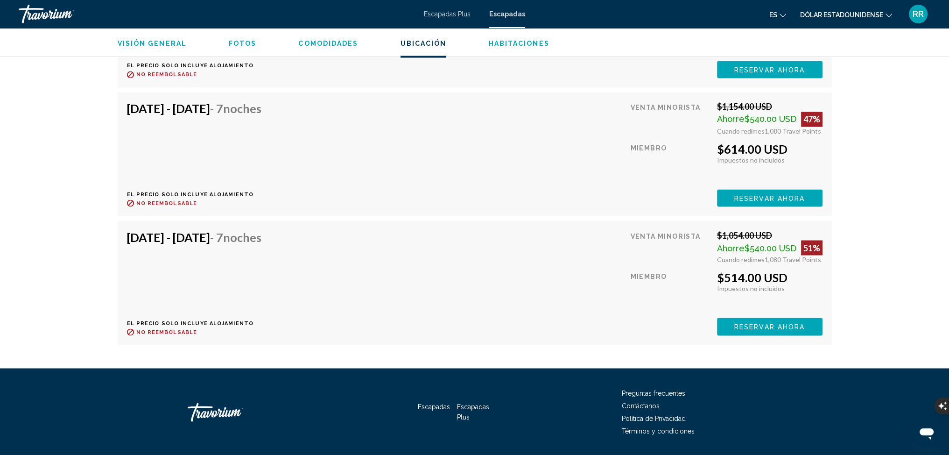
click at [504, 42] on span "Habitaciones" at bounding box center [518, 43] width 61 height 7
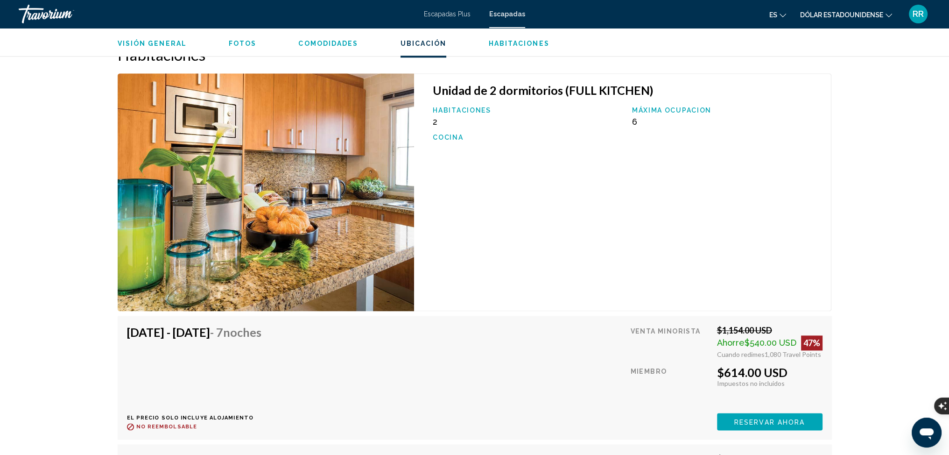
scroll to position [1492, 0]
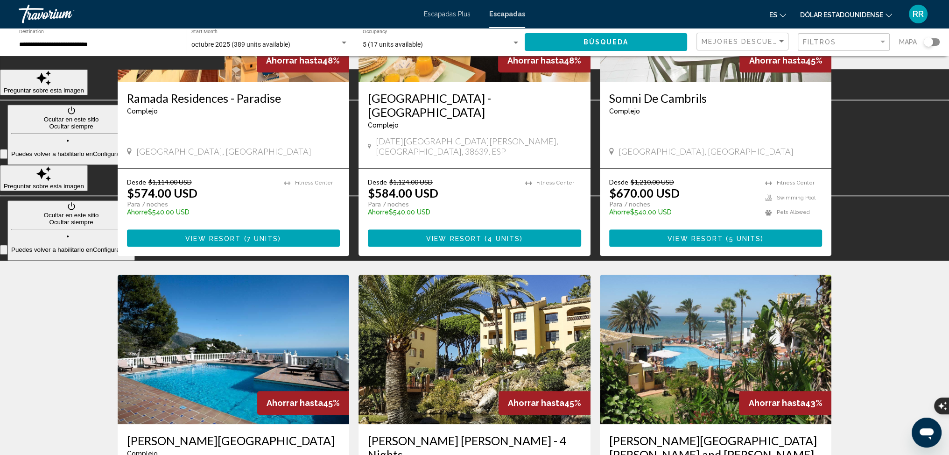
scroll to position [934, 0]
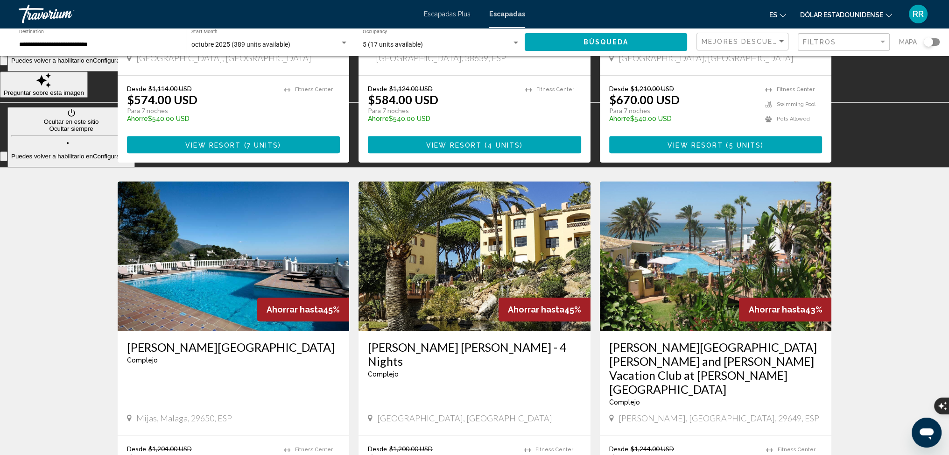
click at [240, 227] on img "Contenido principal" at bounding box center [234, 255] width 232 height 149
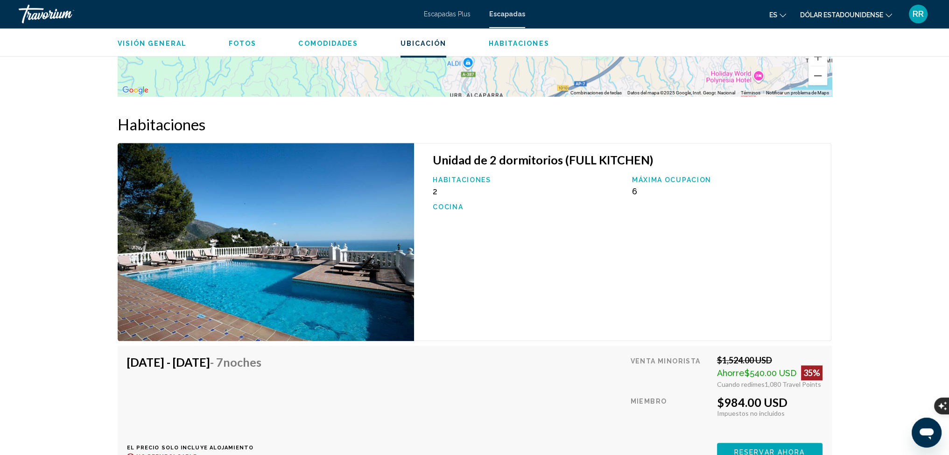
scroll to position [1112, 0]
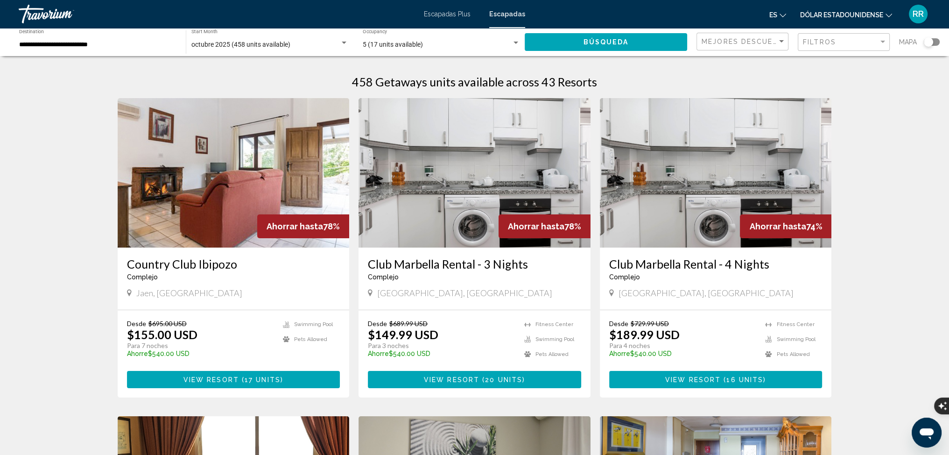
click at [465, 11] on font "Escapadas Plus" at bounding box center [447, 13] width 47 height 7
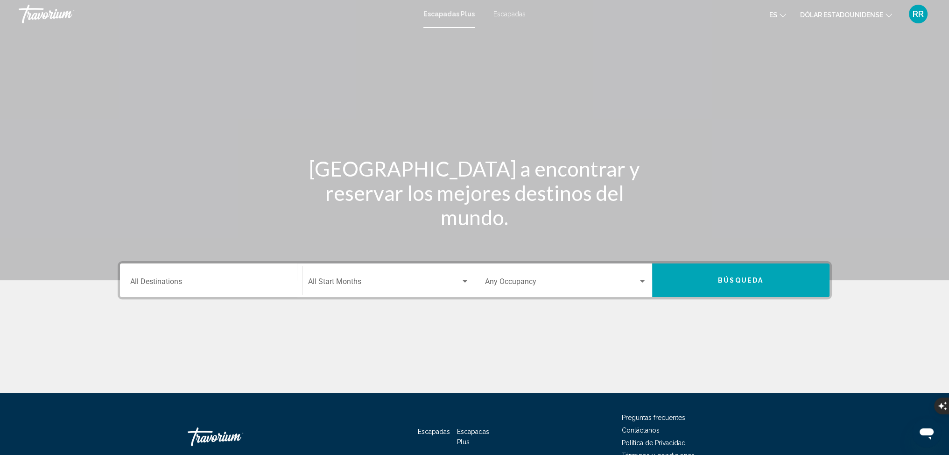
click at [168, 284] on input "Destination All Destinations" at bounding box center [211, 283] width 162 height 8
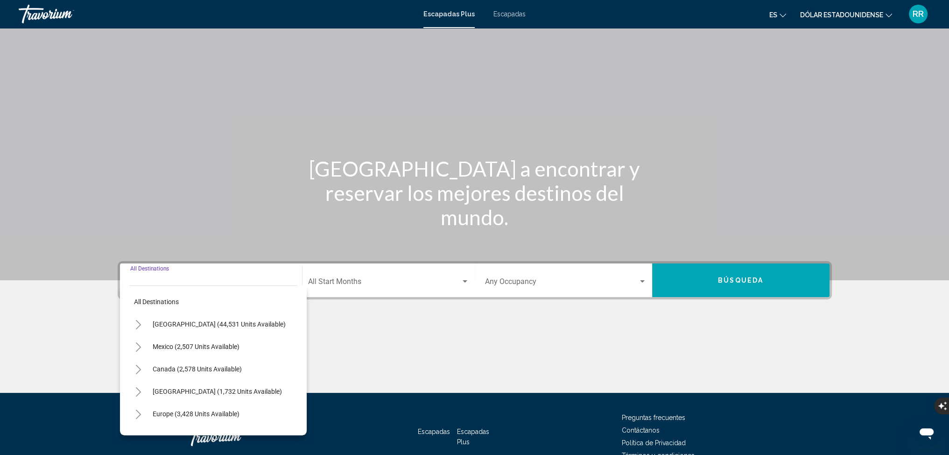
scroll to position [52, 0]
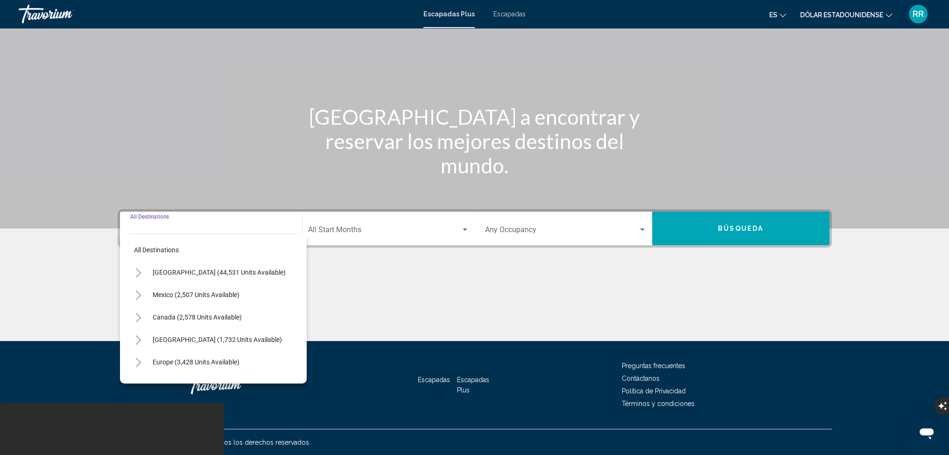
click at [137, 362] on icon "Toggle Europe (3,428 units available)" at bounding box center [138, 362] width 7 height 9
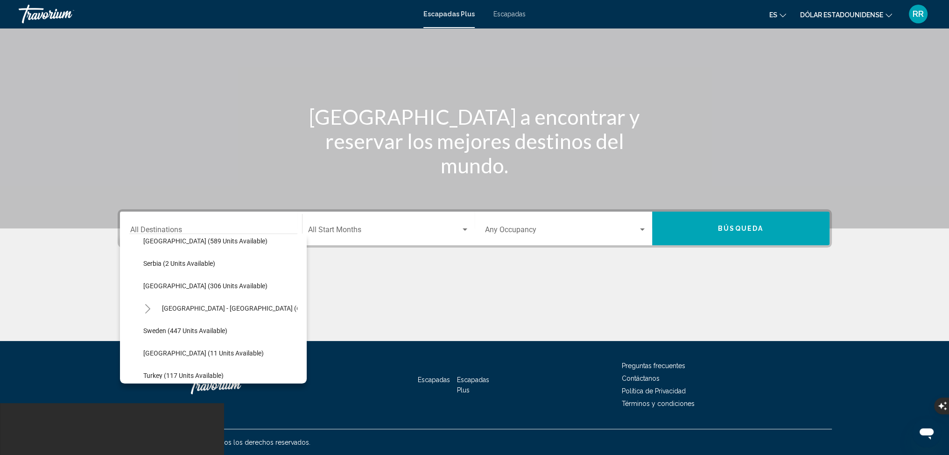
scroll to position [327, 0]
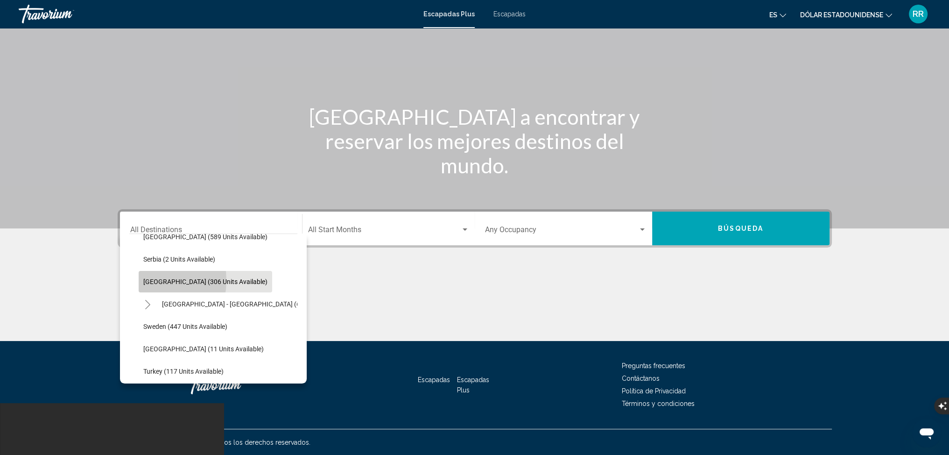
click at [143, 280] on span "Spain (306 units available)" at bounding box center [205, 281] width 124 height 7
type input "**********"
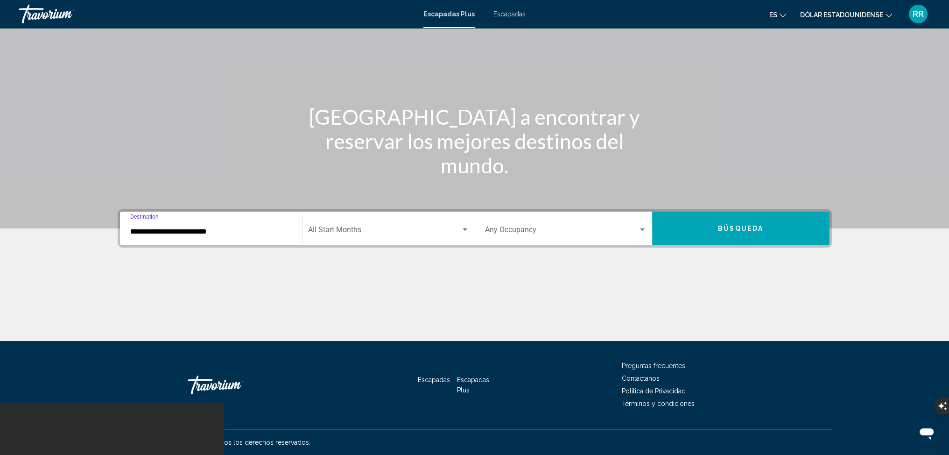
click at [320, 231] on span "Search widget" at bounding box center [384, 231] width 153 height 8
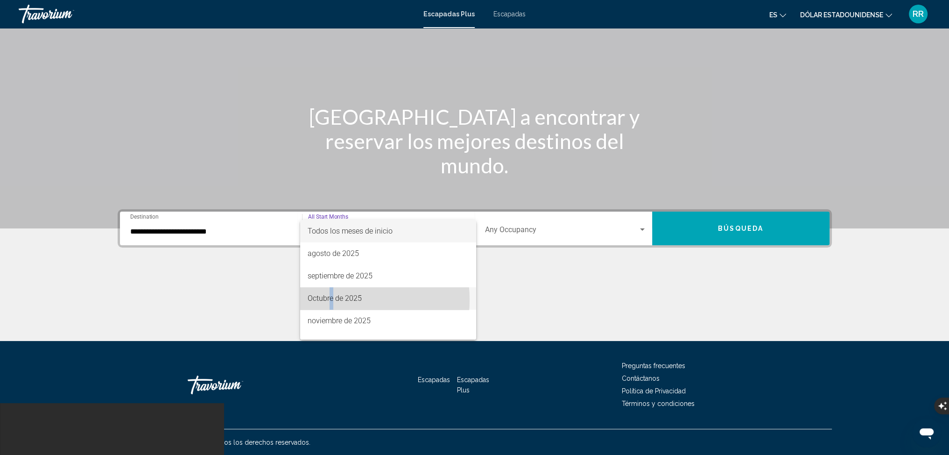
click at [331, 298] on font "Octubre de 2025" at bounding box center [335, 298] width 54 height 9
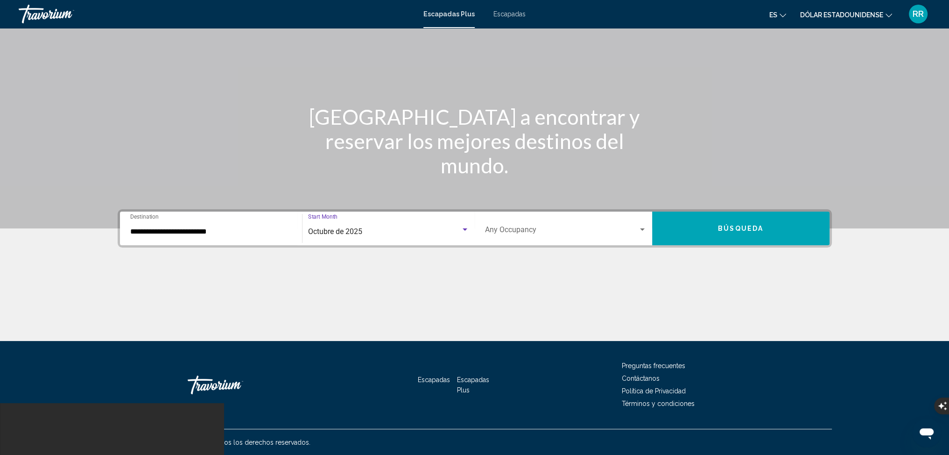
click at [571, 229] on span "Search widget" at bounding box center [561, 231] width 153 height 8
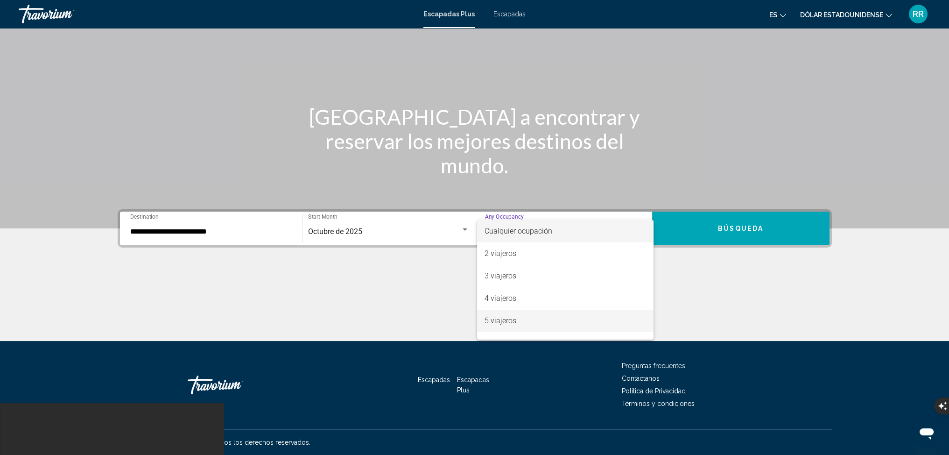
click at [495, 321] on font "5 viajeros" at bounding box center [501, 320] width 32 height 9
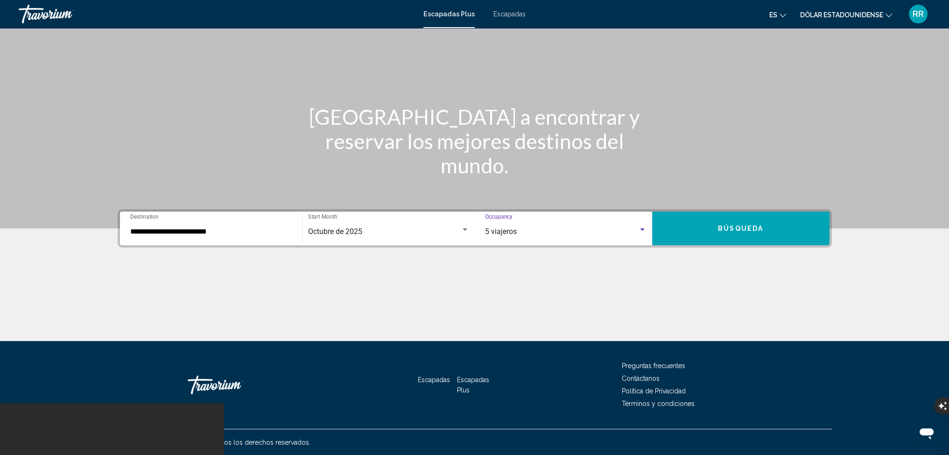
click at [722, 225] on span "Búsqueda" at bounding box center [740, 228] width 45 height 7
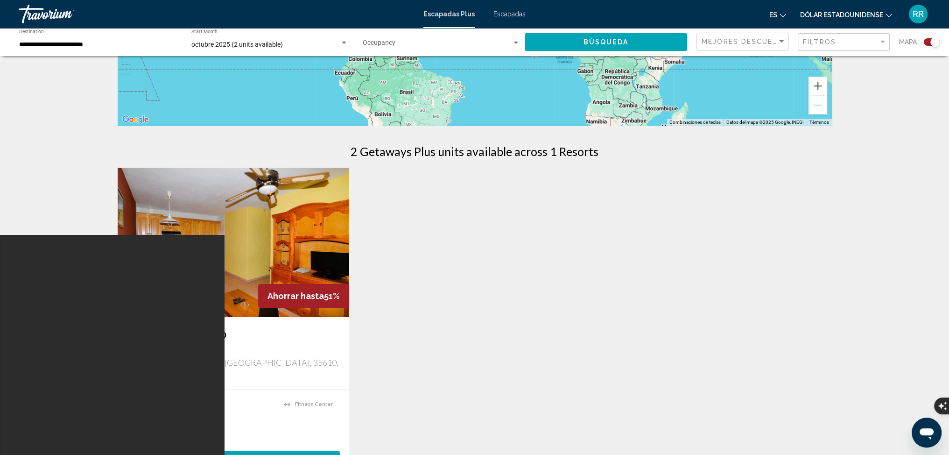
scroll to position [215, 0]
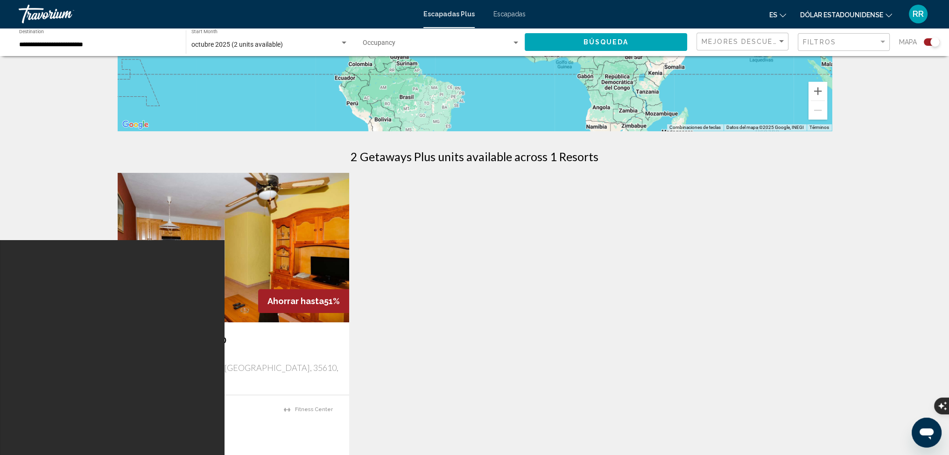
click at [507, 13] on font "Escapadas" at bounding box center [509, 13] width 32 height 7
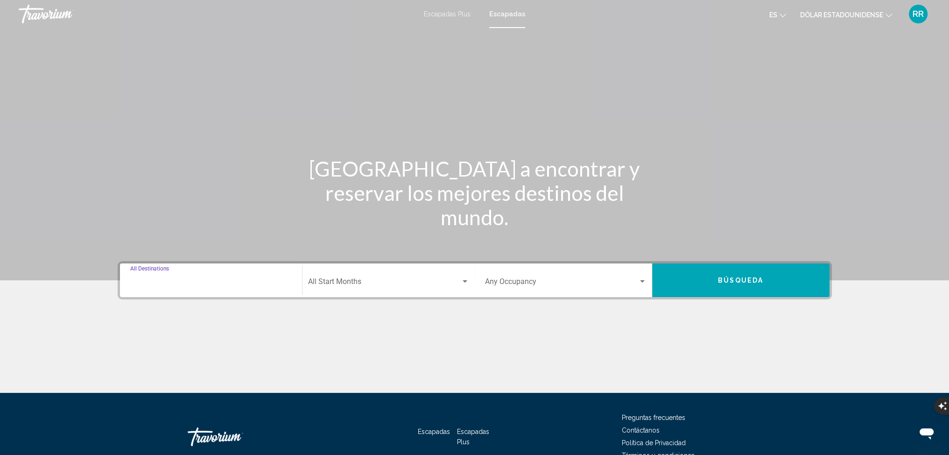
click at [130, 283] on input "Destination All Destinations" at bounding box center [211, 283] width 162 height 8
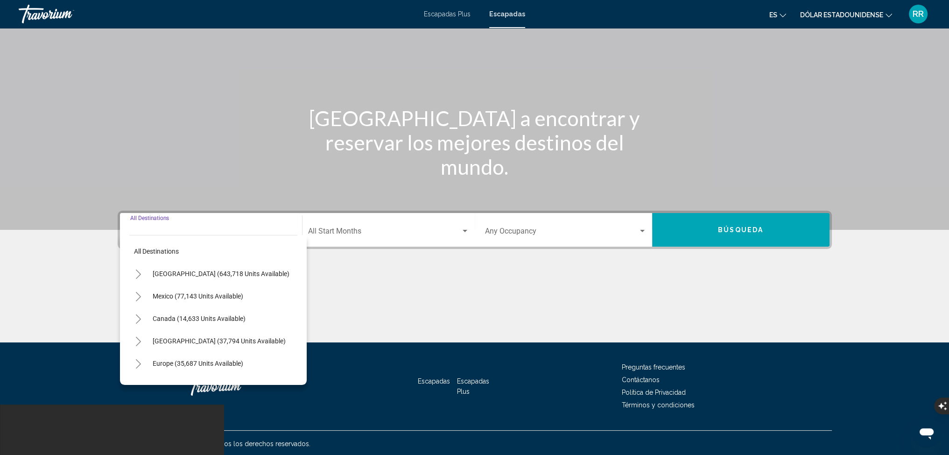
scroll to position [52, 0]
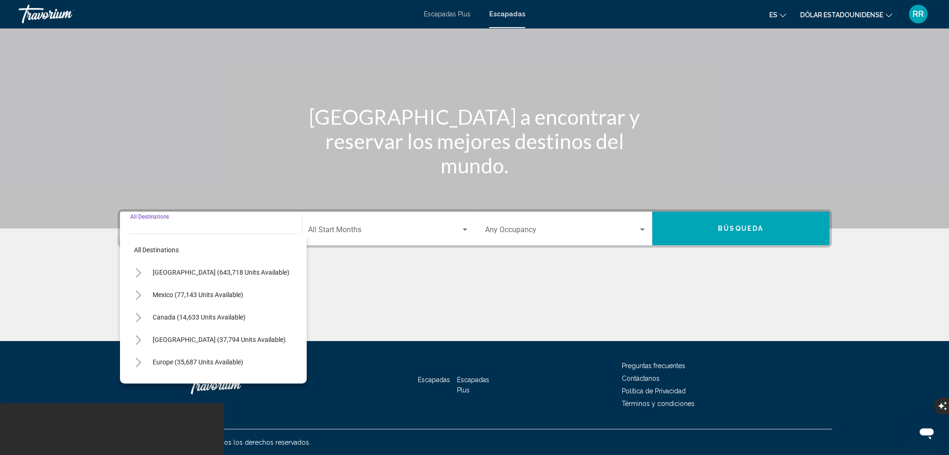
click at [133, 362] on button "Toggle Europe (35,687 units available)" at bounding box center [138, 361] width 19 height 19
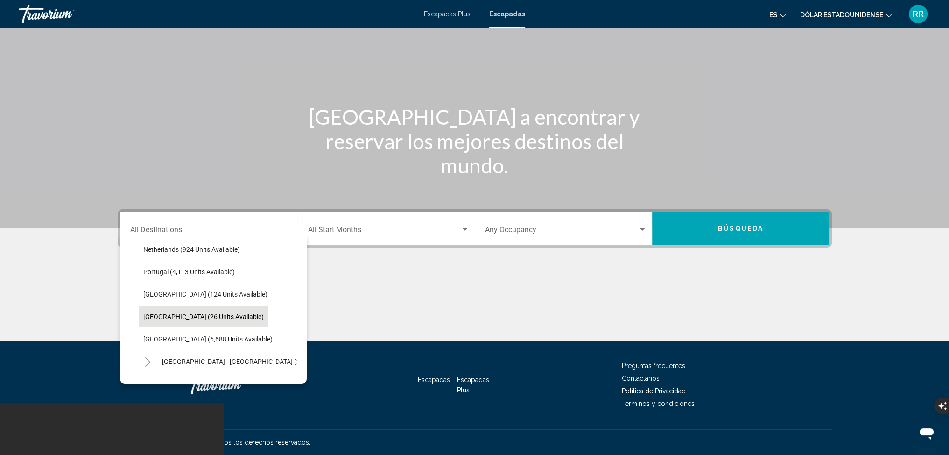
scroll to position [420, 0]
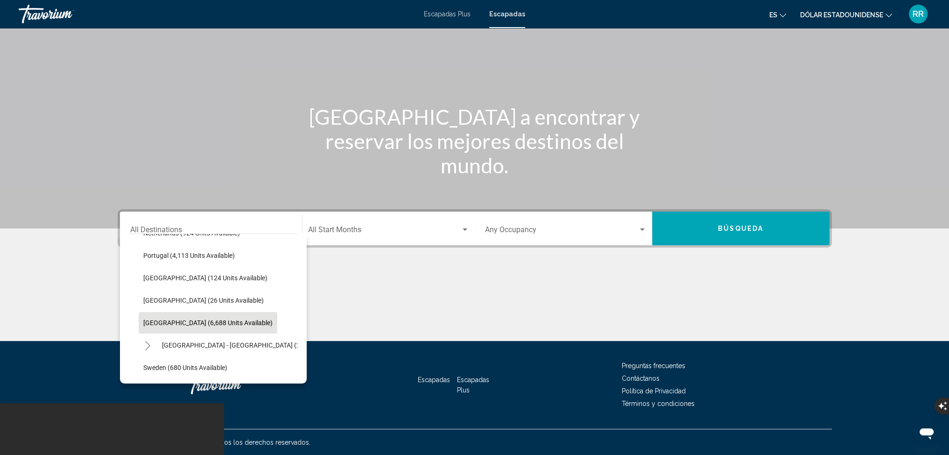
click at [142, 321] on button "[GEOGRAPHIC_DATA] (6,688 units available)" at bounding box center [208, 322] width 139 height 21
type input "**********"
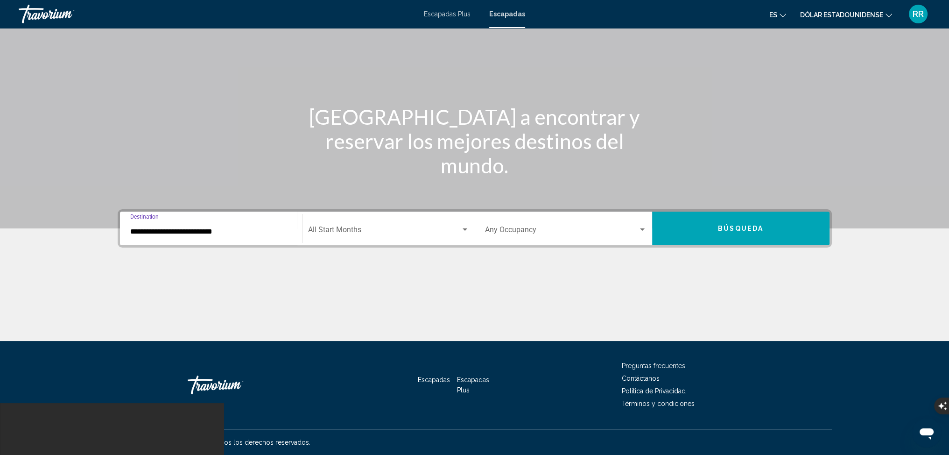
click at [353, 232] on span "Search widget" at bounding box center [384, 231] width 153 height 8
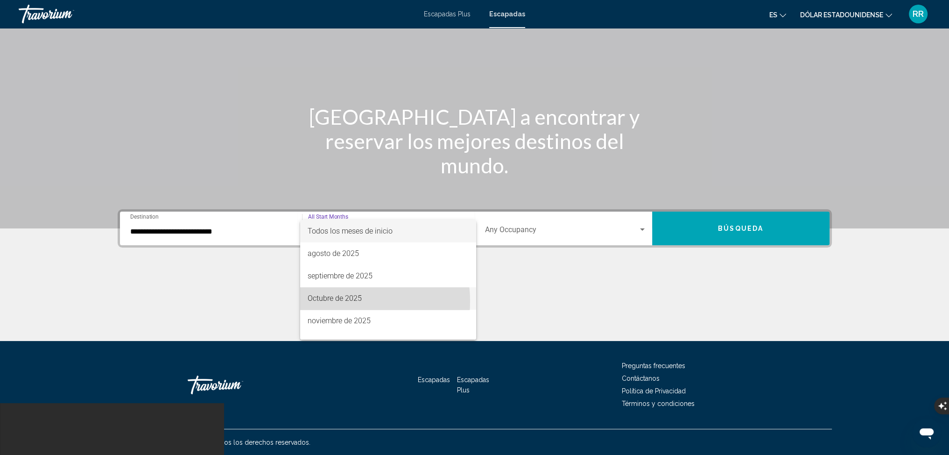
drag, startPoint x: 343, startPoint y: 301, endPoint x: 370, endPoint y: 277, distance: 36.4
click at [343, 301] on font "Octubre de 2025" at bounding box center [335, 298] width 54 height 9
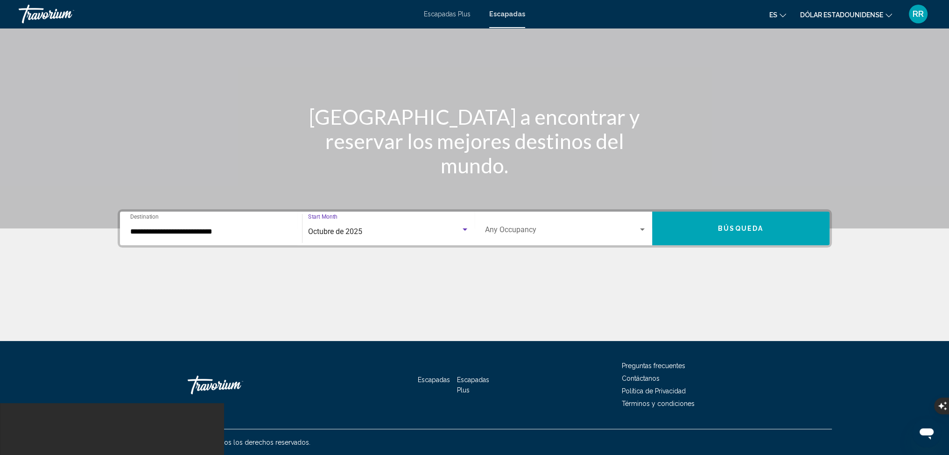
click at [558, 233] on span "Search widget" at bounding box center [561, 231] width 153 height 8
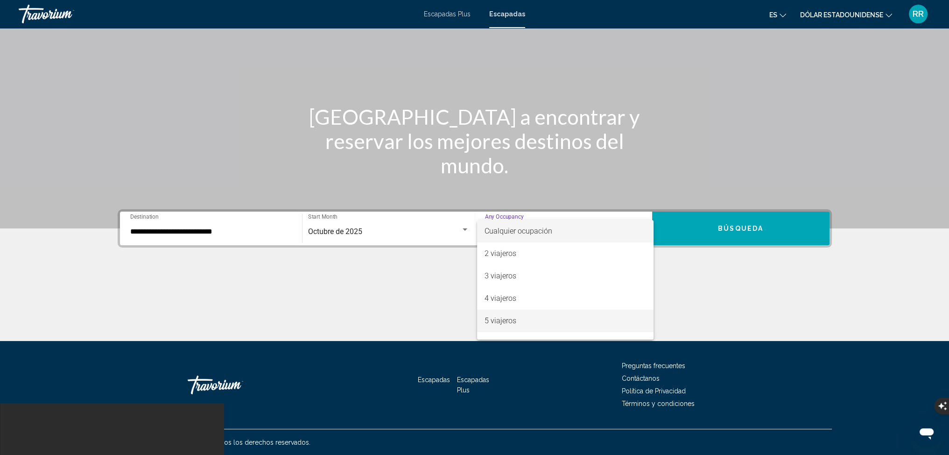
click at [500, 320] on font "5 viajeros" at bounding box center [501, 320] width 32 height 9
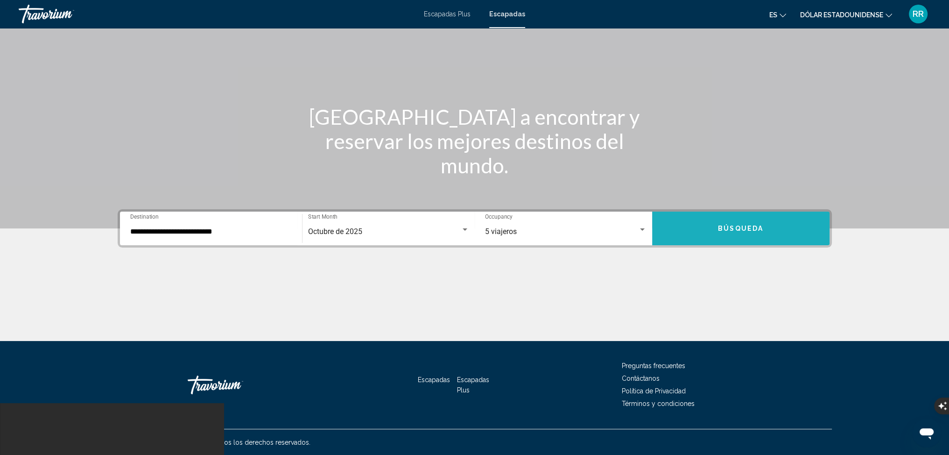
click at [738, 225] on span "Búsqueda" at bounding box center [740, 228] width 45 height 7
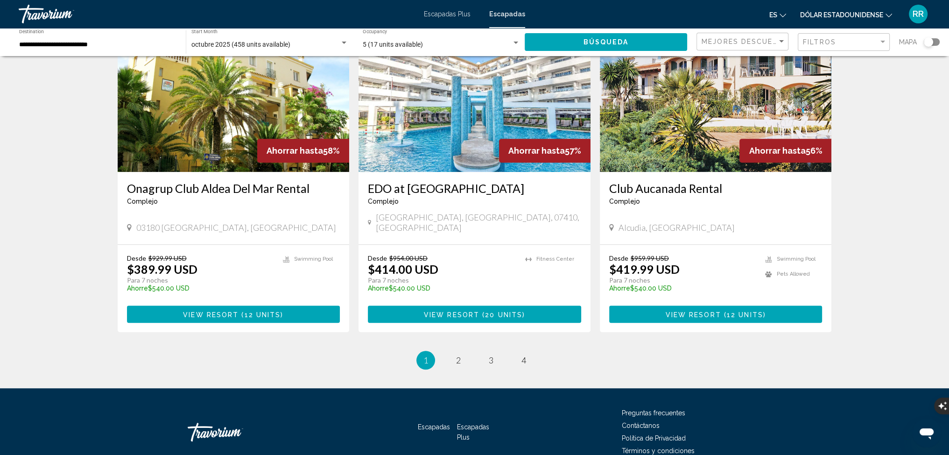
scroll to position [1065, 0]
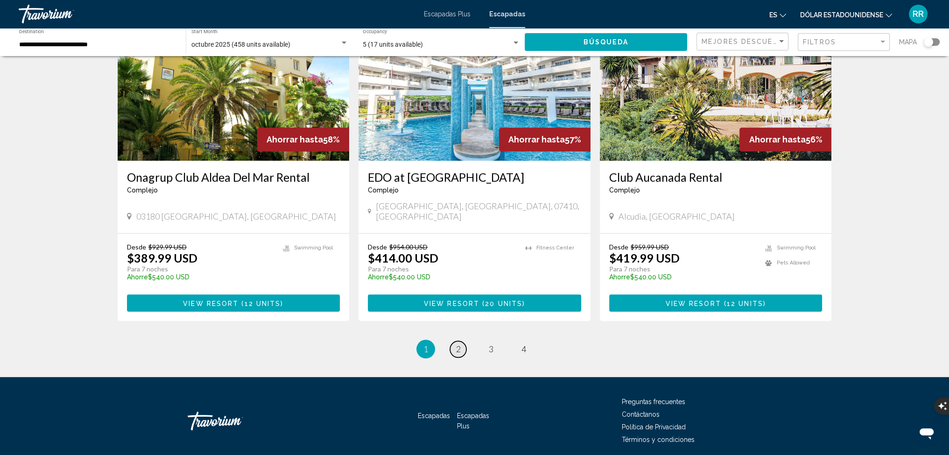
click at [456, 344] on span "2" at bounding box center [458, 349] width 5 height 10
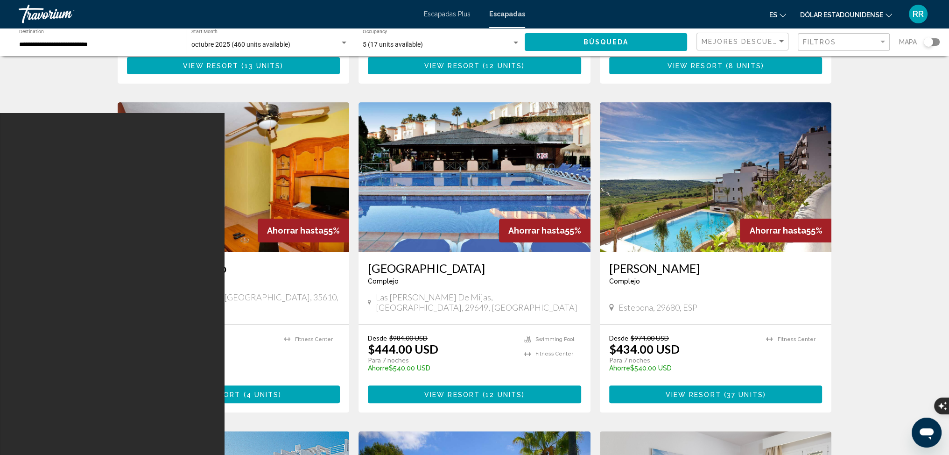
scroll to position [327, 0]
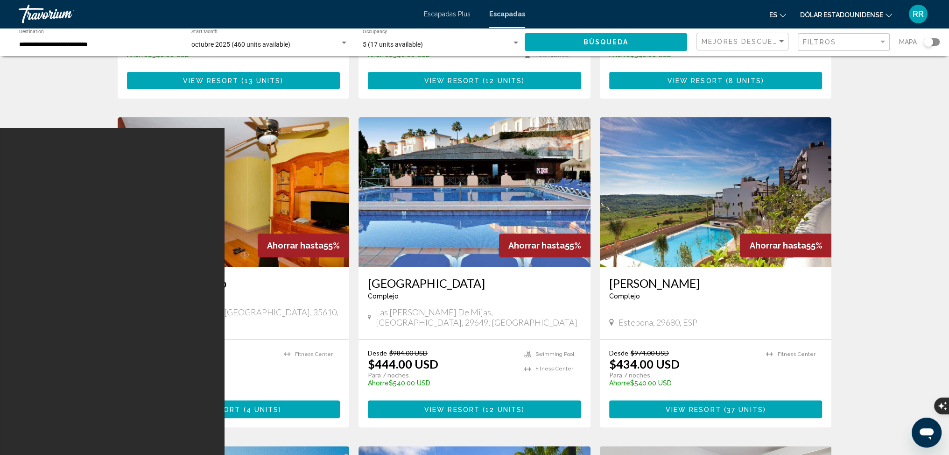
click at [476, 186] on img "Contenido principal" at bounding box center [474, 191] width 232 height 149
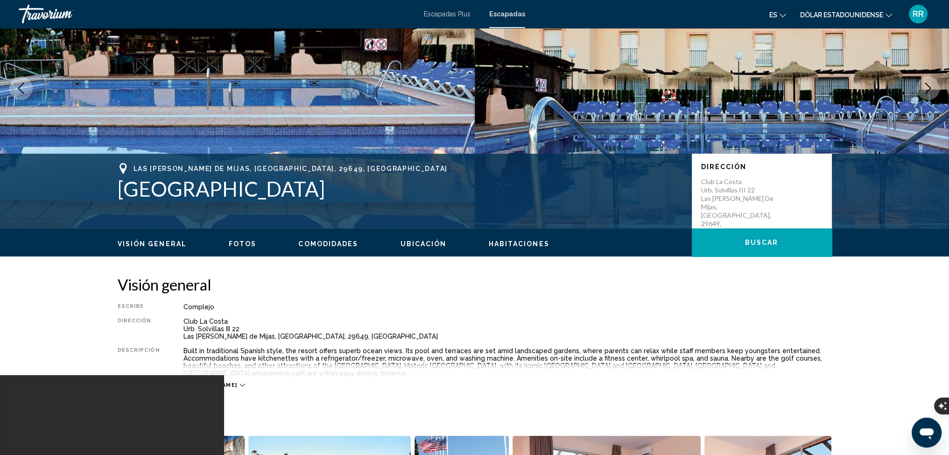
scroll to position [93, 0]
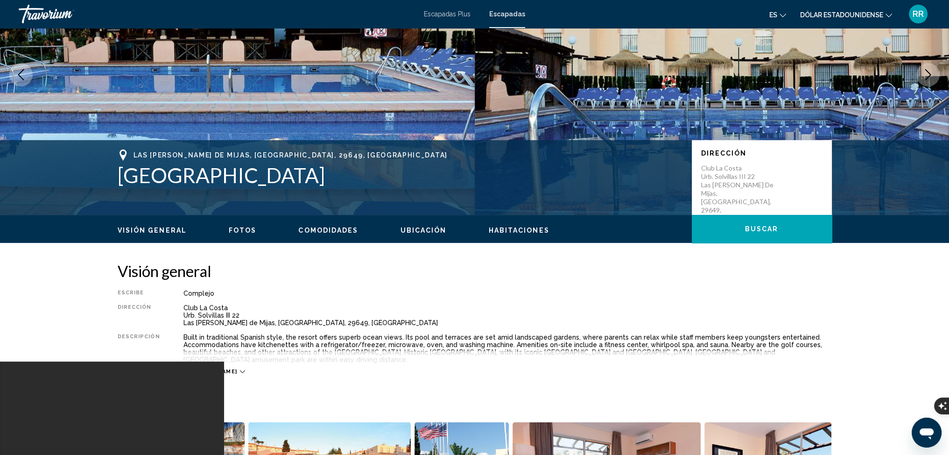
click at [240, 369] on icon "Contenido principal" at bounding box center [242, 371] width 5 height 5
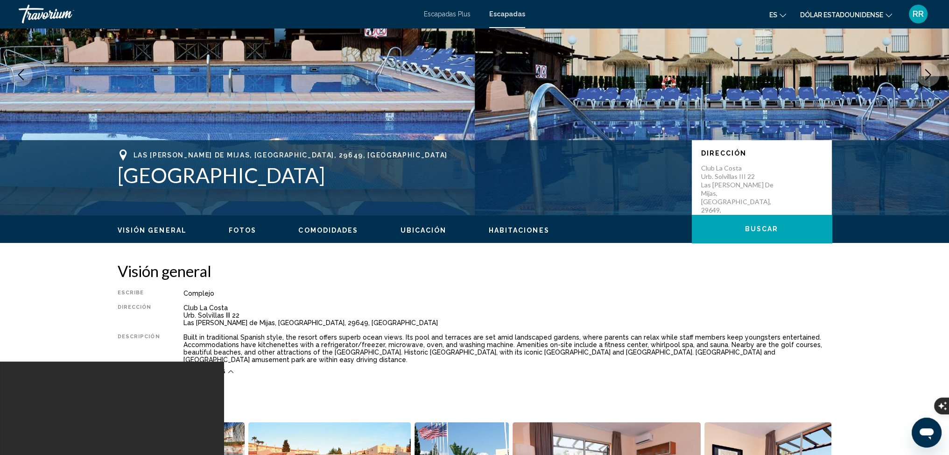
click at [232, 226] on span "Fotos" at bounding box center [243, 229] width 28 height 7
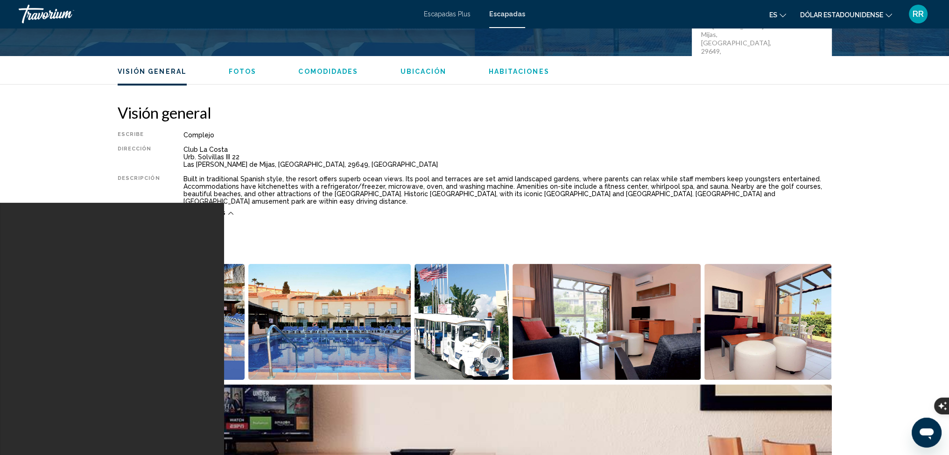
scroll to position [423, 0]
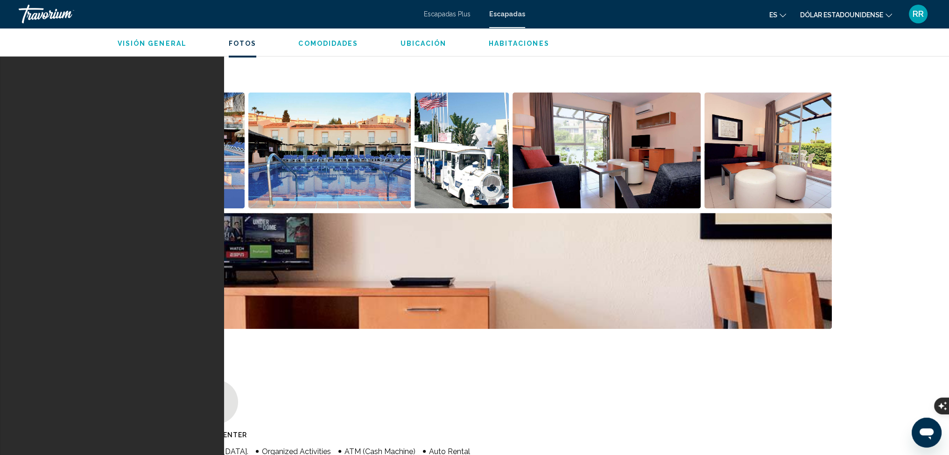
click at [609, 257] on img "Open full-screen image slider" at bounding box center [475, 271] width 714 height 116
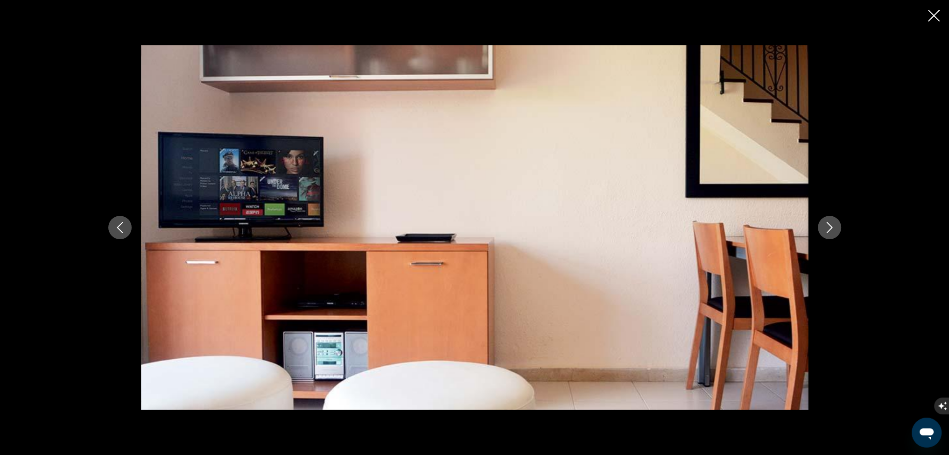
click at [834, 225] on icon "Next image" at bounding box center [829, 227] width 11 height 11
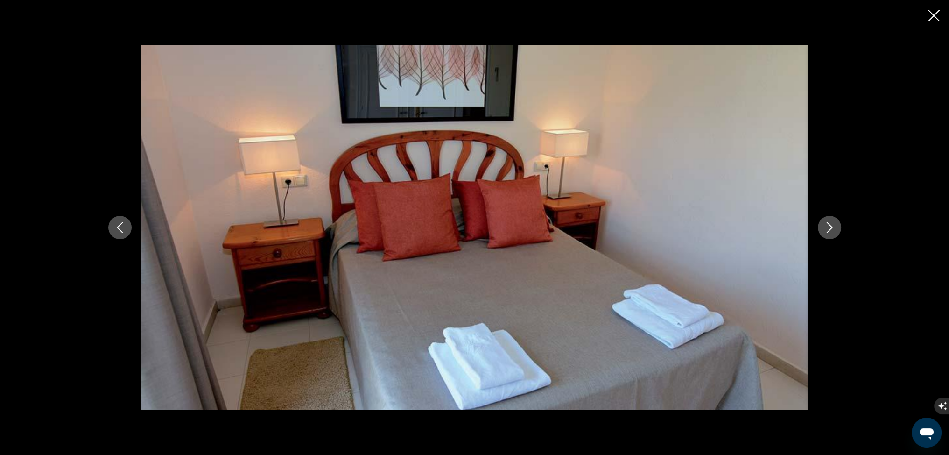
click at [834, 225] on icon "Next image" at bounding box center [829, 227] width 11 height 11
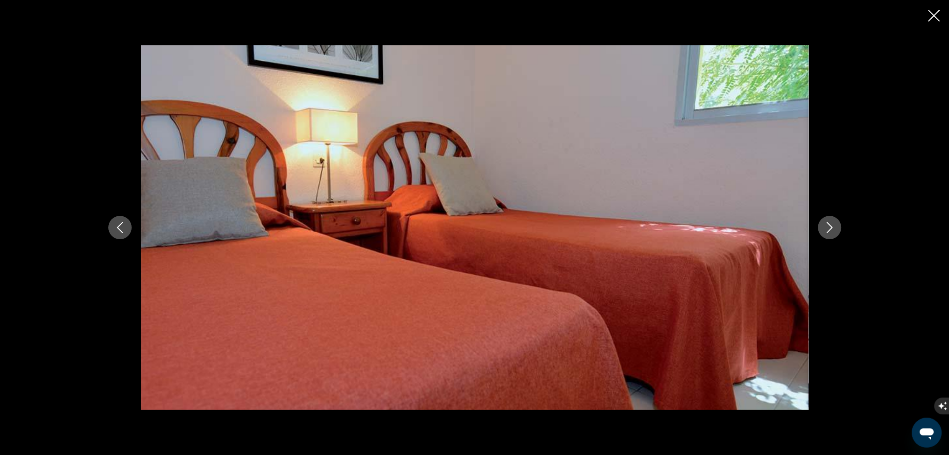
click at [834, 225] on icon "Next image" at bounding box center [829, 227] width 11 height 11
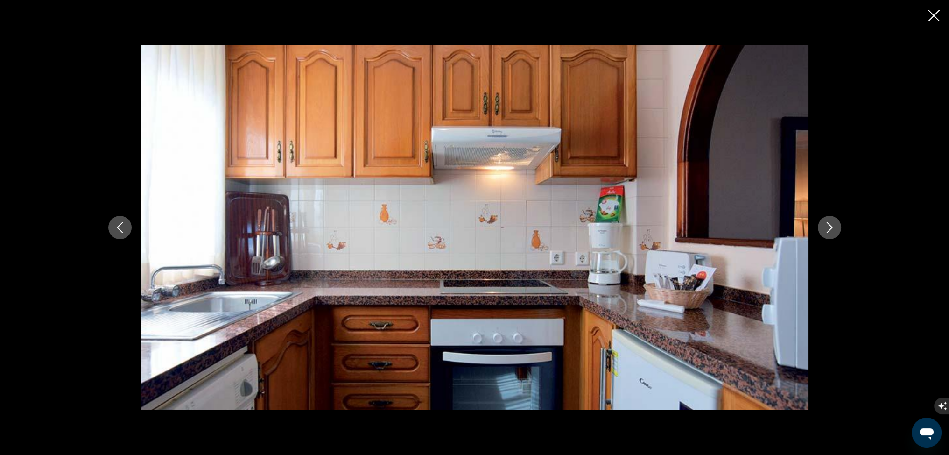
click at [834, 225] on icon "Next image" at bounding box center [829, 227] width 11 height 11
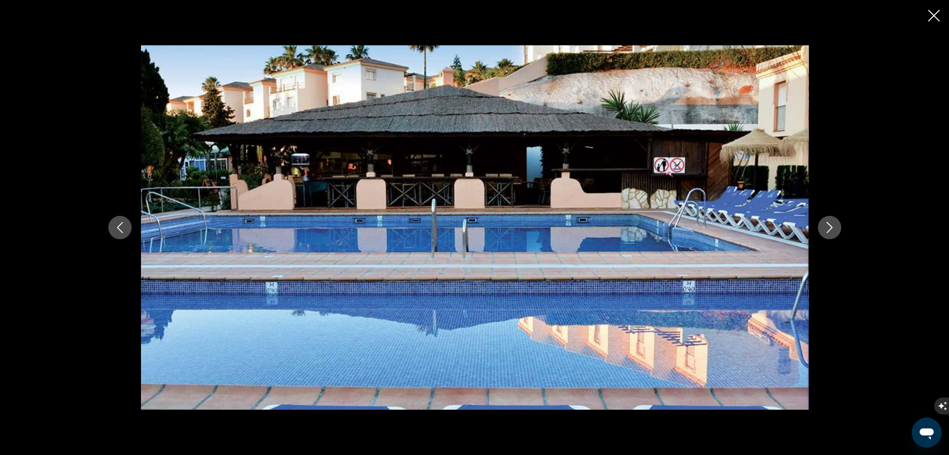
click at [834, 225] on icon "Next image" at bounding box center [829, 227] width 11 height 11
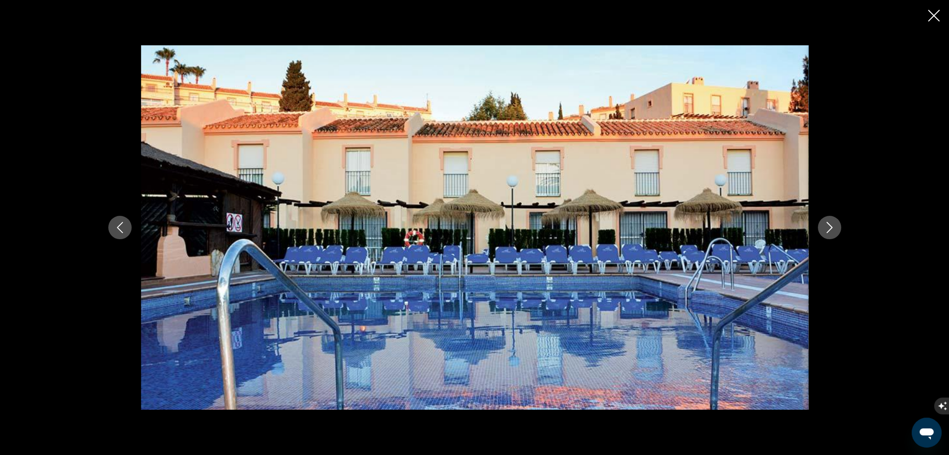
click at [834, 225] on icon "Next image" at bounding box center [829, 227] width 11 height 11
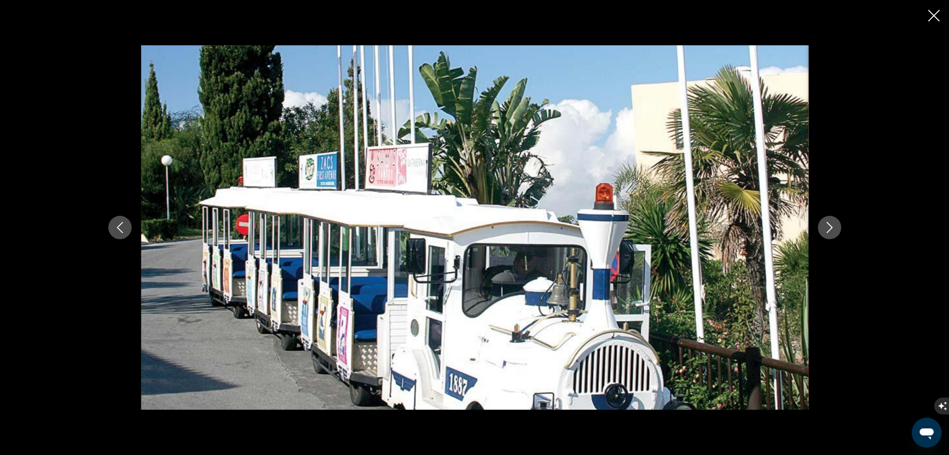
click at [834, 225] on icon "Next image" at bounding box center [829, 227] width 11 height 11
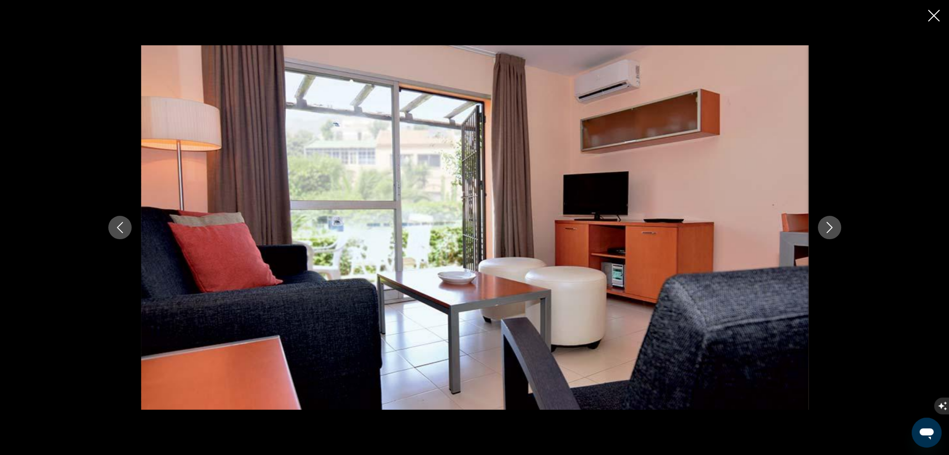
click at [834, 225] on icon "Next image" at bounding box center [829, 227] width 11 height 11
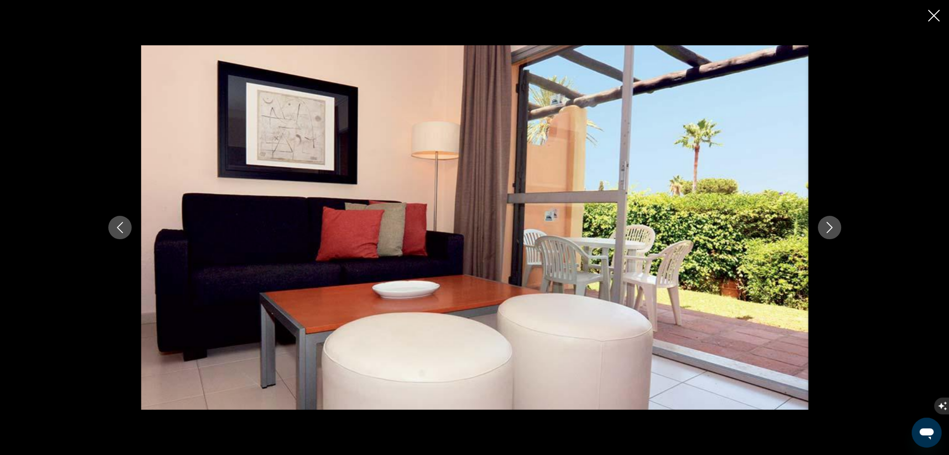
click at [834, 225] on icon "Next image" at bounding box center [829, 227] width 11 height 11
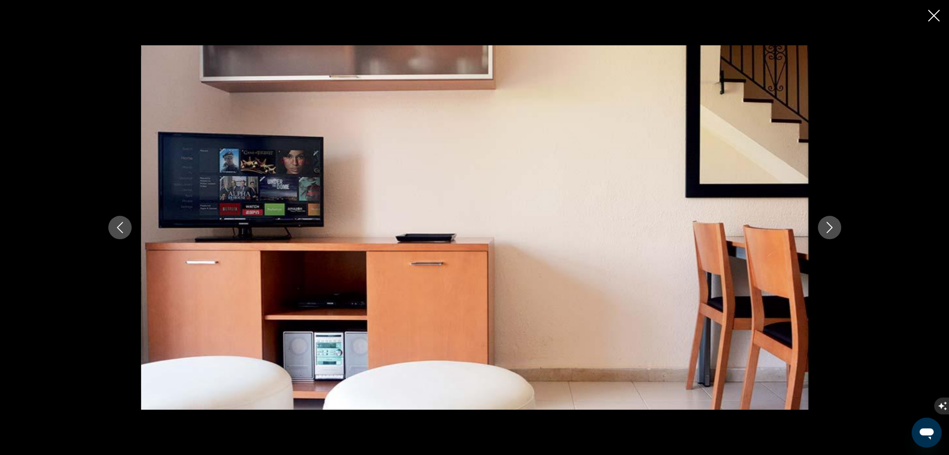
click at [834, 225] on icon "Next image" at bounding box center [829, 227] width 11 height 11
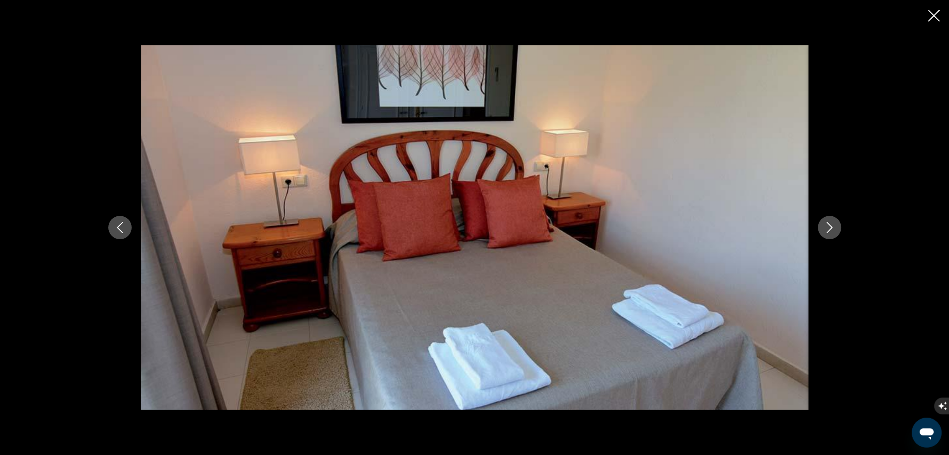
click at [936, 18] on icon "Close slideshow" at bounding box center [934, 16] width 12 height 12
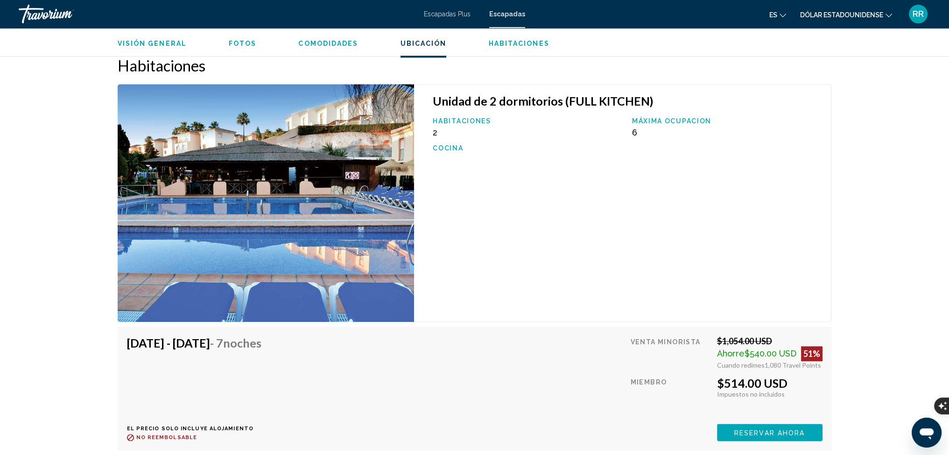
scroll to position [1264, 0]
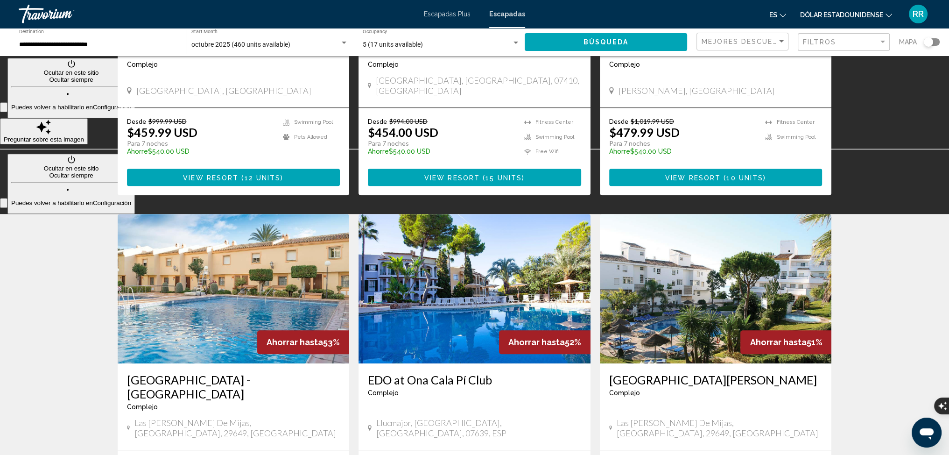
scroll to position [934, 0]
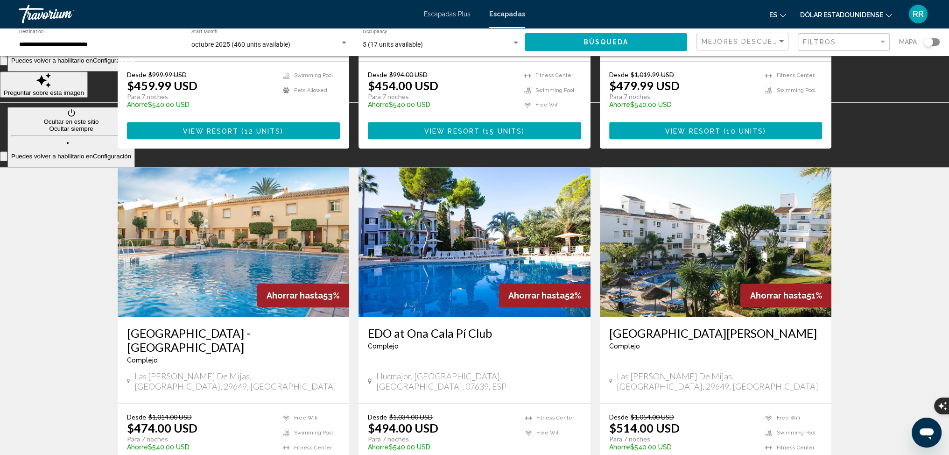
click at [229, 205] on img "Contenido principal" at bounding box center [234, 241] width 232 height 149
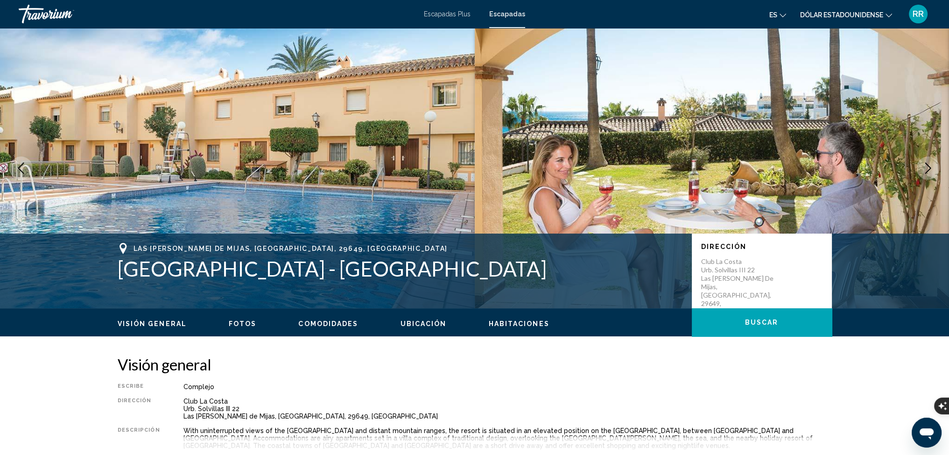
scroll to position [93, 0]
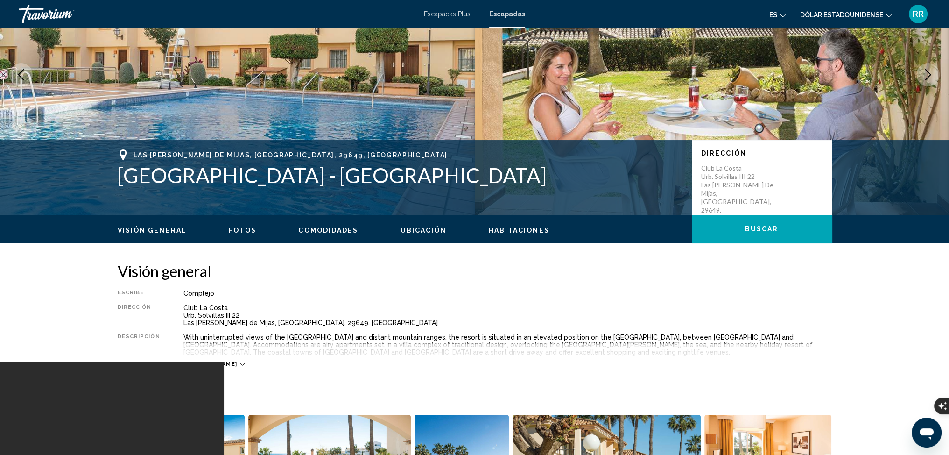
click at [236, 229] on span "Fotos" at bounding box center [243, 229] width 28 height 7
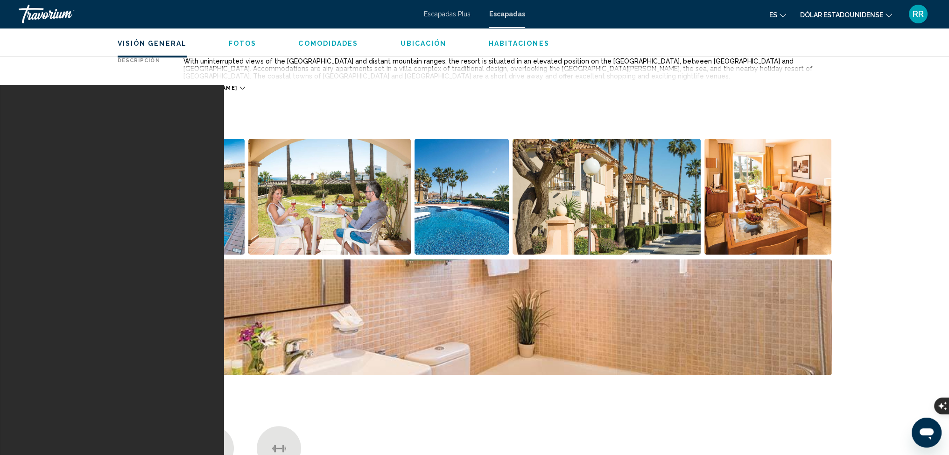
scroll to position [423, 0]
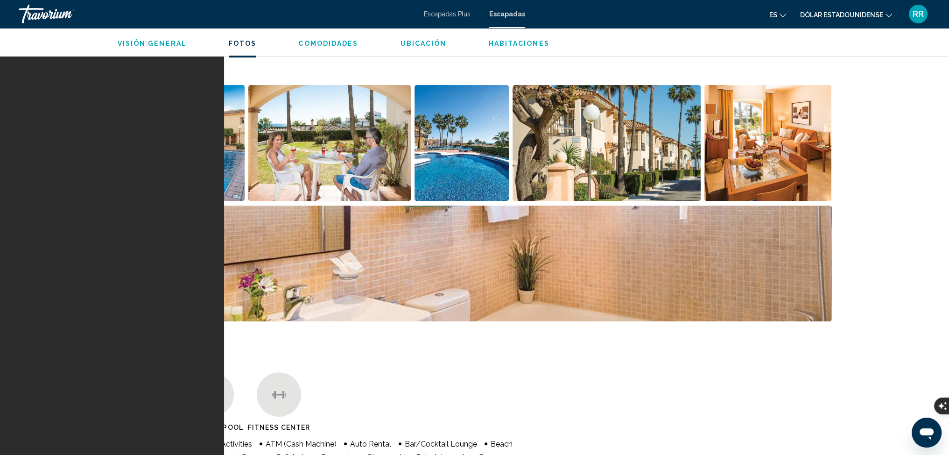
click at [734, 174] on img "Open full-screen image slider" at bounding box center [767, 143] width 127 height 116
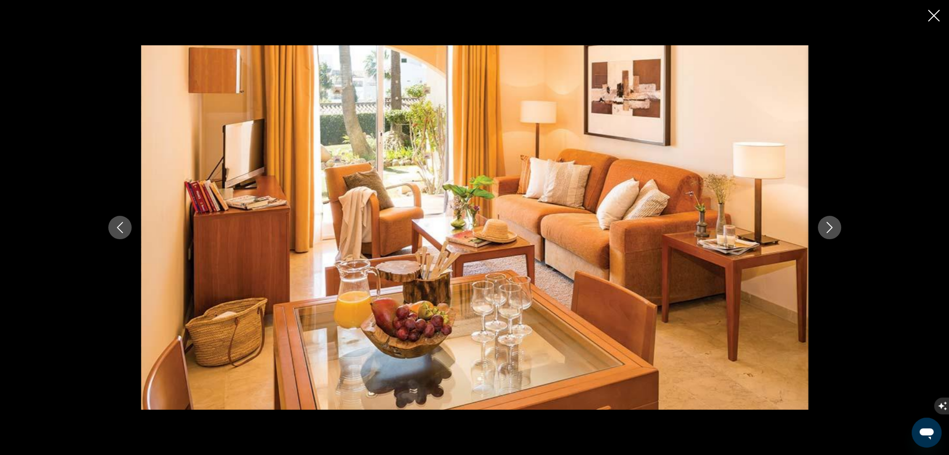
click at [829, 225] on icon "Next image" at bounding box center [829, 227] width 11 height 11
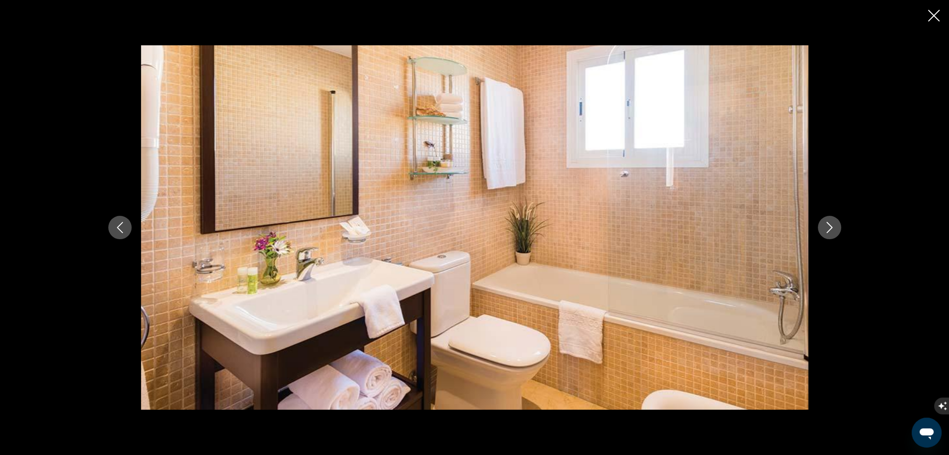
click at [829, 225] on icon "Next image" at bounding box center [829, 227] width 11 height 11
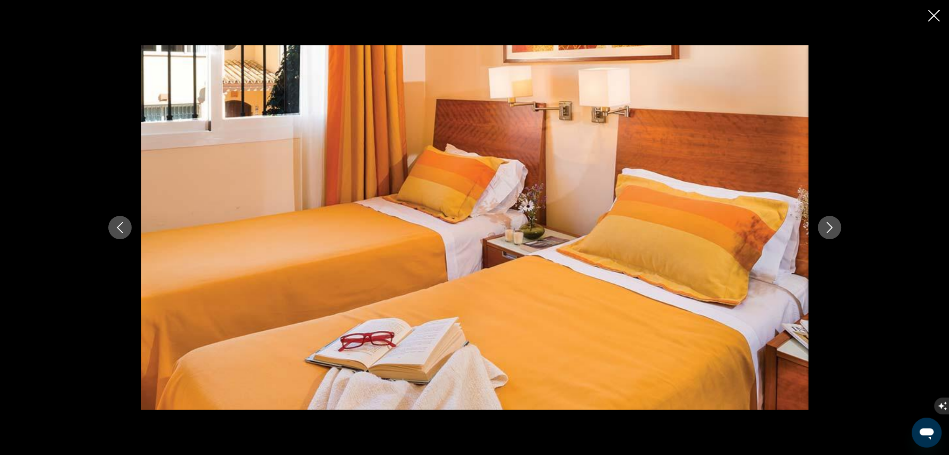
click at [829, 225] on icon "Next image" at bounding box center [829, 227] width 11 height 11
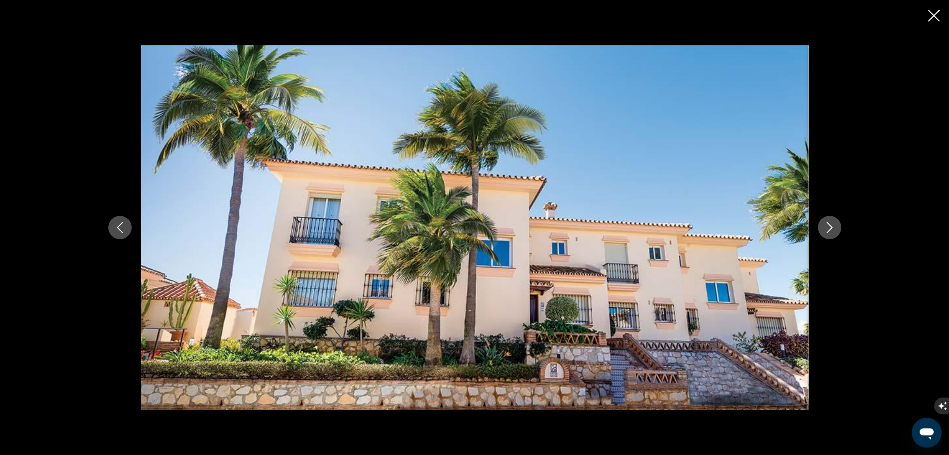
click at [829, 225] on icon "Next image" at bounding box center [829, 227] width 11 height 11
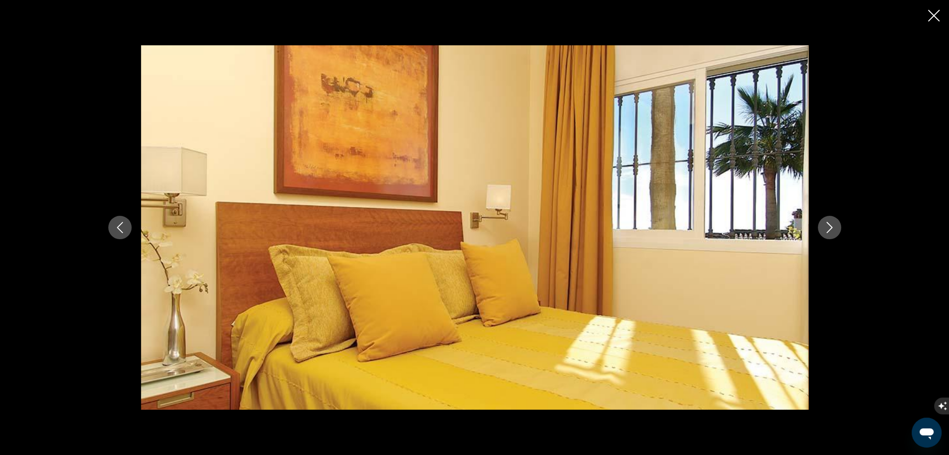
click at [829, 225] on icon "Next image" at bounding box center [829, 227] width 11 height 11
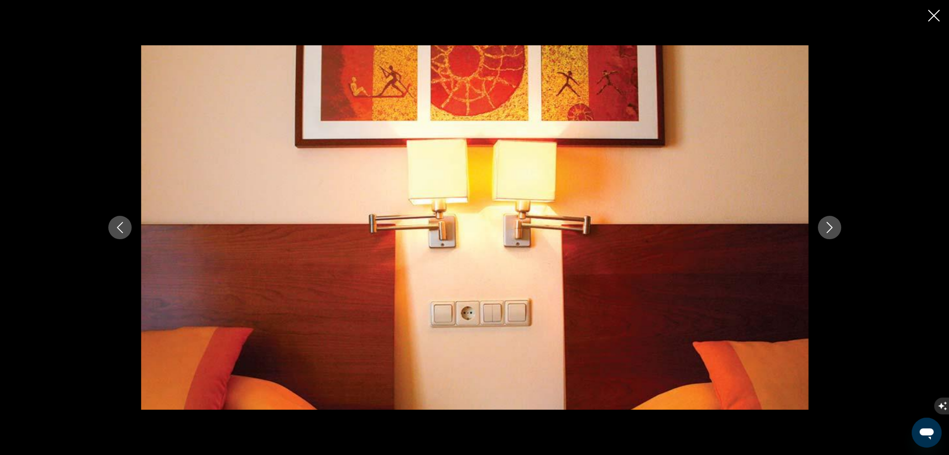
click at [829, 225] on icon "Next image" at bounding box center [829, 227] width 11 height 11
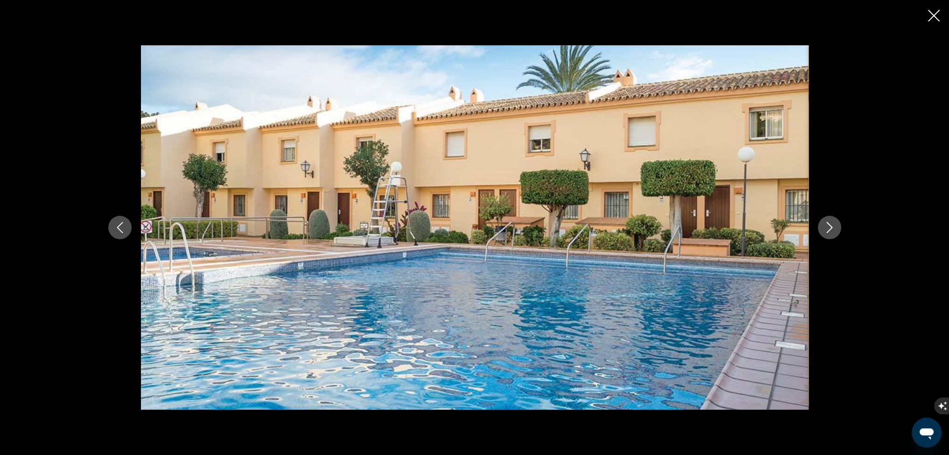
click at [931, 13] on icon "Close slideshow" at bounding box center [934, 16] width 12 height 12
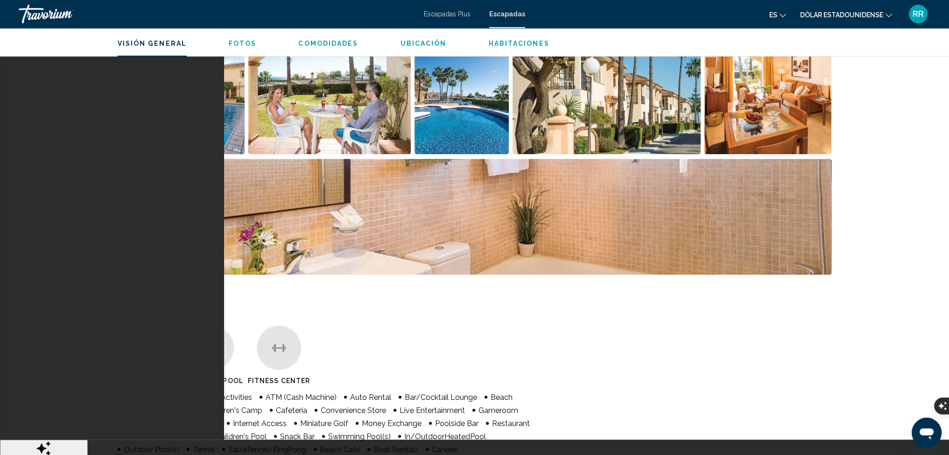
scroll to position [283, 0]
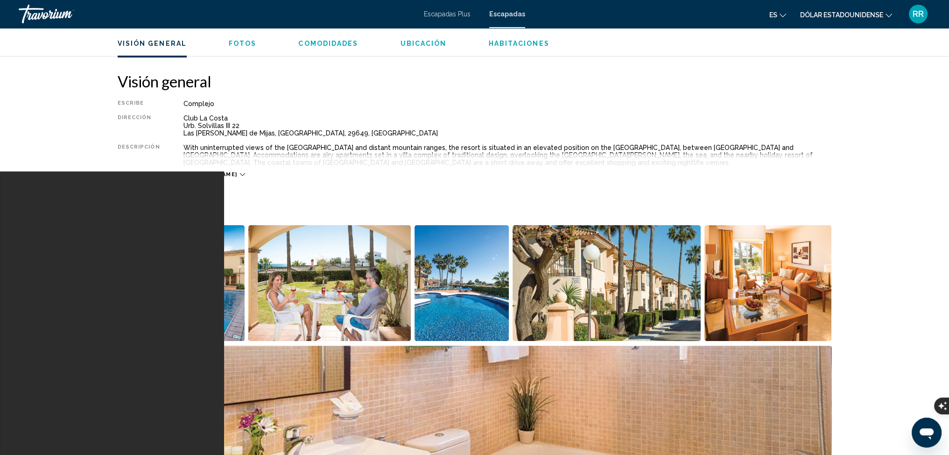
click at [240, 176] on icon "Contenido principal" at bounding box center [242, 174] width 5 height 5
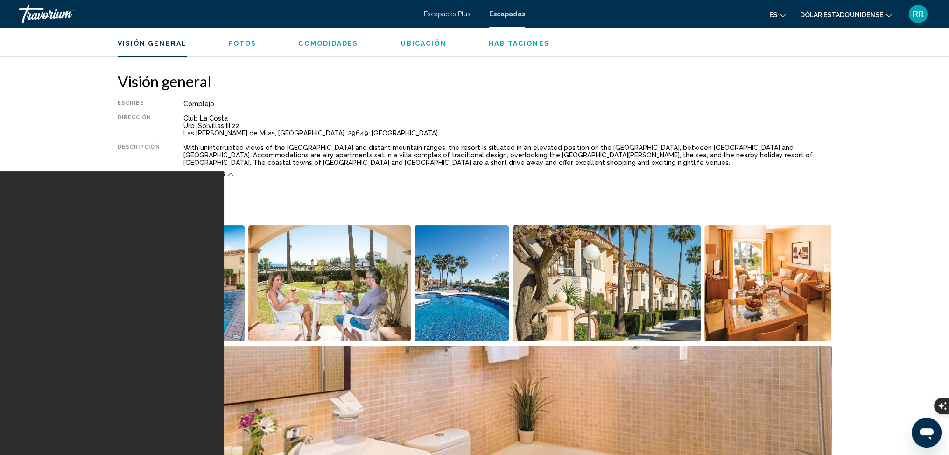
scroll to position [330, 0]
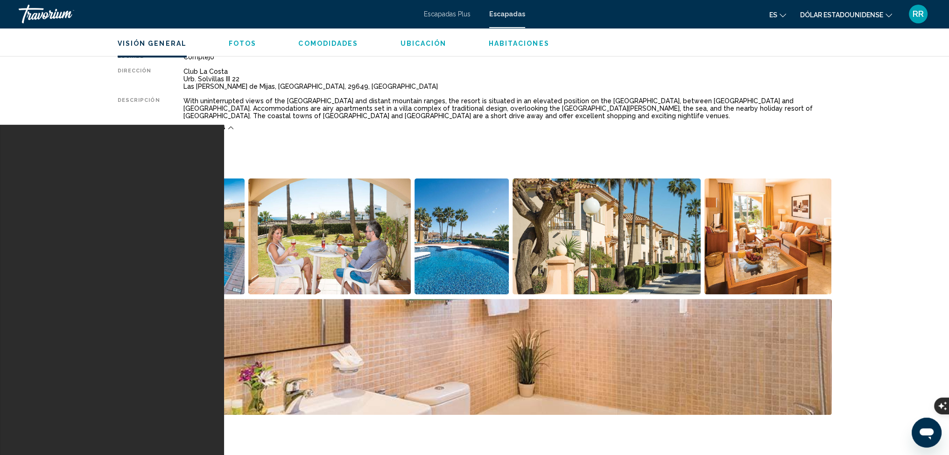
click at [186, 261] on img "Open full-screen image slider" at bounding box center [181, 236] width 127 height 116
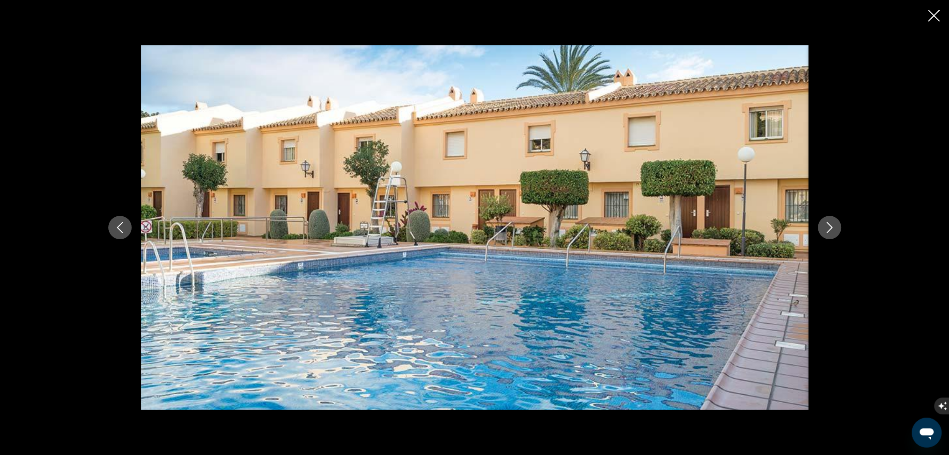
click at [823, 225] on button "Next image" at bounding box center [829, 227] width 23 height 23
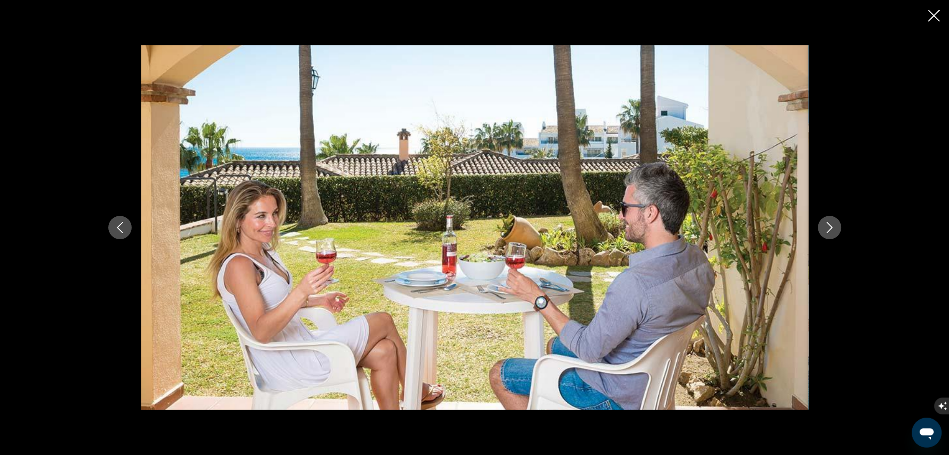
click at [823, 225] on button "Next image" at bounding box center [829, 227] width 23 height 23
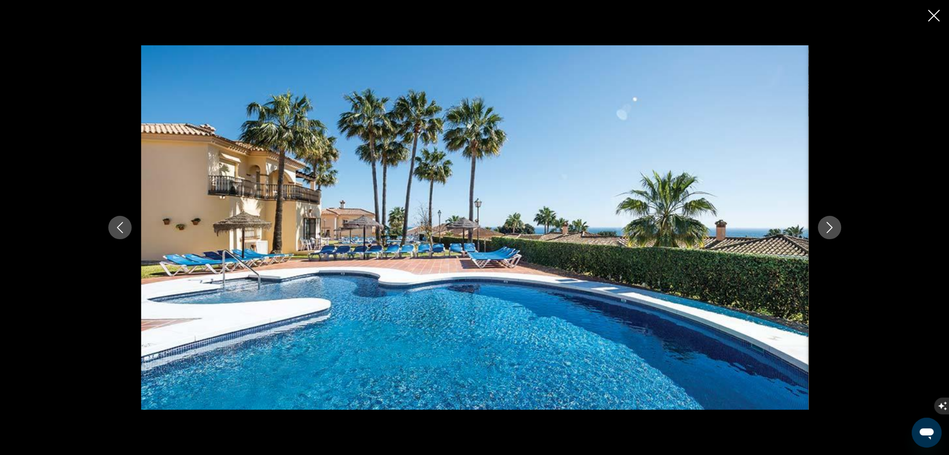
click at [823, 225] on button "Next image" at bounding box center [829, 227] width 23 height 23
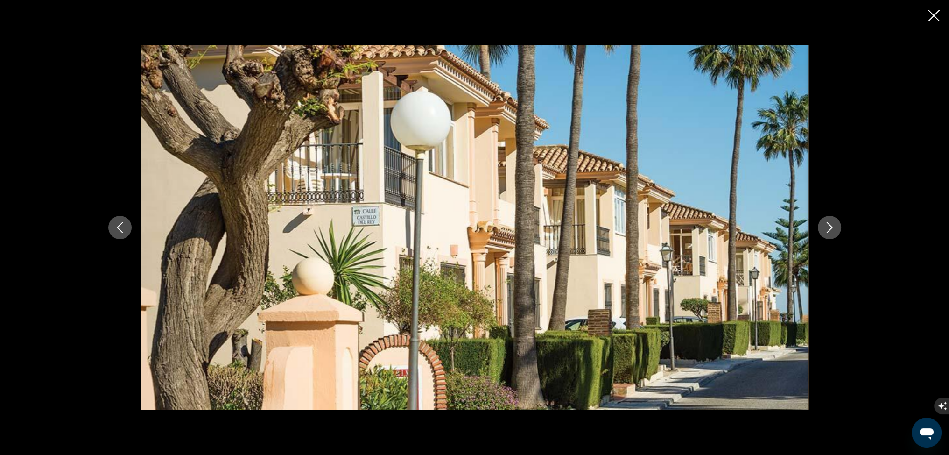
click at [823, 225] on button "Next image" at bounding box center [829, 227] width 23 height 23
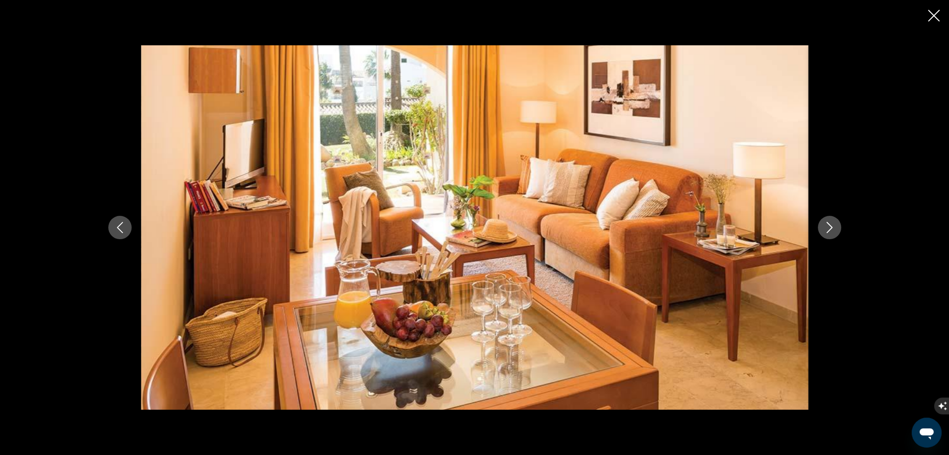
click at [822, 225] on button "Next image" at bounding box center [829, 227] width 23 height 23
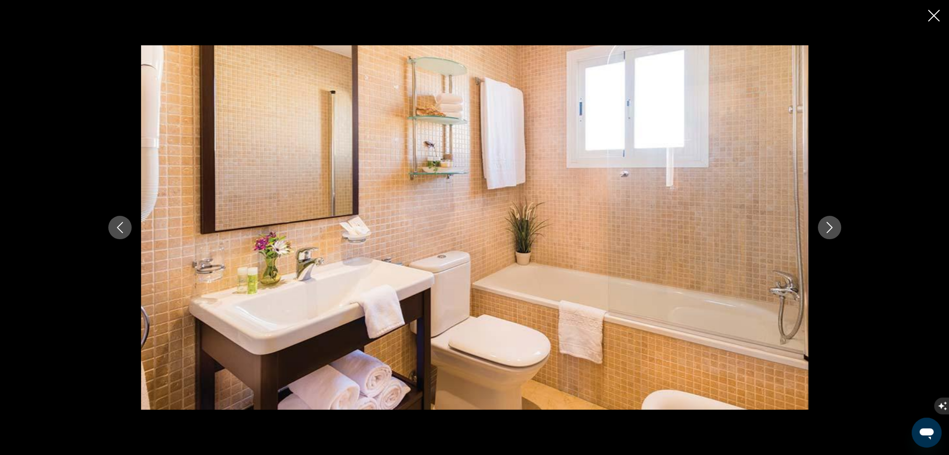
click at [824, 228] on icon "Next image" at bounding box center [829, 227] width 11 height 11
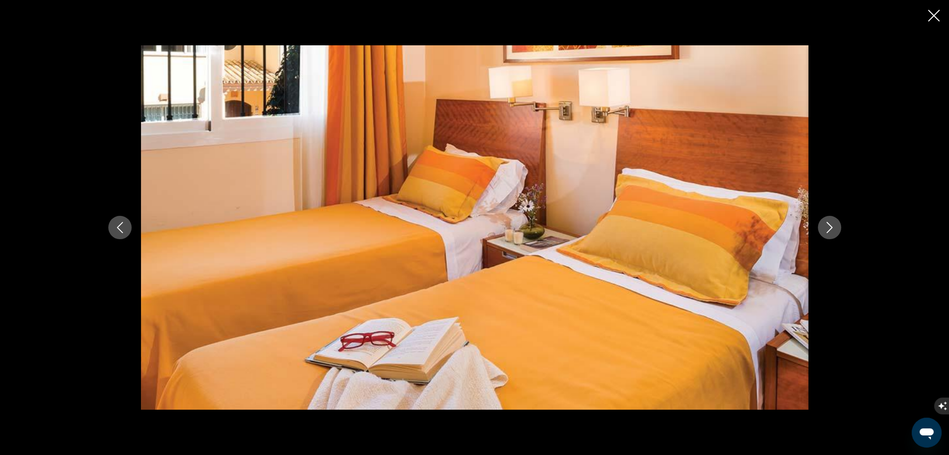
click at [824, 228] on icon "Next image" at bounding box center [829, 227] width 11 height 11
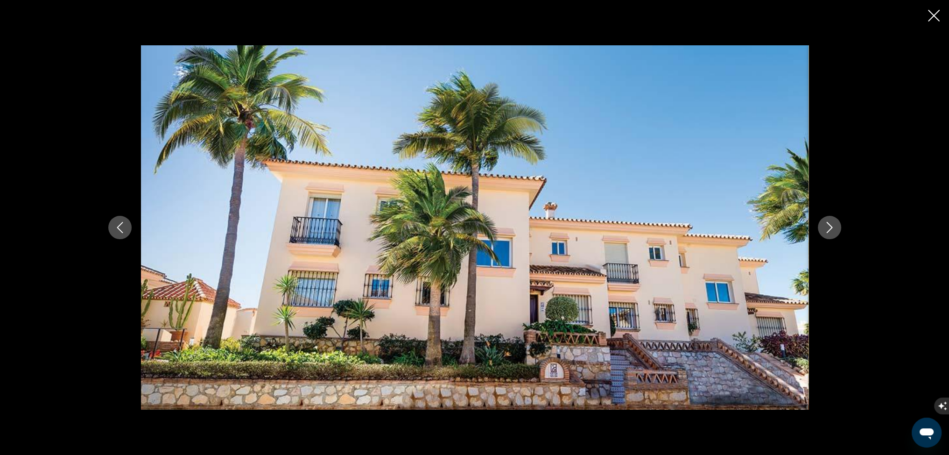
click at [824, 228] on icon "Next image" at bounding box center [829, 227] width 11 height 11
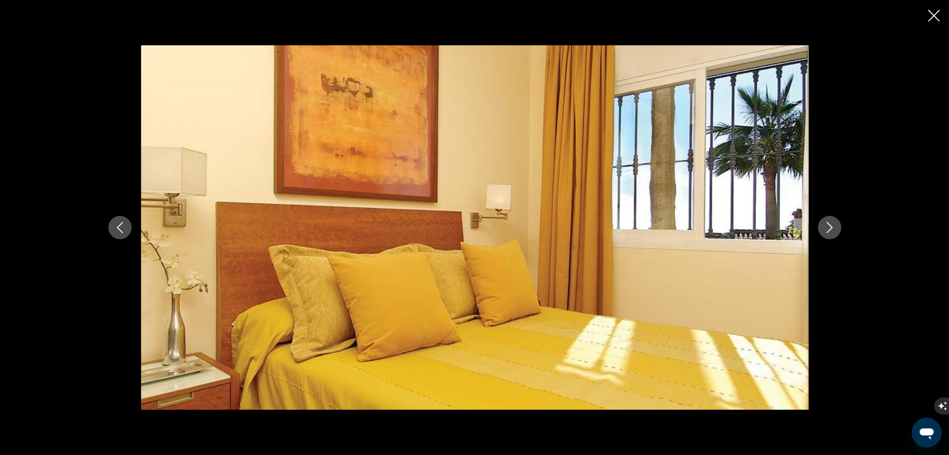
click at [824, 228] on icon "Next image" at bounding box center [829, 227] width 11 height 11
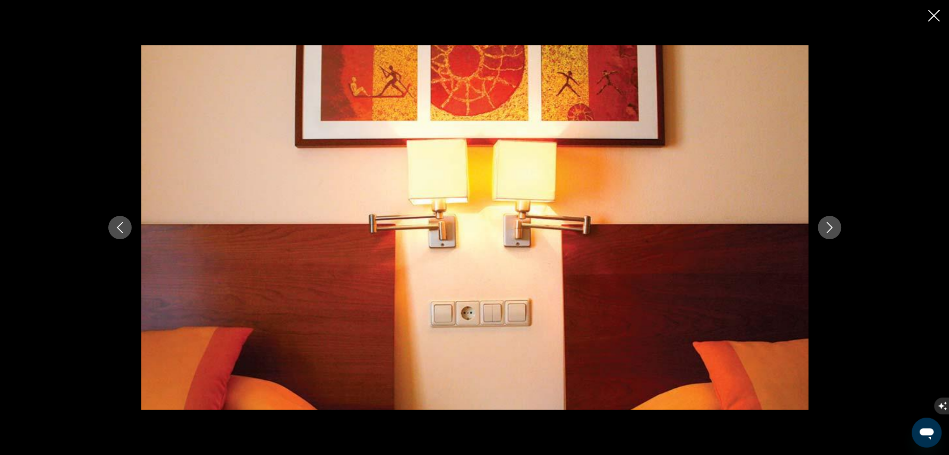
click at [824, 228] on icon "Next image" at bounding box center [829, 227] width 11 height 11
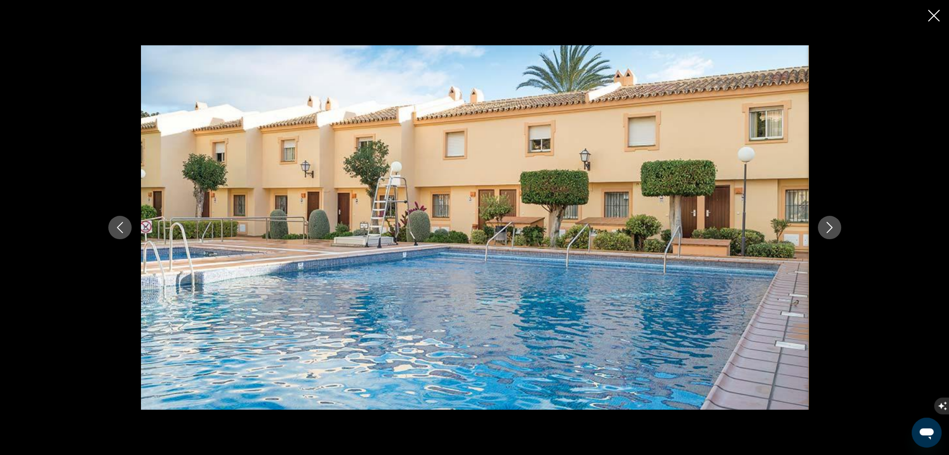
click at [935, 16] on icon "Close slideshow" at bounding box center [934, 16] width 12 height 12
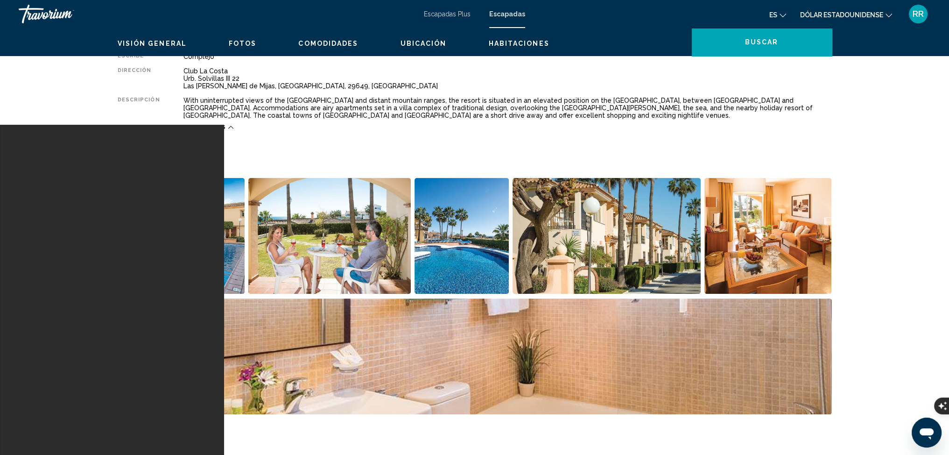
scroll to position [97, 0]
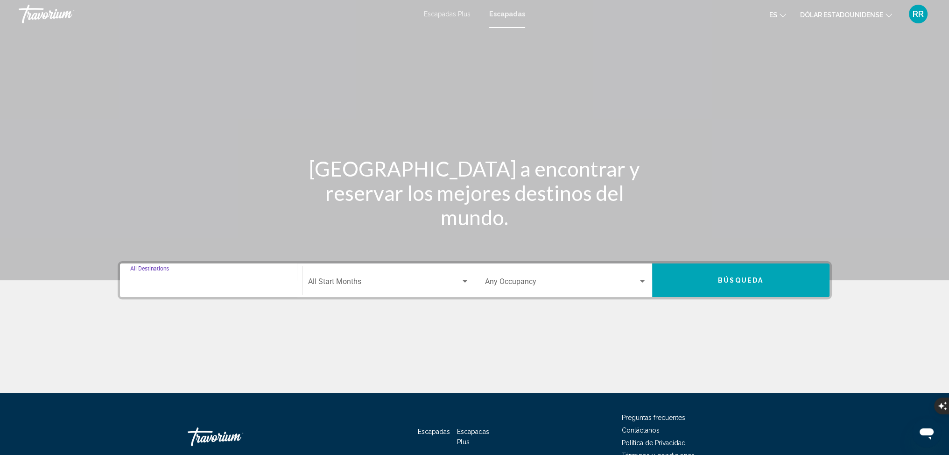
click at [228, 281] on input "Destination All Destinations" at bounding box center [211, 283] width 162 height 8
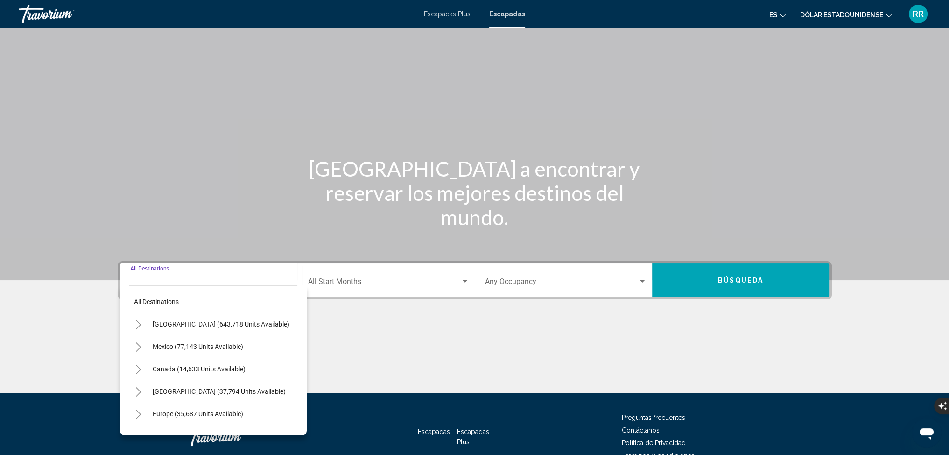
scroll to position [52, 0]
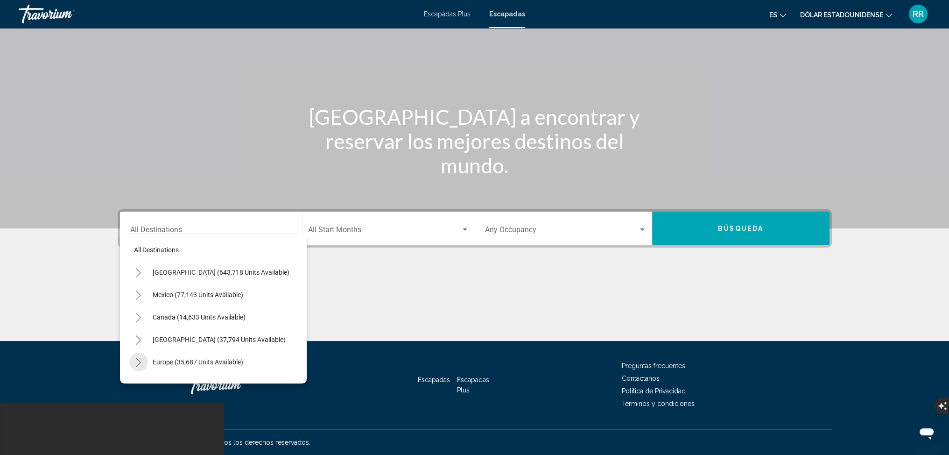
click at [136, 361] on icon "Toggle Europe (35,687 units available)" at bounding box center [138, 362] width 7 height 9
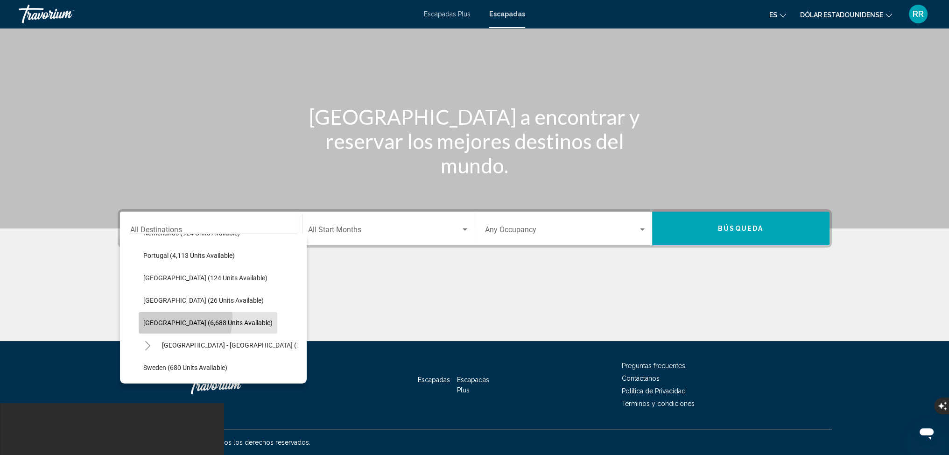
click at [155, 317] on button "[GEOGRAPHIC_DATA] (6,688 units available)" at bounding box center [208, 322] width 139 height 21
type input "**********"
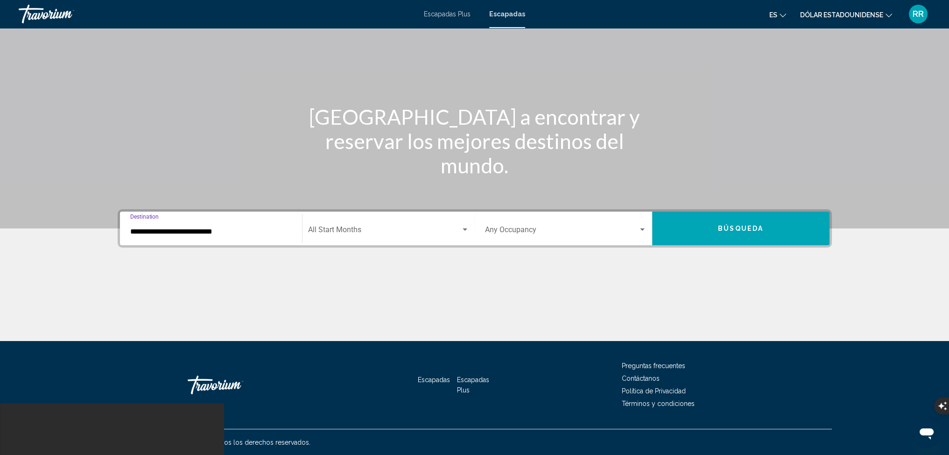
click at [460, 231] on span "Search widget" at bounding box center [384, 231] width 153 height 8
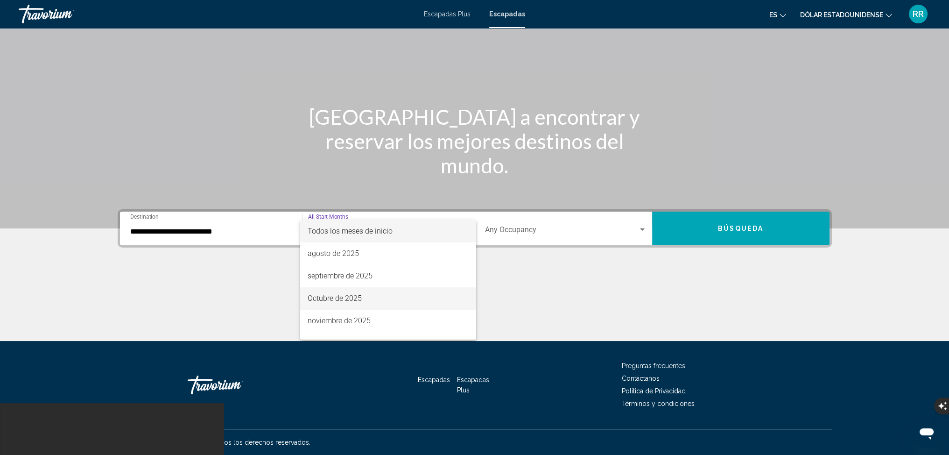
click at [334, 295] on font "Octubre de 2025" at bounding box center [335, 298] width 54 height 9
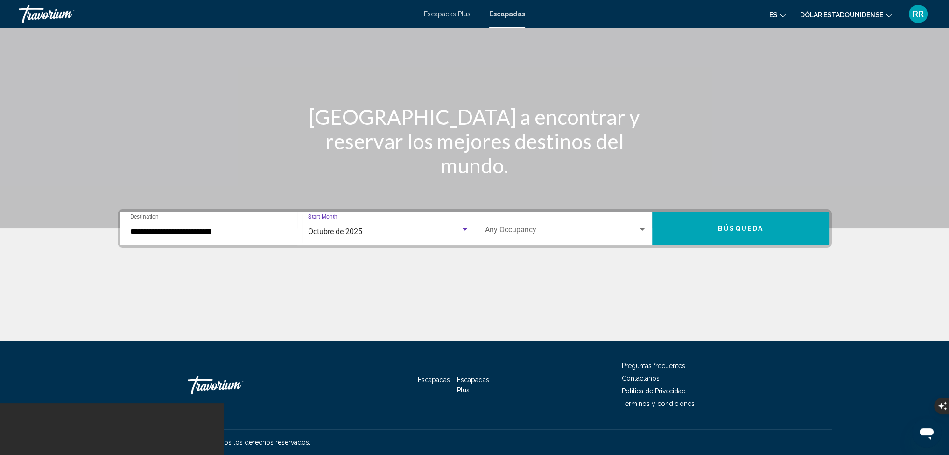
click at [530, 227] on span "Search widget" at bounding box center [561, 231] width 153 height 8
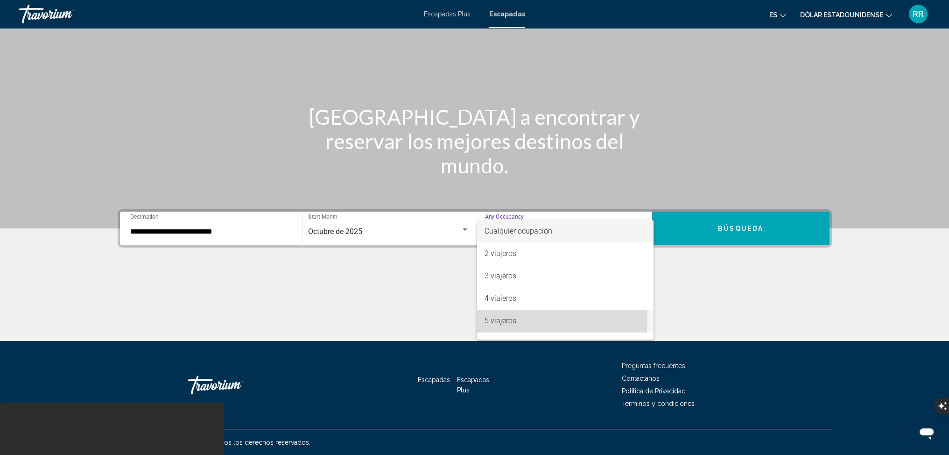
click at [510, 319] on font "5 viajeros" at bounding box center [501, 320] width 32 height 9
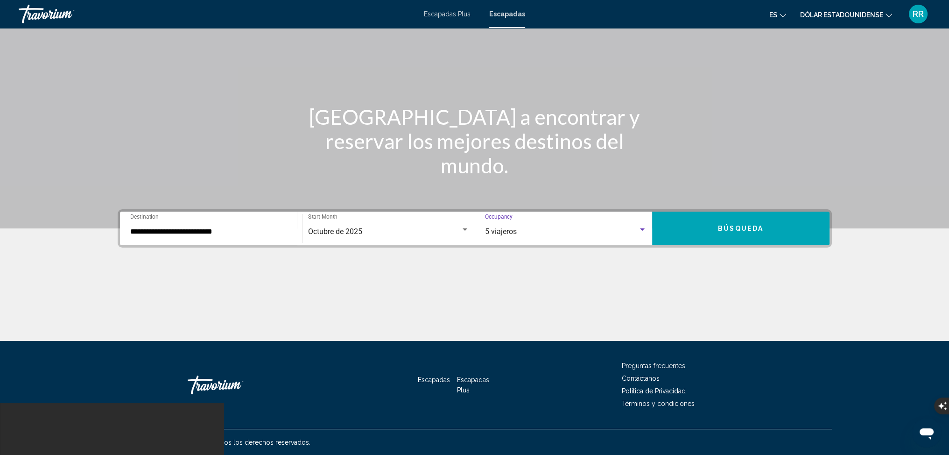
click at [737, 227] on span "Búsqueda" at bounding box center [740, 228] width 45 height 7
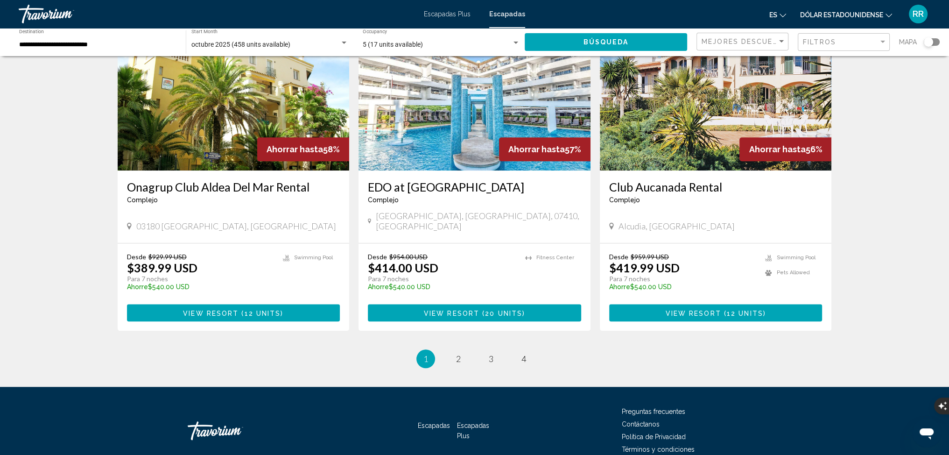
scroll to position [1065, 0]
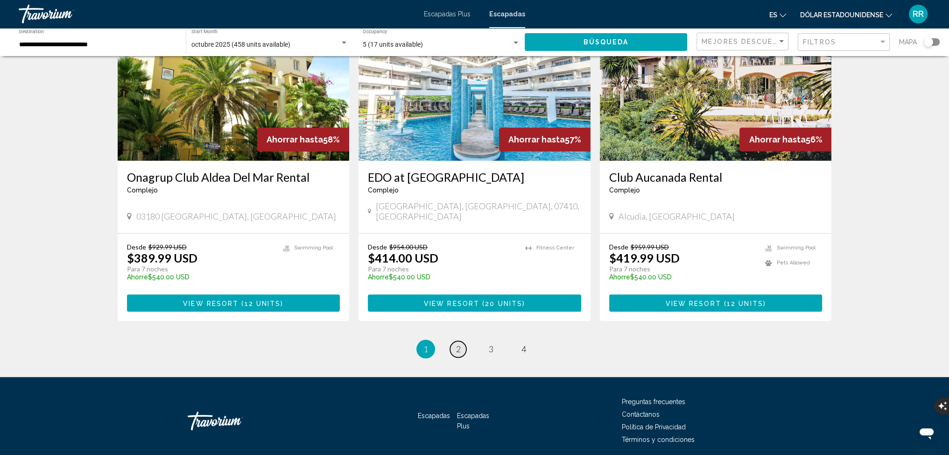
click at [456, 344] on span "2" at bounding box center [458, 349] width 5 height 10
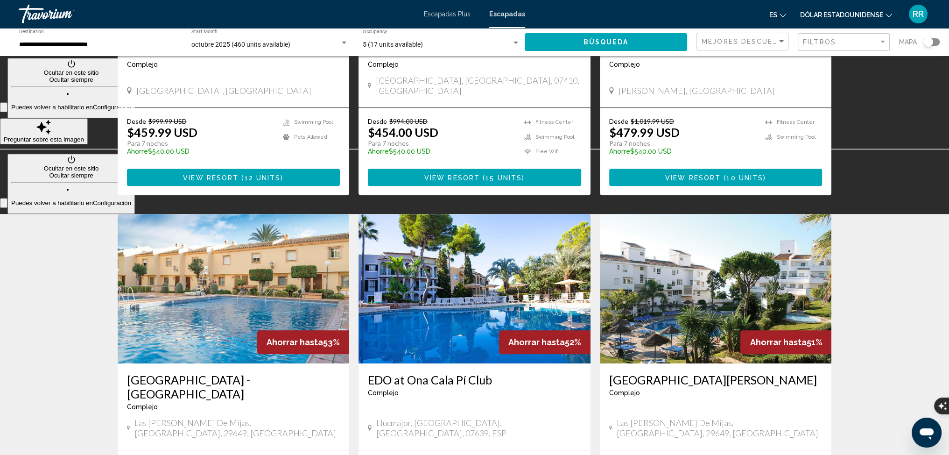
scroll to position [934, 0]
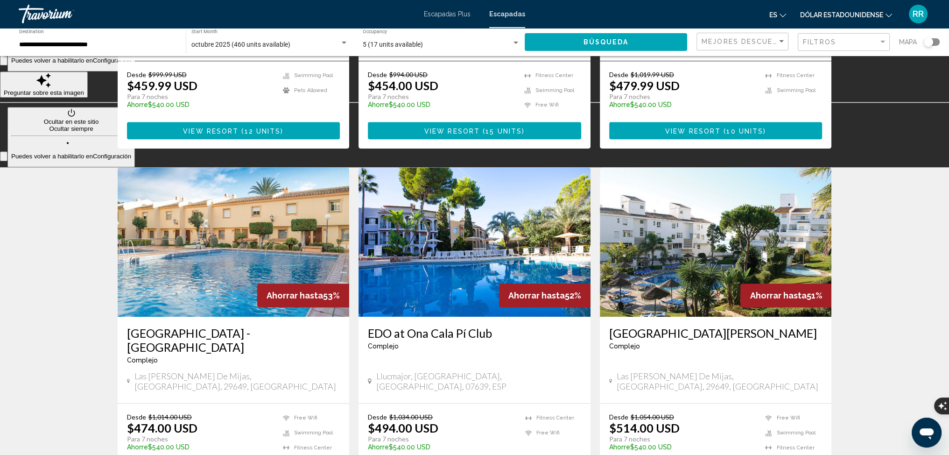
click at [247, 196] on img "Contenido principal" at bounding box center [234, 241] width 232 height 149
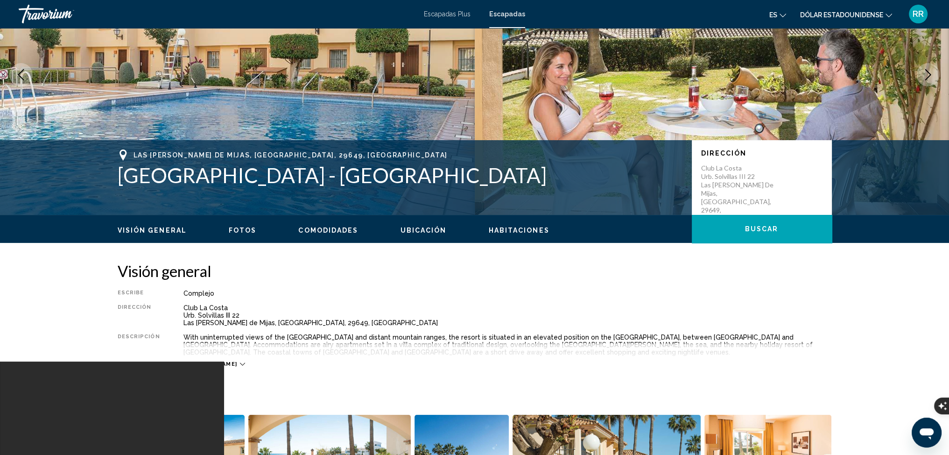
scroll to position [187, 0]
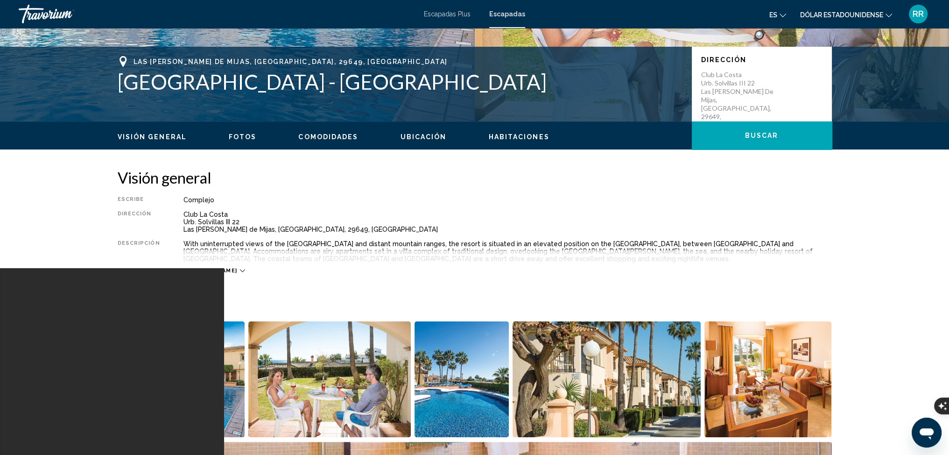
click at [240, 269] on icon "Contenido principal" at bounding box center [242, 270] width 5 height 5
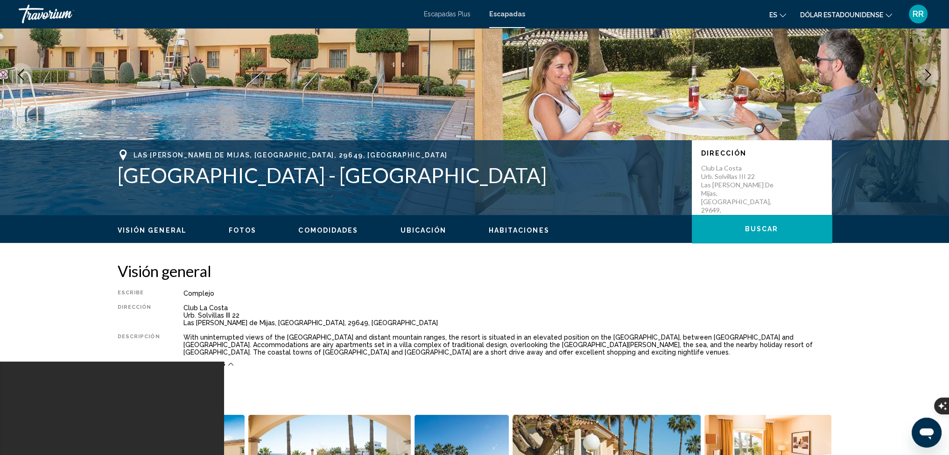
scroll to position [0, 0]
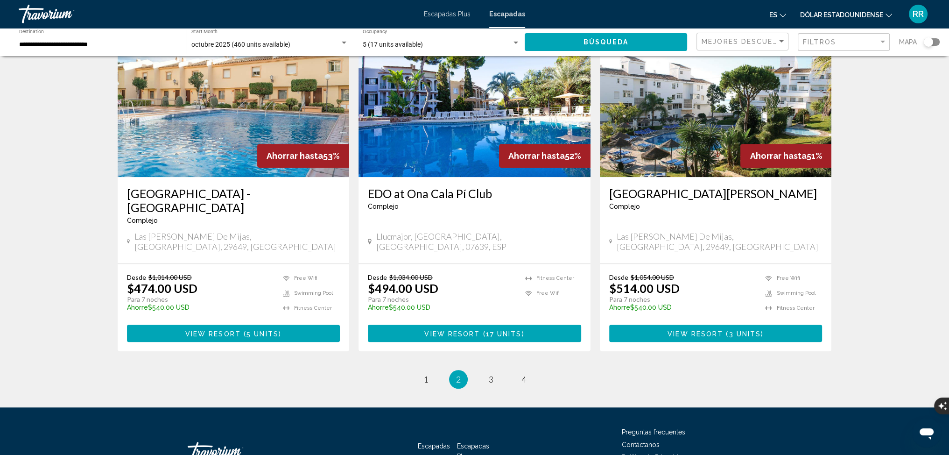
scroll to position [1079, 0]
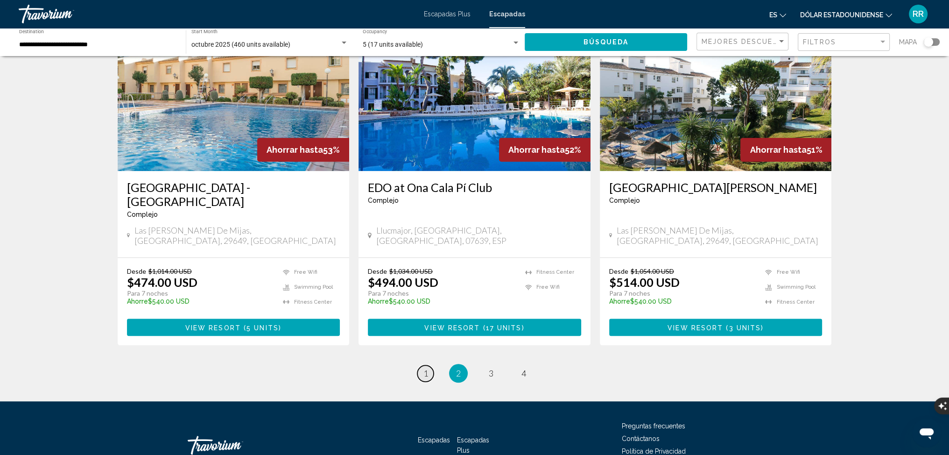
click at [425, 368] on span "1" at bounding box center [425, 373] width 5 height 10
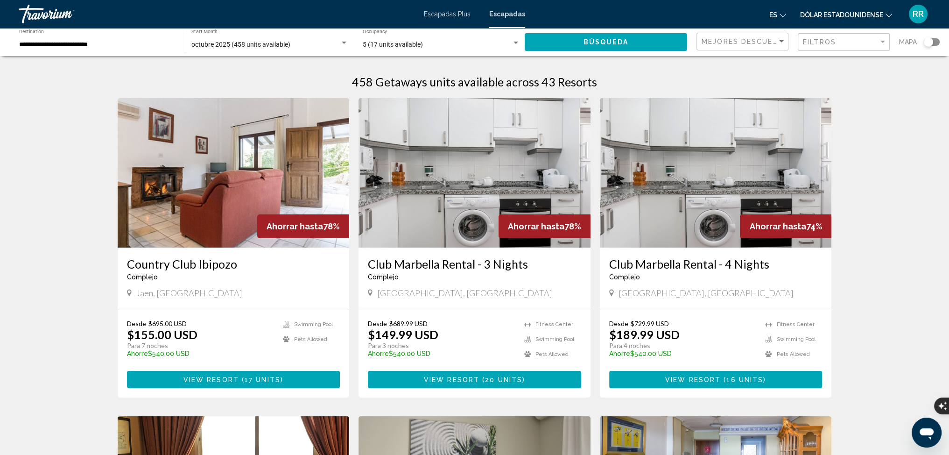
click at [237, 184] on img "Contenido principal" at bounding box center [234, 172] width 232 height 149
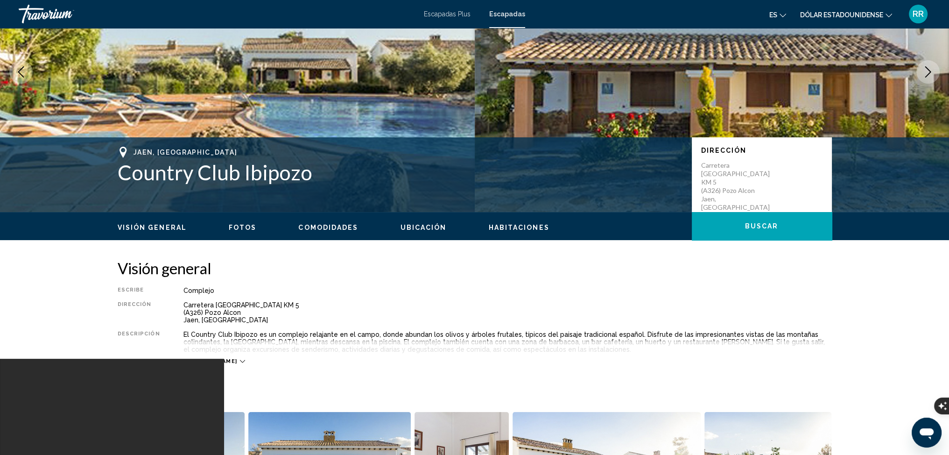
scroll to position [140, 0]
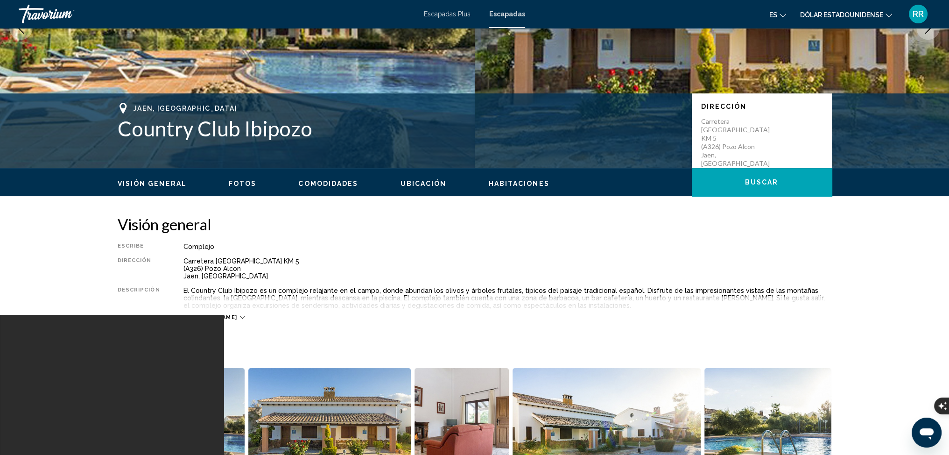
click at [207, 316] on div "[PERSON_NAME]" at bounding box center [214, 317] width 62 height 6
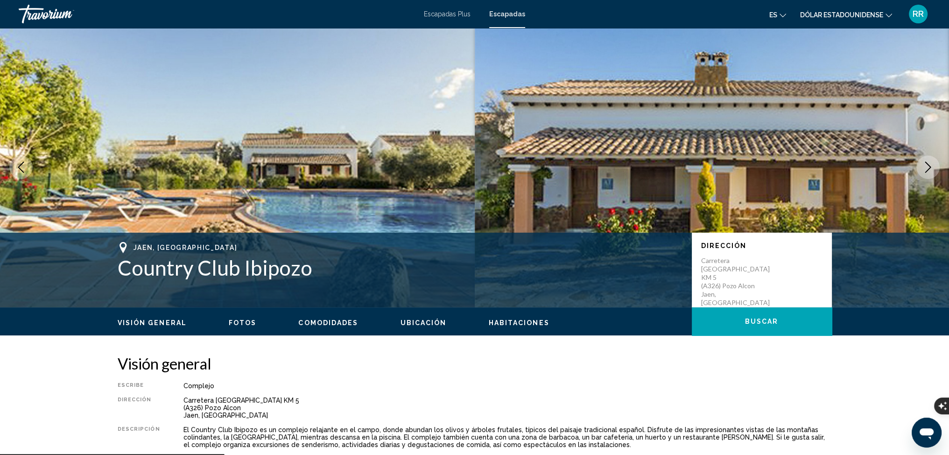
scroll to position [0, 0]
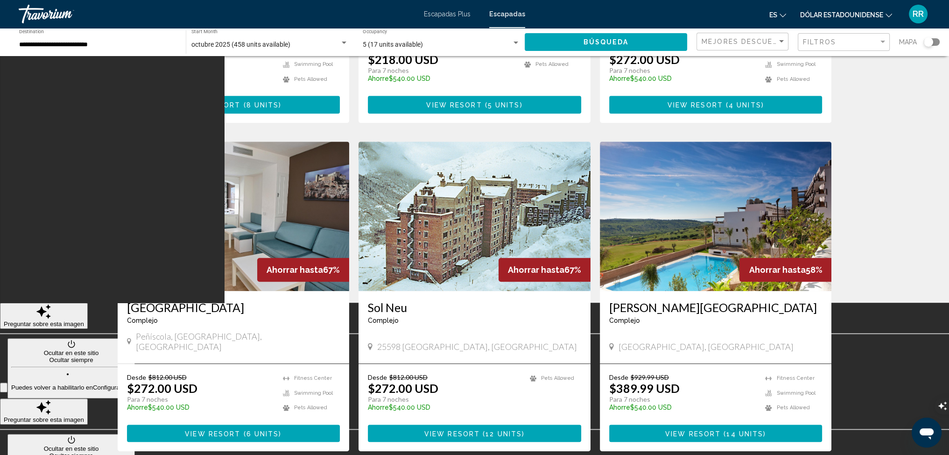
scroll to position [653, 0]
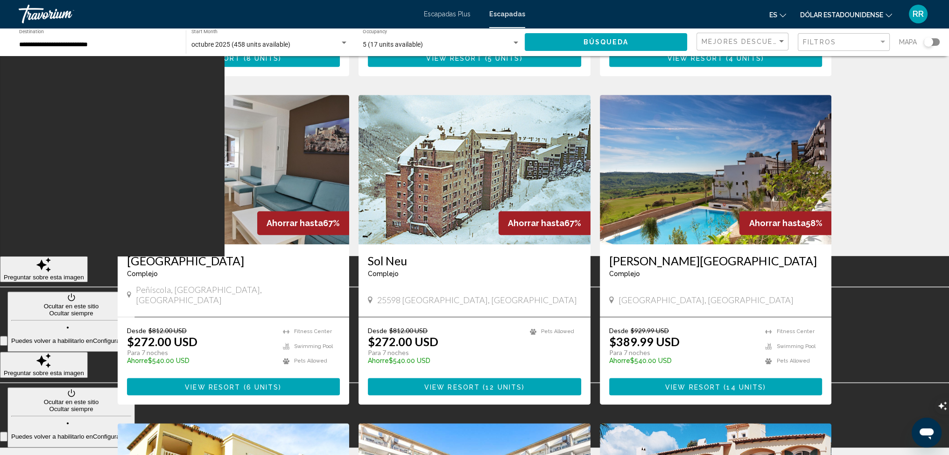
click at [228, 174] on img "Contenido principal" at bounding box center [234, 169] width 232 height 149
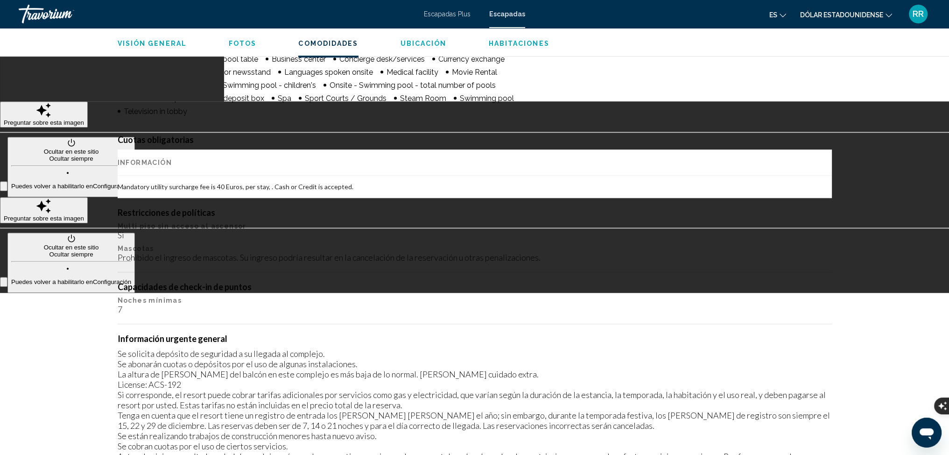
scroll to position [595, 0]
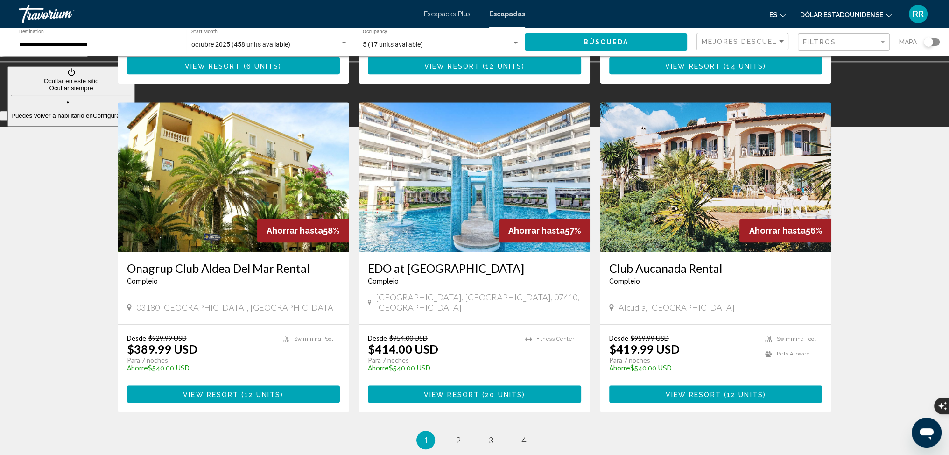
scroll to position [1065, 0]
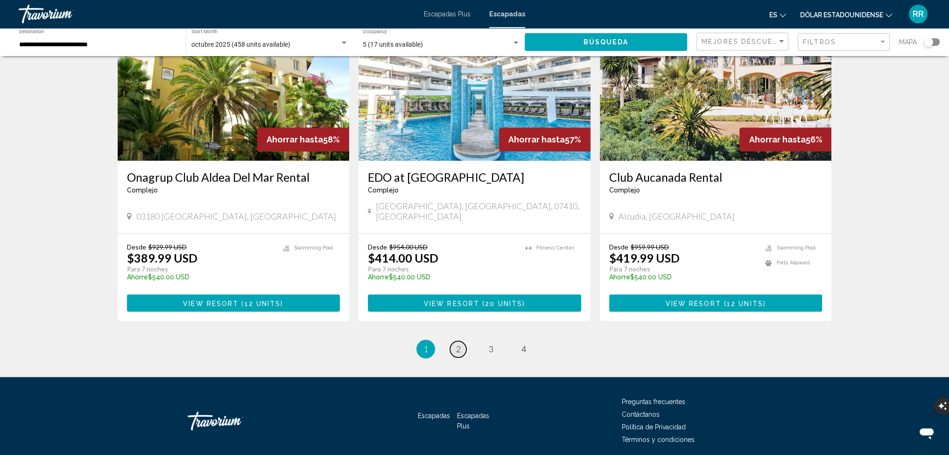
click at [459, 341] on link "page 2" at bounding box center [458, 349] width 16 height 16
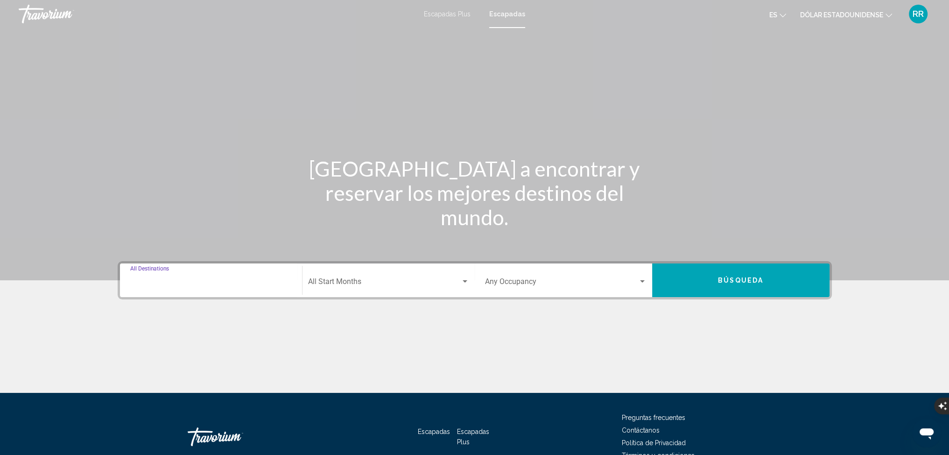
click at [189, 279] on input "Destination All Destinations" at bounding box center [211, 283] width 162 height 8
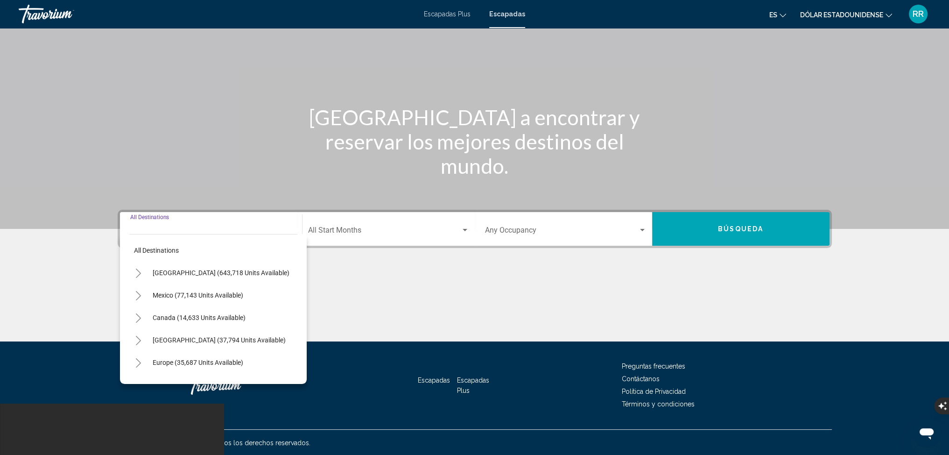
scroll to position [52, 0]
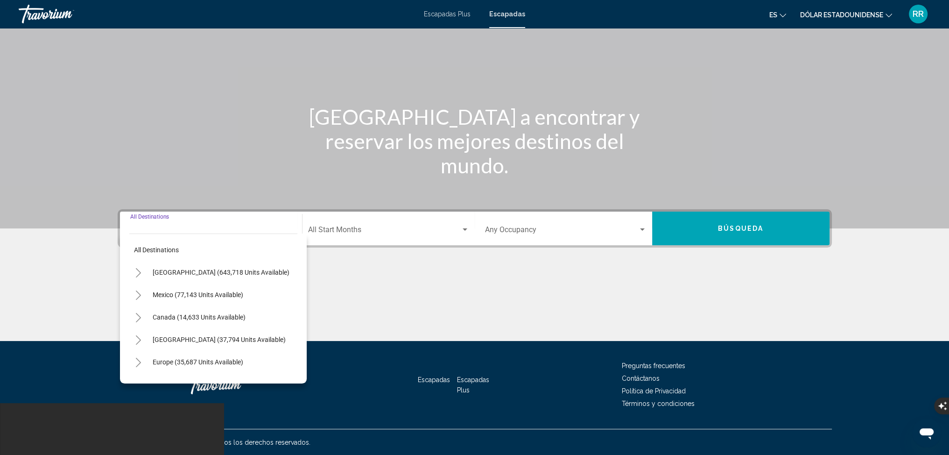
click at [136, 365] on icon "Toggle Europe (35,687 units available)" at bounding box center [138, 362] width 7 height 9
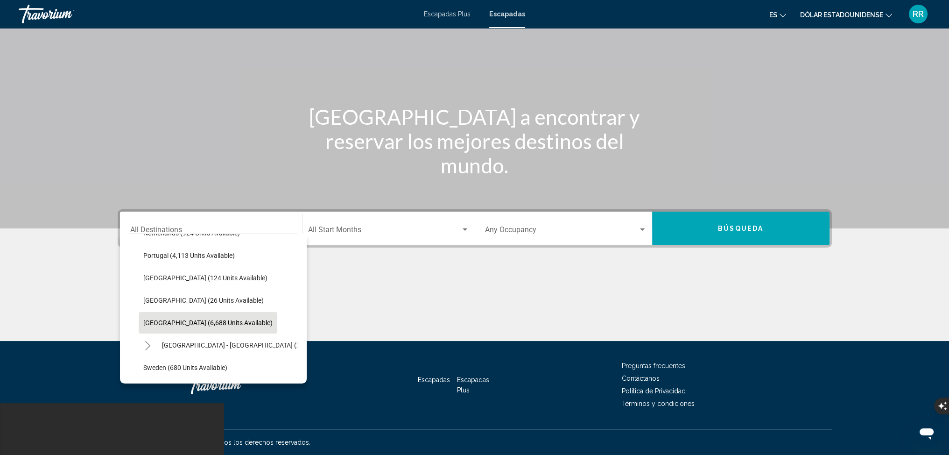
click at [153, 323] on span "[GEOGRAPHIC_DATA] (6,688 units available)" at bounding box center [207, 322] width 129 height 7
type input "**********"
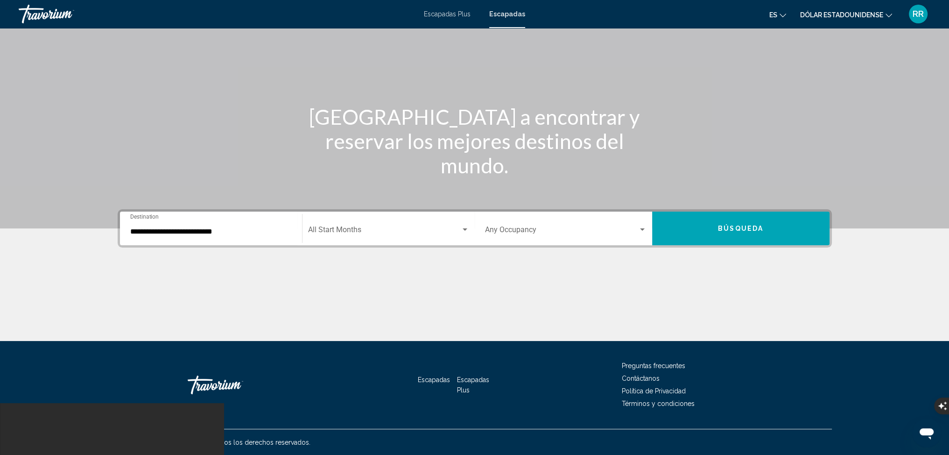
click at [360, 225] on div "Start Month All Start Months" at bounding box center [388, 228] width 161 height 29
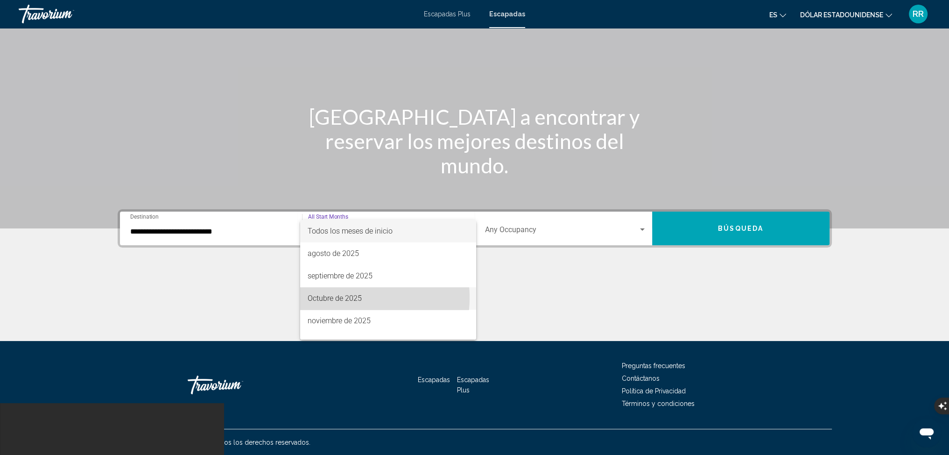
click at [344, 297] on font "Octubre de 2025" at bounding box center [335, 298] width 54 height 9
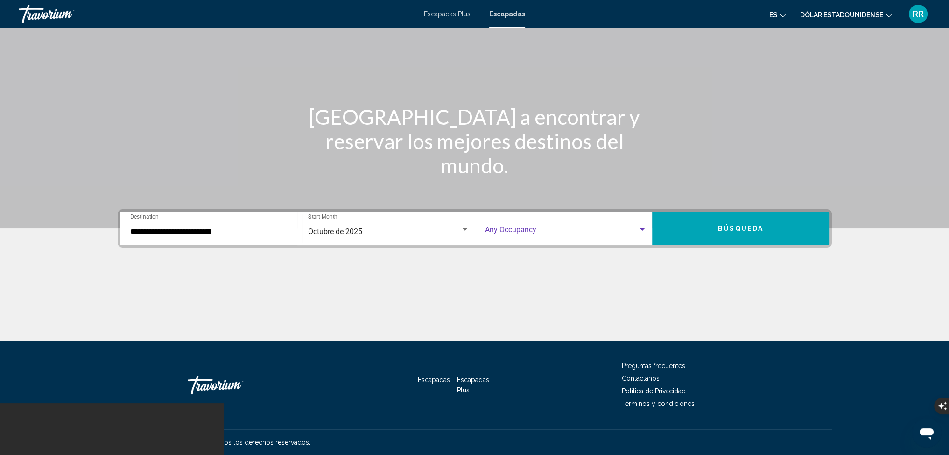
click at [571, 232] on span "Search widget" at bounding box center [561, 231] width 153 height 8
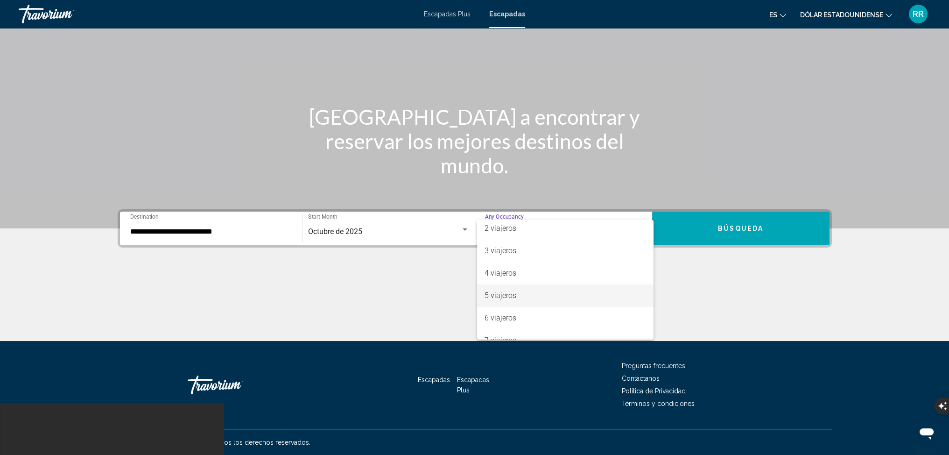
scroll to position [47, 0]
click at [501, 296] on font "6 viajeros" at bounding box center [501, 296] width 32 height 9
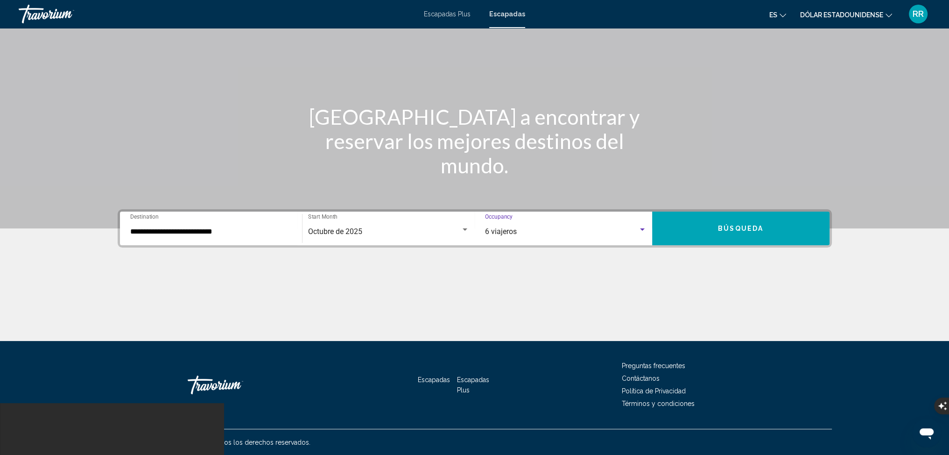
click at [742, 225] on span "Búsqueda" at bounding box center [740, 228] width 45 height 7
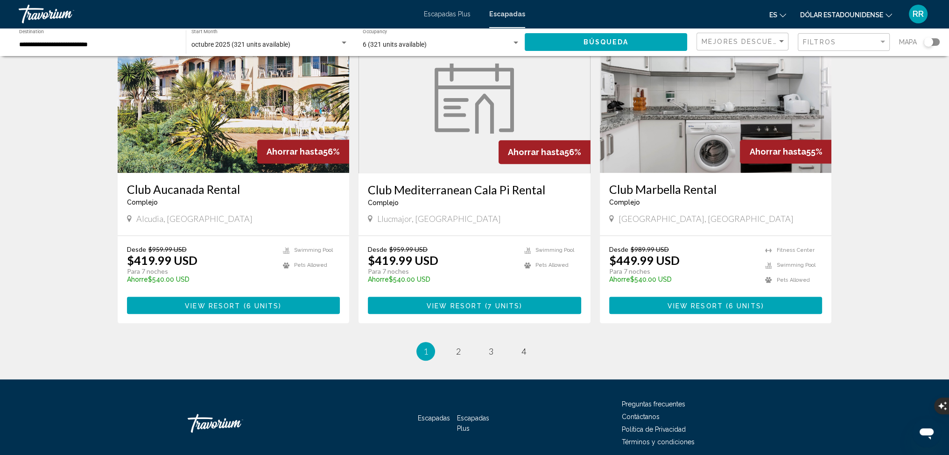
scroll to position [1066, 0]
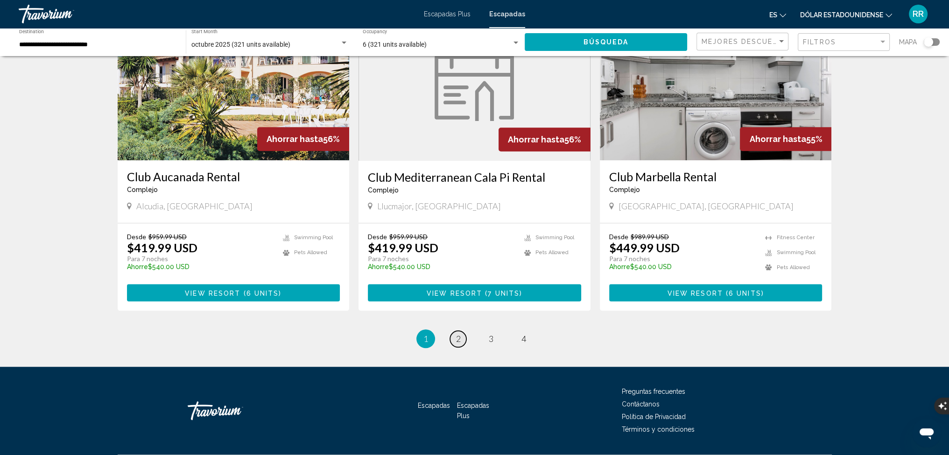
click at [455, 330] on link "page 2" at bounding box center [458, 338] width 16 height 16
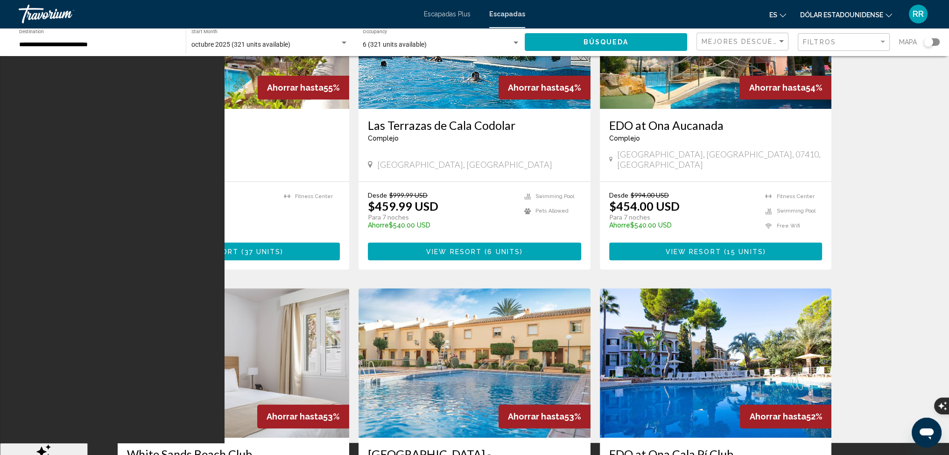
scroll to position [560, 0]
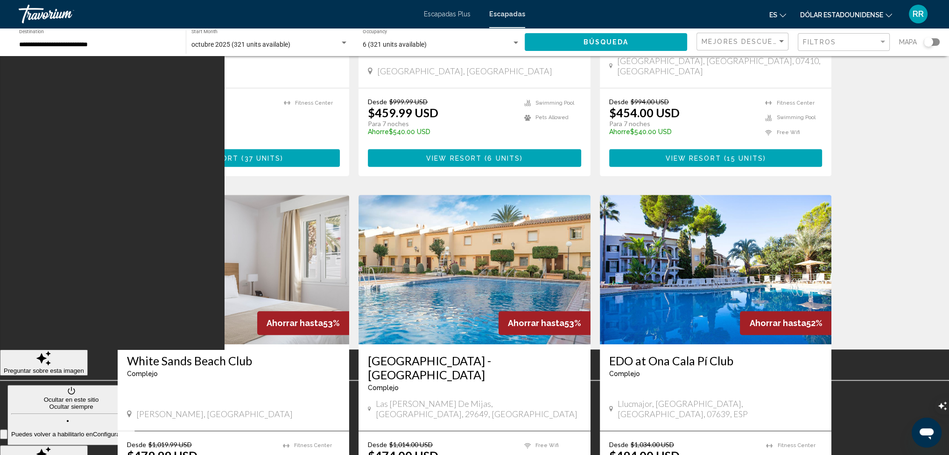
click at [471, 242] on img "Contenido principal" at bounding box center [474, 269] width 232 height 149
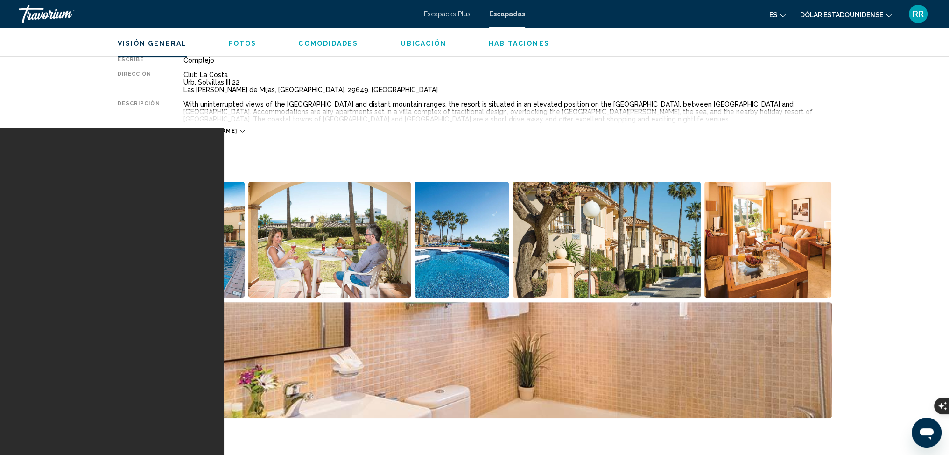
scroll to position [373, 0]
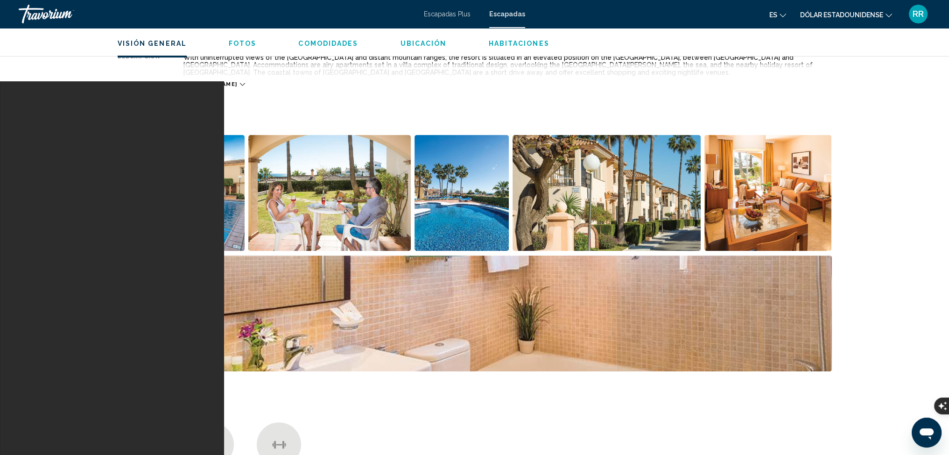
click at [202, 220] on img "Open full-screen image slider" at bounding box center [181, 193] width 127 height 116
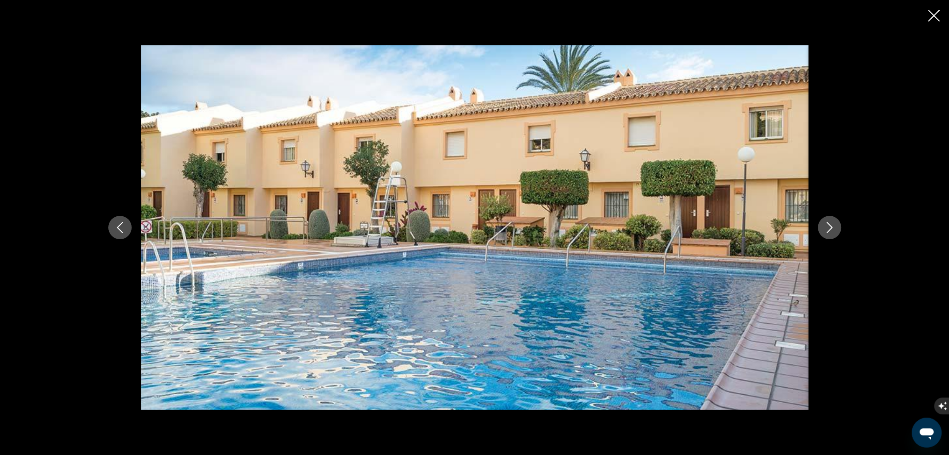
click at [829, 227] on icon "Next image" at bounding box center [829, 227] width 11 height 11
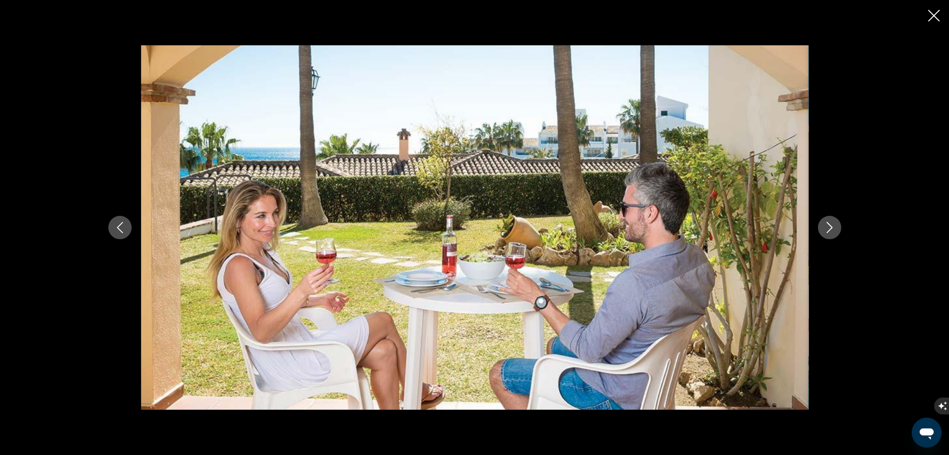
click at [829, 227] on icon "Next image" at bounding box center [829, 227] width 11 height 11
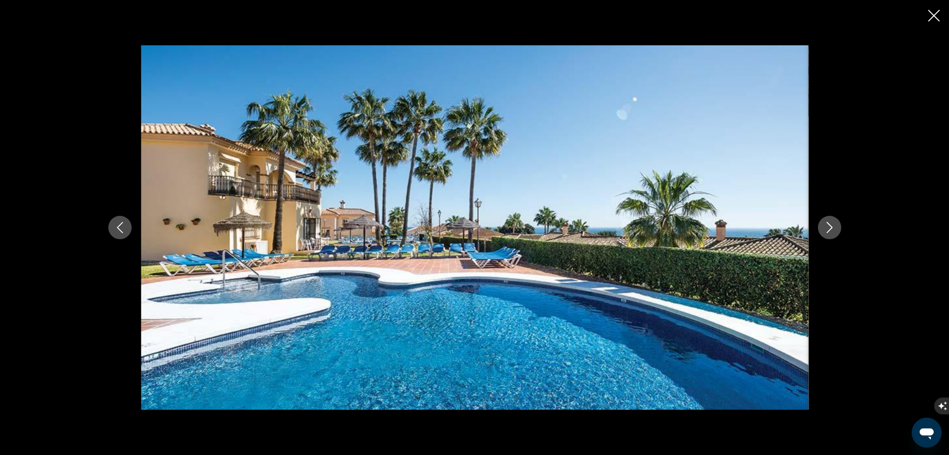
click at [829, 227] on icon "Next image" at bounding box center [829, 227] width 11 height 11
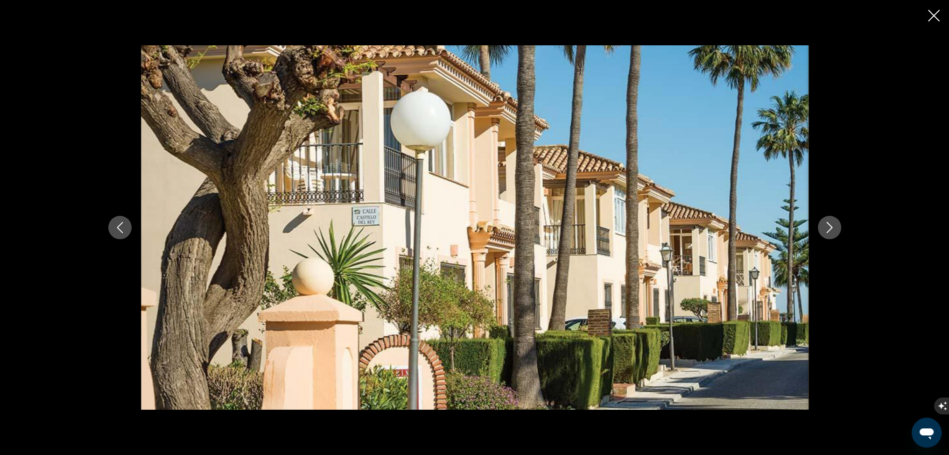
click at [829, 227] on icon "Next image" at bounding box center [829, 227] width 11 height 11
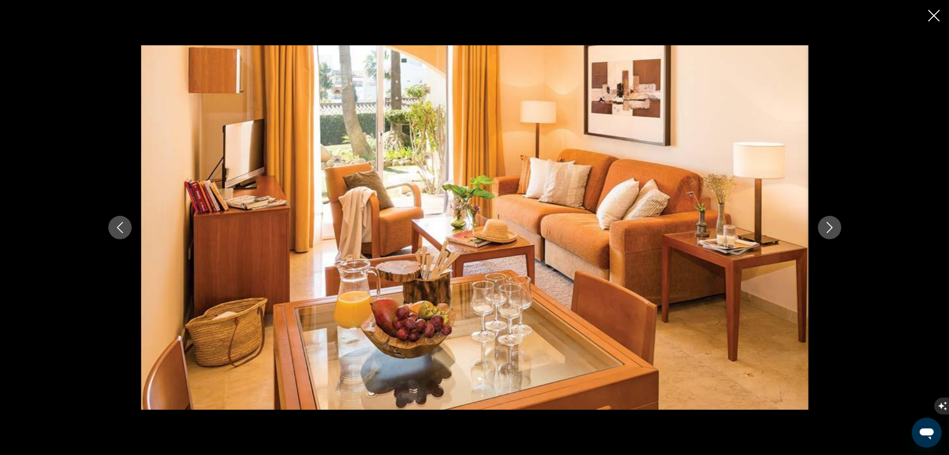
click at [829, 227] on icon "Next image" at bounding box center [829, 227] width 11 height 11
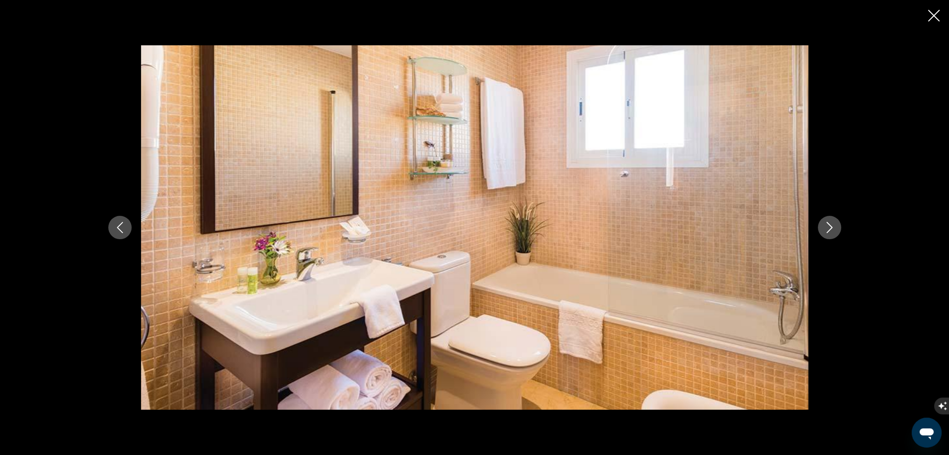
click at [829, 227] on icon "Next image" at bounding box center [829, 227] width 11 height 11
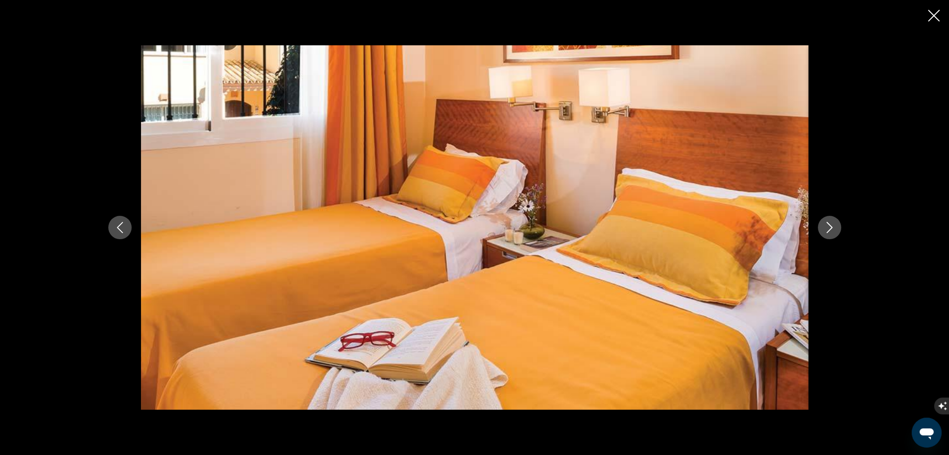
click at [829, 227] on icon "Next image" at bounding box center [829, 227] width 11 height 11
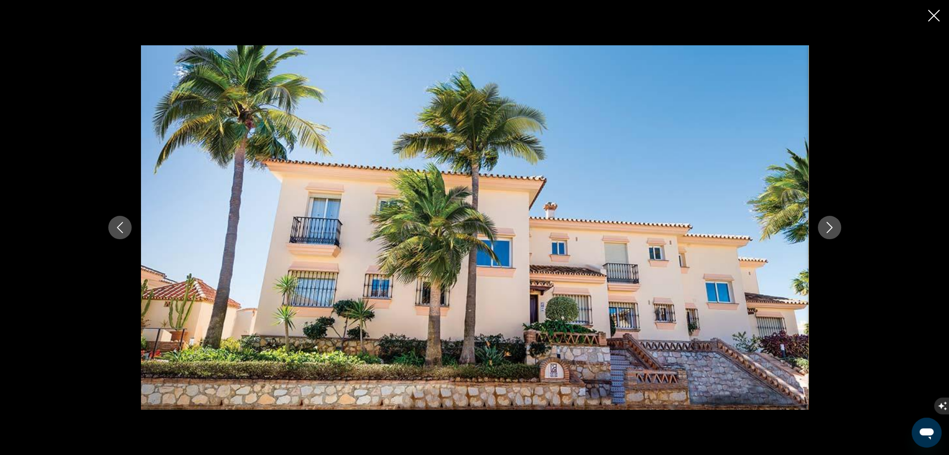
click at [829, 227] on icon "Next image" at bounding box center [829, 227] width 11 height 11
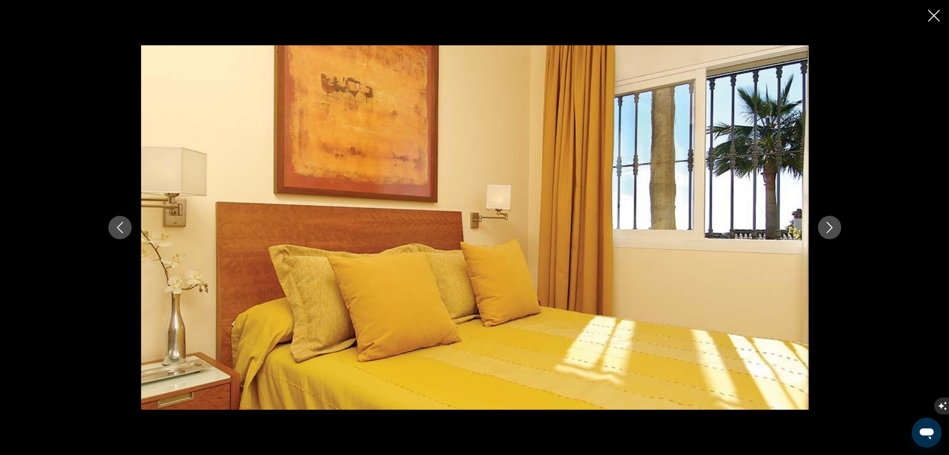
scroll to position [700, 0]
click at [123, 224] on icon "Previous image" at bounding box center [119, 227] width 11 height 11
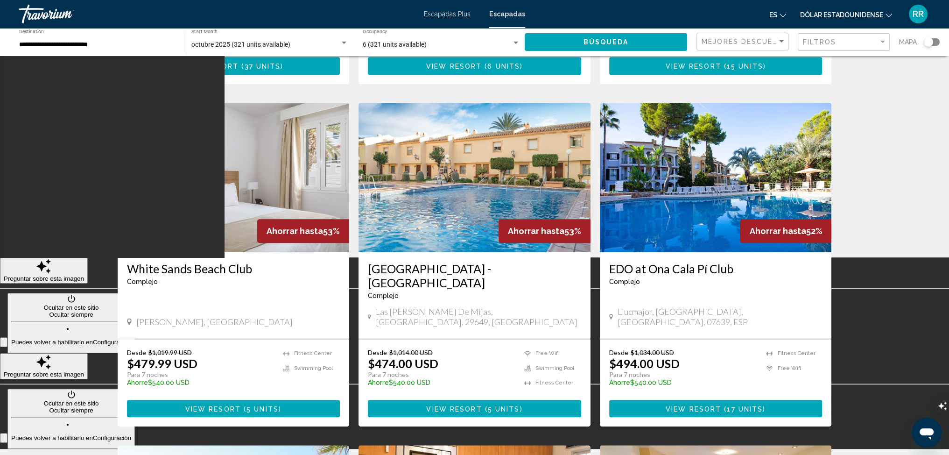
scroll to position [653, 0]
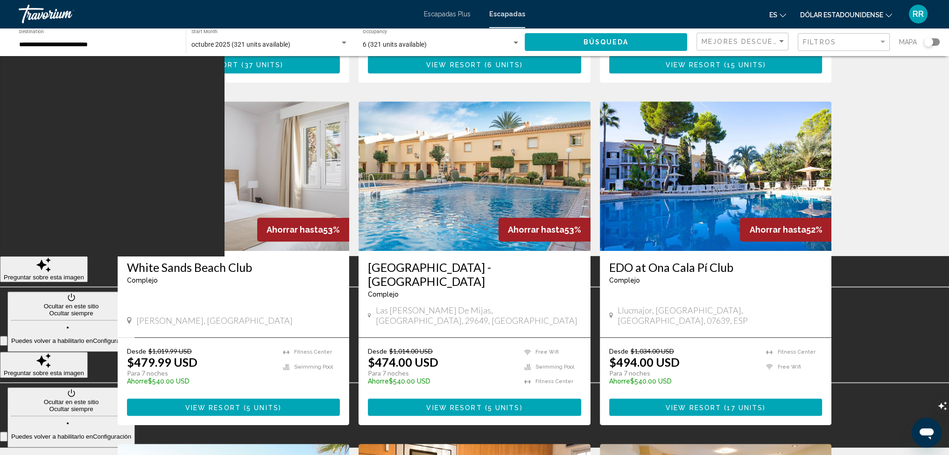
click at [492, 158] on img "Contenido principal" at bounding box center [474, 175] width 232 height 149
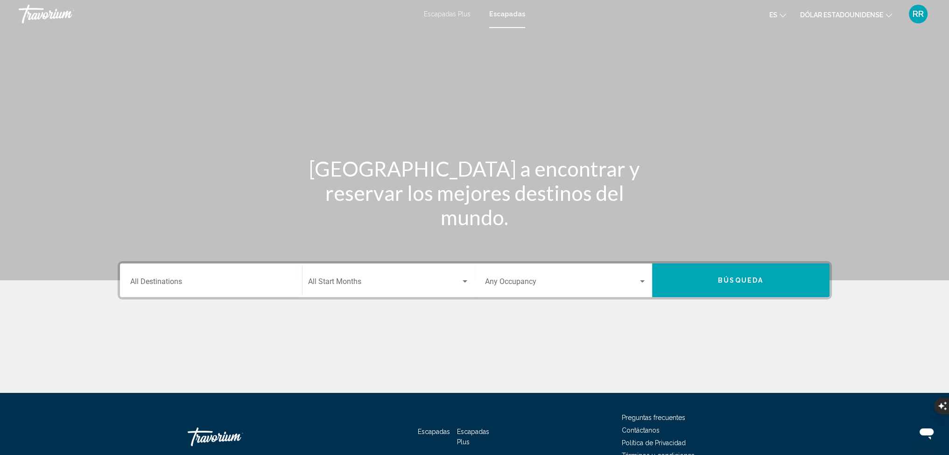
click at [163, 282] on input "Destination All Destinations" at bounding box center [211, 283] width 162 height 8
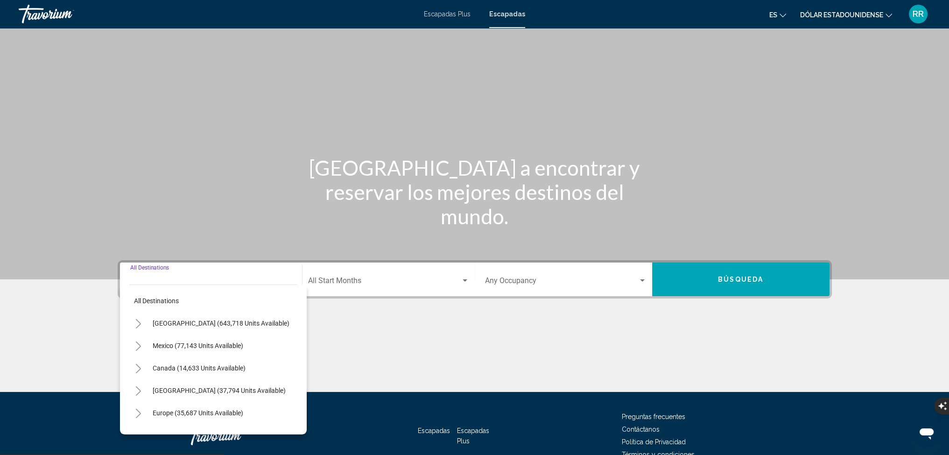
scroll to position [52, 0]
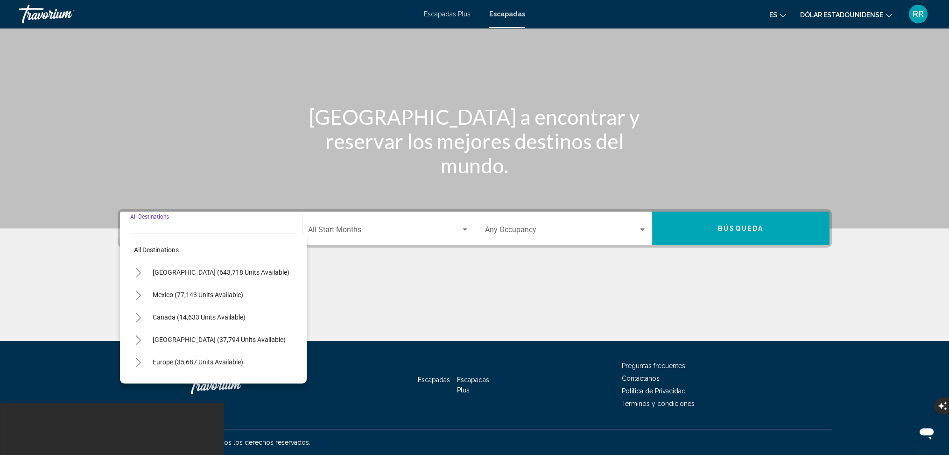
click at [133, 361] on button "Toggle Europe (35,687 units available)" at bounding box center [138, 361] width 19 height 19
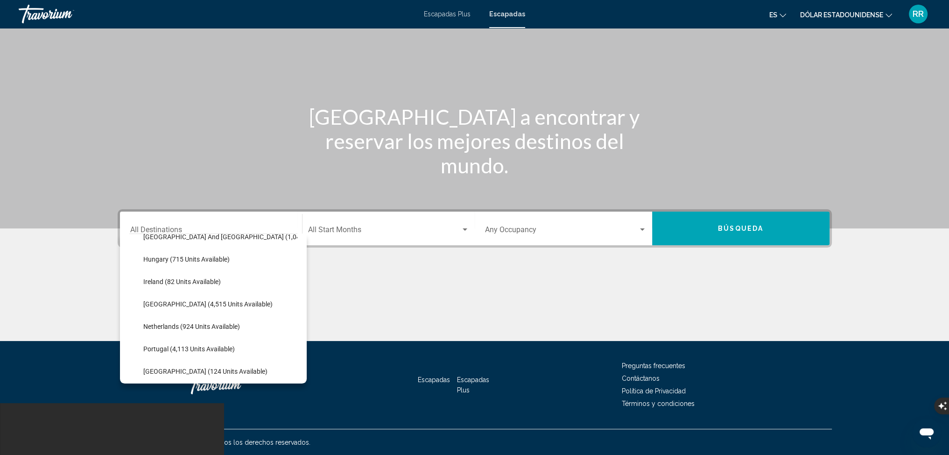
scroll to position [420, 0]
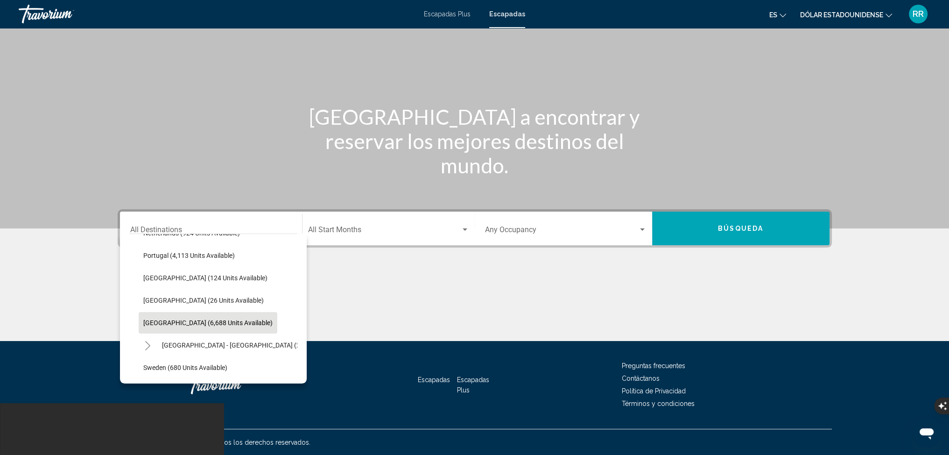
click at [144, 323] on span "[GEOGRAPHIC_DATA] (6,688 units available)" at bounding box center [207, 322] width 129 height 7
type input "**********"
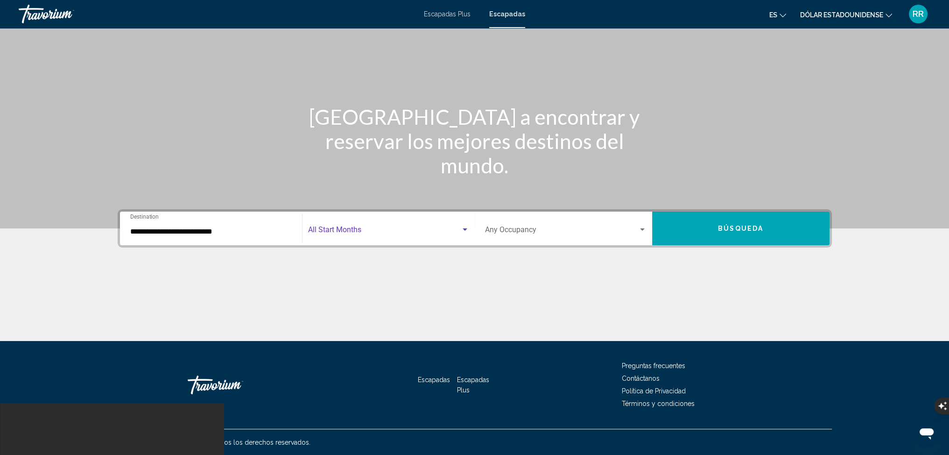
click at [400, 229] on span "Search widget" at bounding box center [384, 231] width 153 height 8
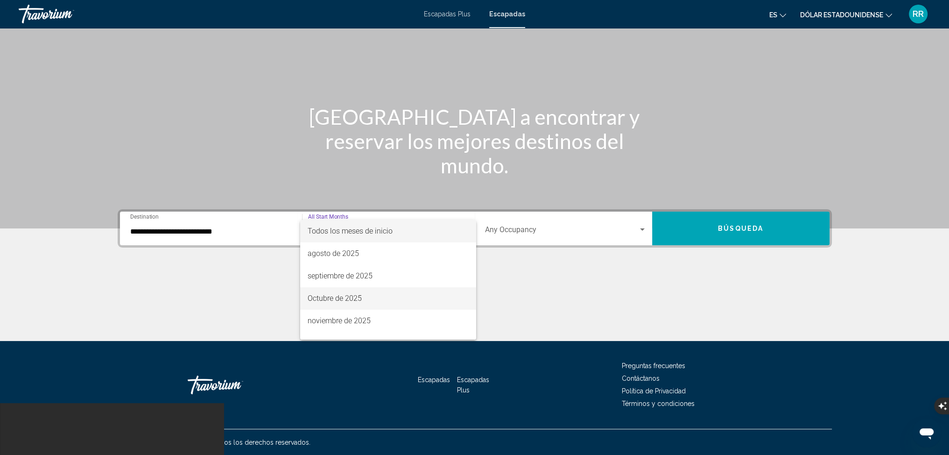
click at [350, 299] on font "Octubre de 2025" at bounding box center [335, 298] width 54 height 9
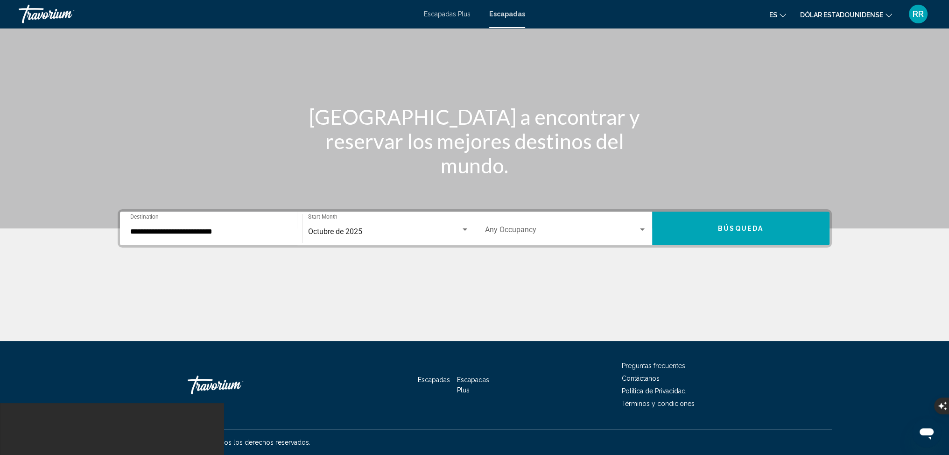
click at [519, 224] on div "Occupancy Any Occupancy" at bounding box center [566, 228] width 162 height 29
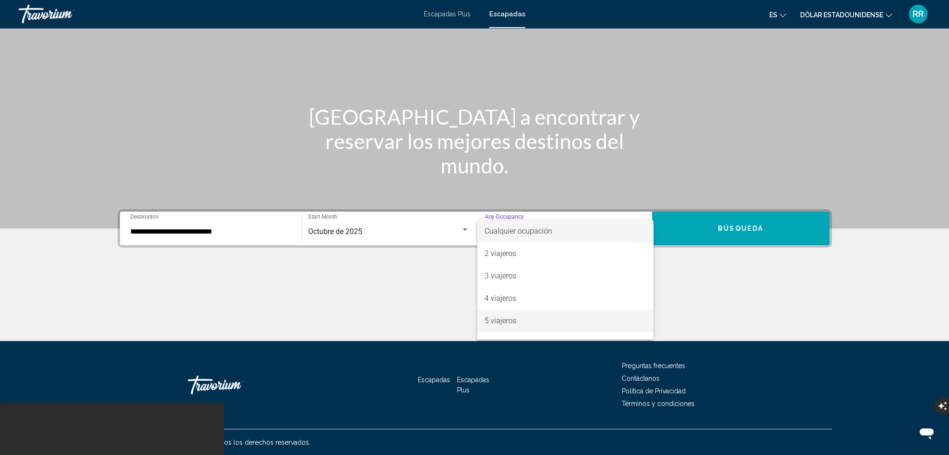
scroll to position [47, 0]
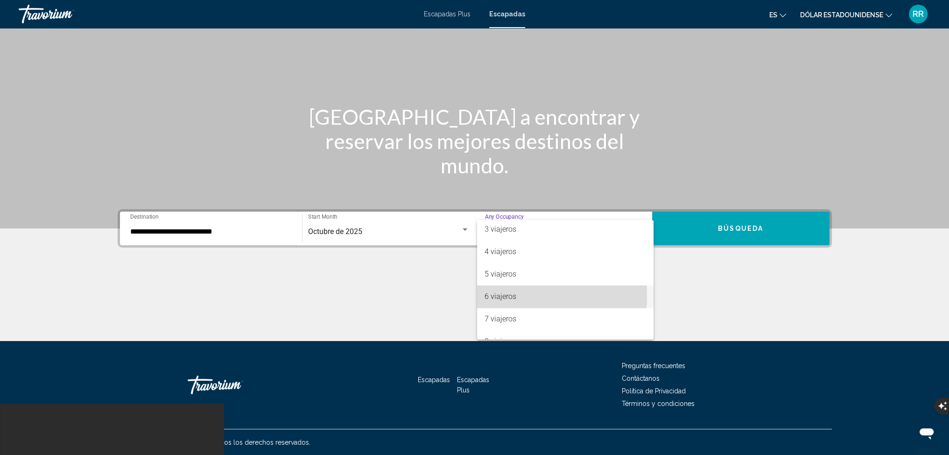
drag, startPoint x: 497, startPoint y: 296, endPoint x: 514, endPoint y: 286, distance: 20.1
click at [497, 296] on font "6 viajeros" at bounding box center [501, 296] width 32 height 9
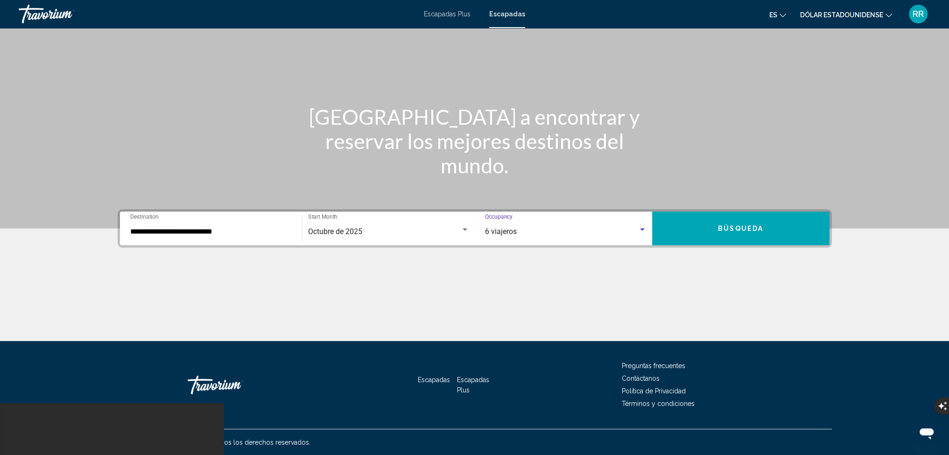
click at [732, 225] on span "Búsqueda" at bounding box center [740, 228] width 45 height 7
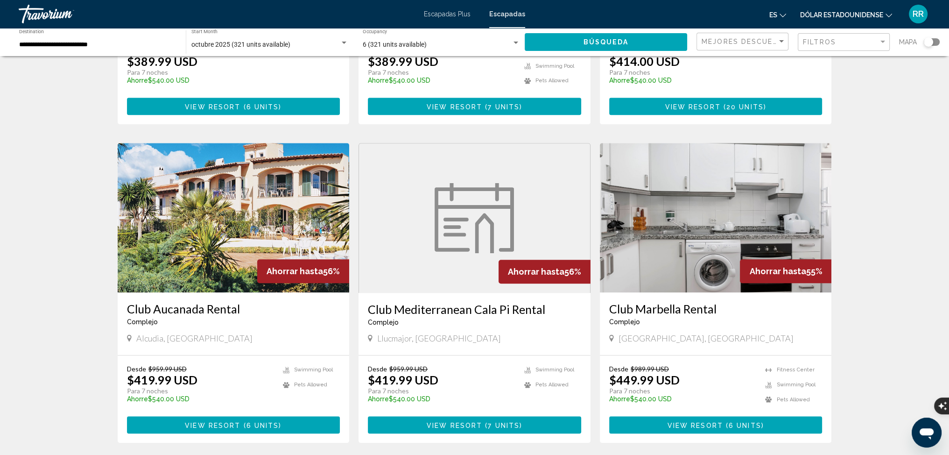
scroll to position [1066, 0]
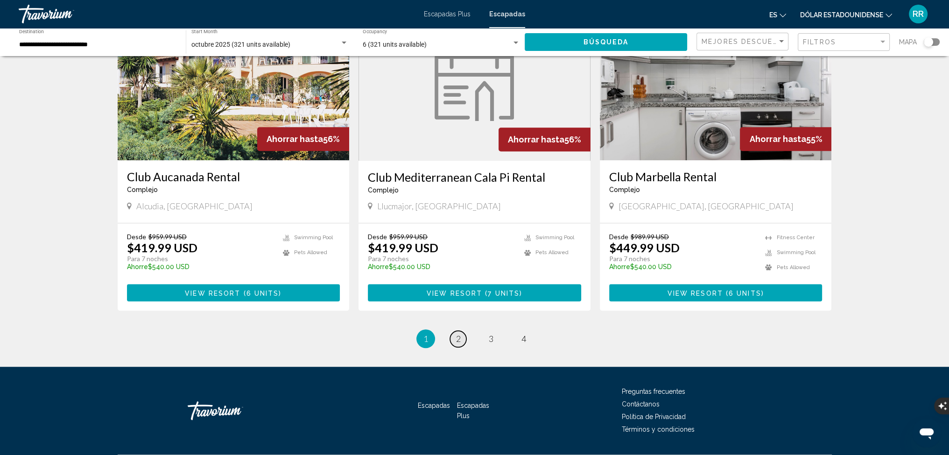
click at [457, 333] on span "2" at bounding box center [458, 338] width 5 height 10
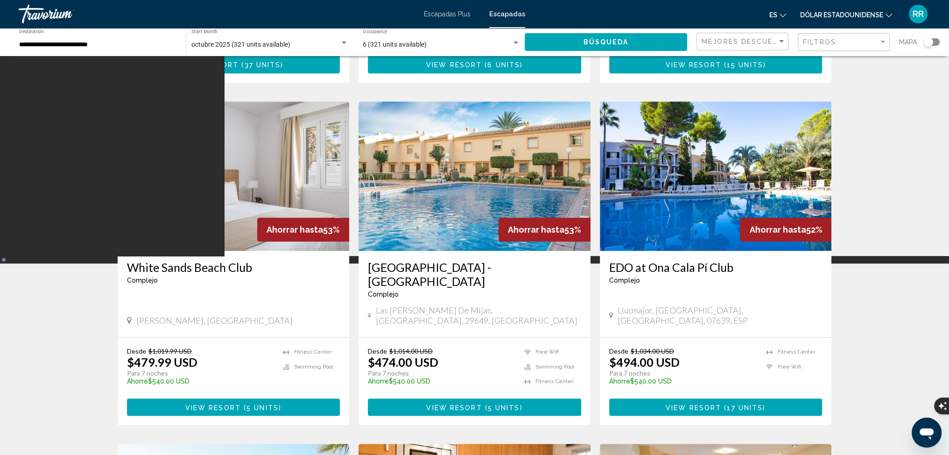
scroll to position [607, 0]
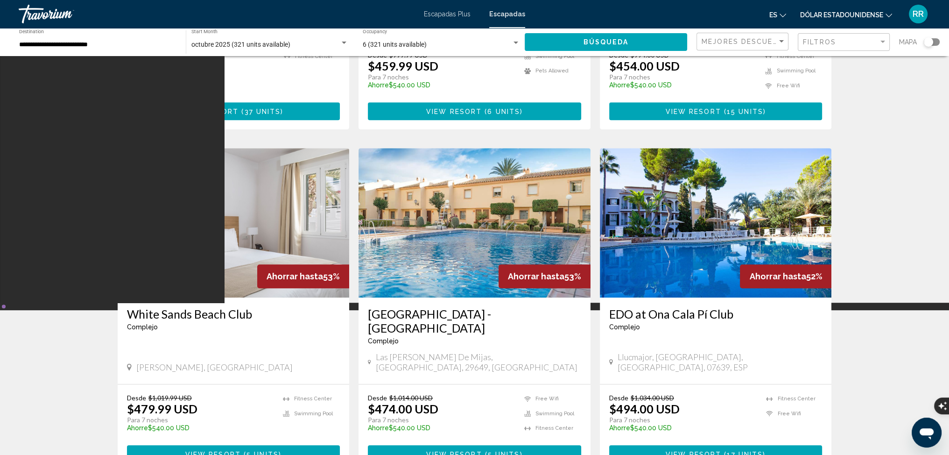
click at [444, 196] on img "Contenido principal" at bounding box center [474, 222] width 232 height 149
